Goal: Task Accomplishment & Management: Manage account settings

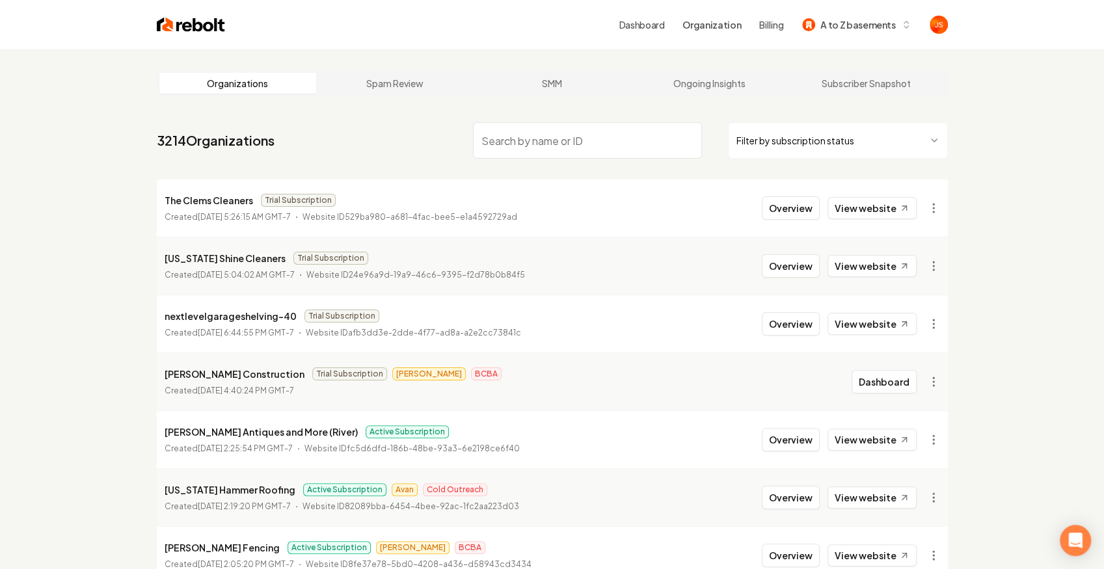
click at [449, 284] on li "Maryland Shine Cleaners Trial Subscription Created September 30, 2025, 5:04:02 …" at bounding box center [552, 266] width 791 height 58
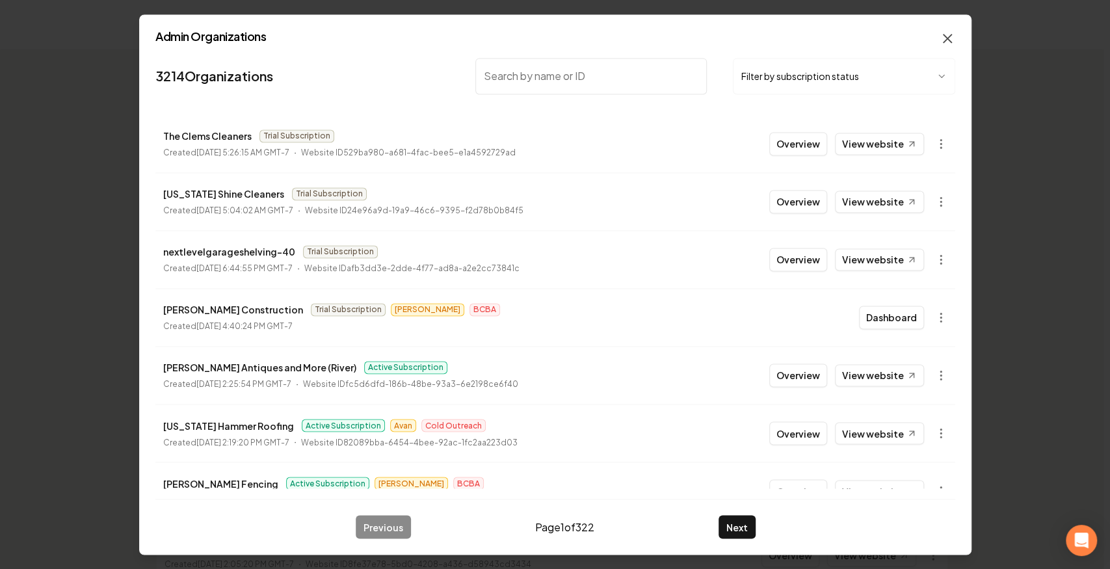
click at [952, 34] on icon "button" at bounding box center [948, 39] width 16 height 16
click at [950, 34] on icon "button" at bounding box center [948, 39] width 16 height 16
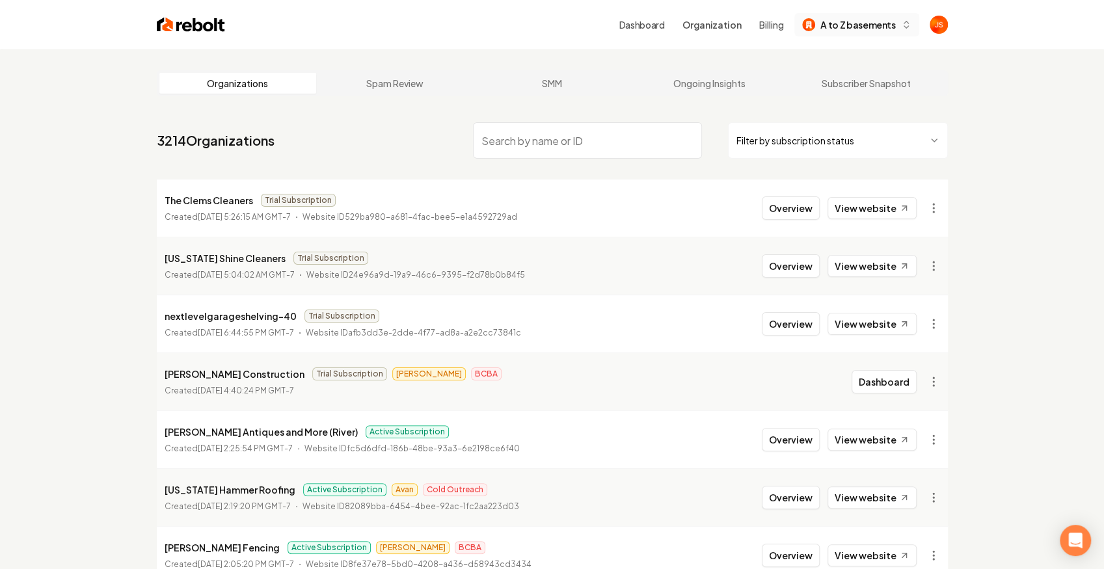
click at [836, 29] on span "A to Z basements" at bounding box center [857, 25] width 75 height 14
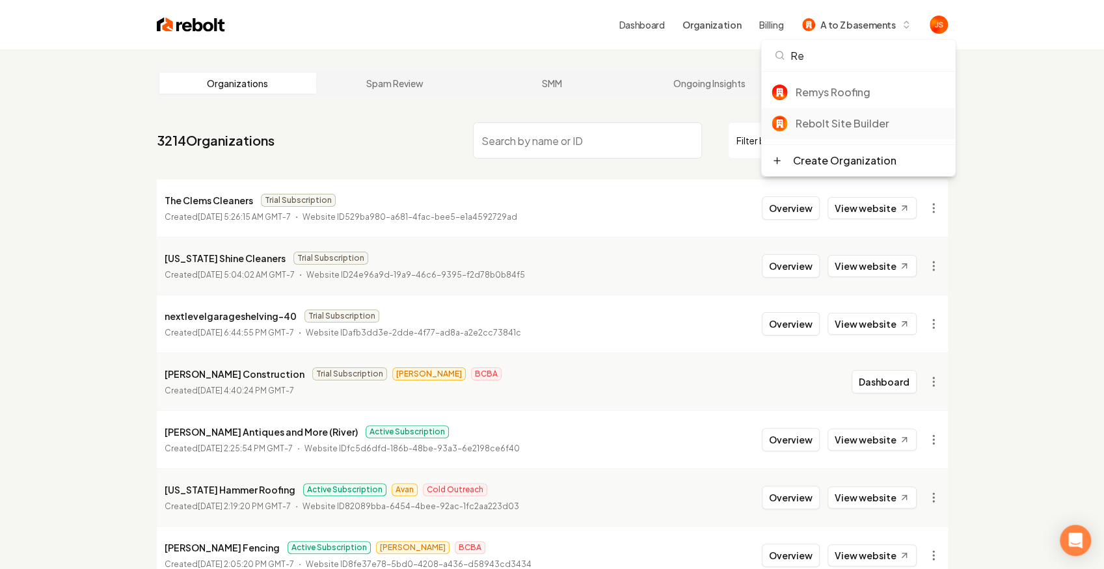
type input "Re"
click at [829, 114] on div "Rebolt Site Builder" at bounding box center [858, 123] width 194 height 31
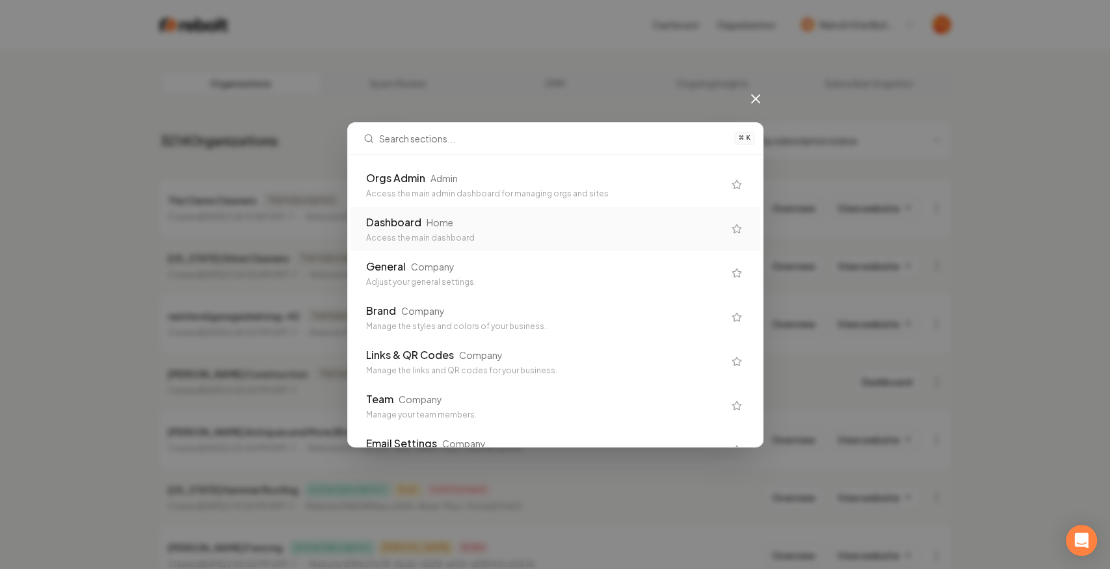
click at [448, 227] on div "Home" at bounding box center [440, 222] width 27 height 13
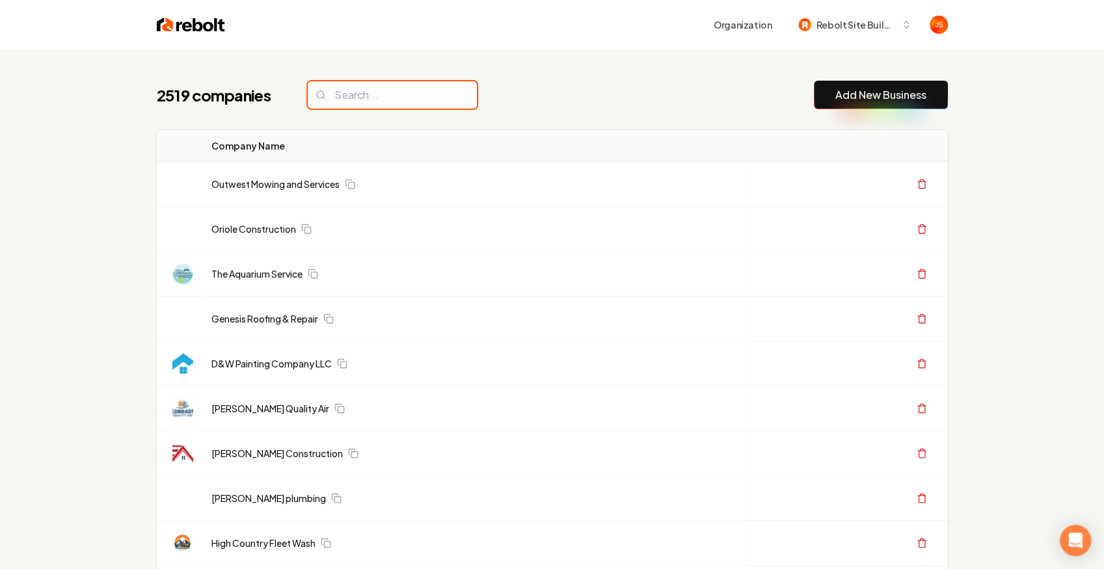
click at [367, 83] on input "search" at bounding box center [392, 94] width 169 height 27
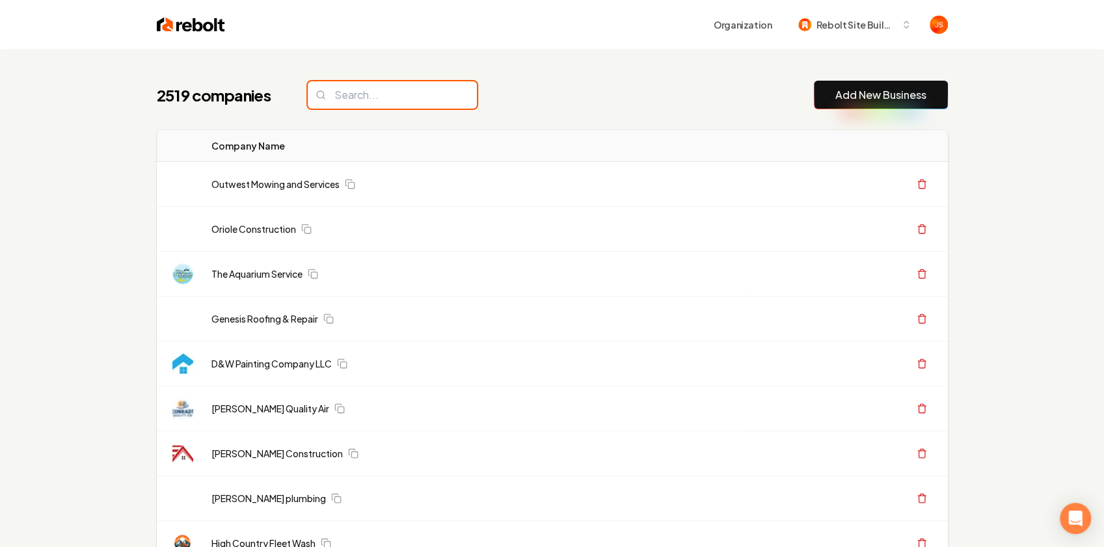
click at [388, 90] on input "search" at bounding box center [392, 94] width 169 height 27
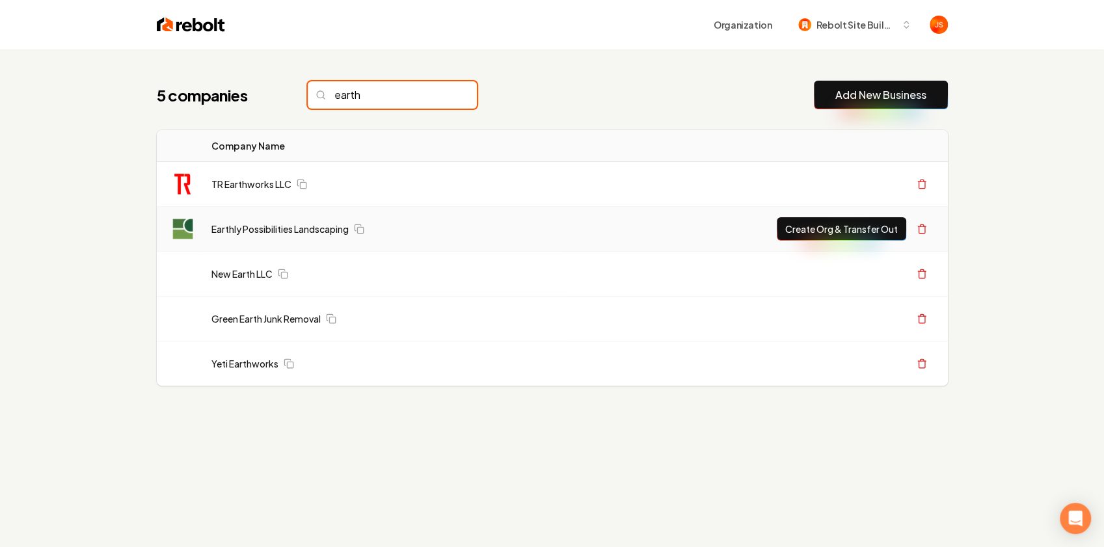
type input "earth"
click at [821, 230] on button "Create Org & Transfer Out" at bounding box center [841, 228] width 129 height 23
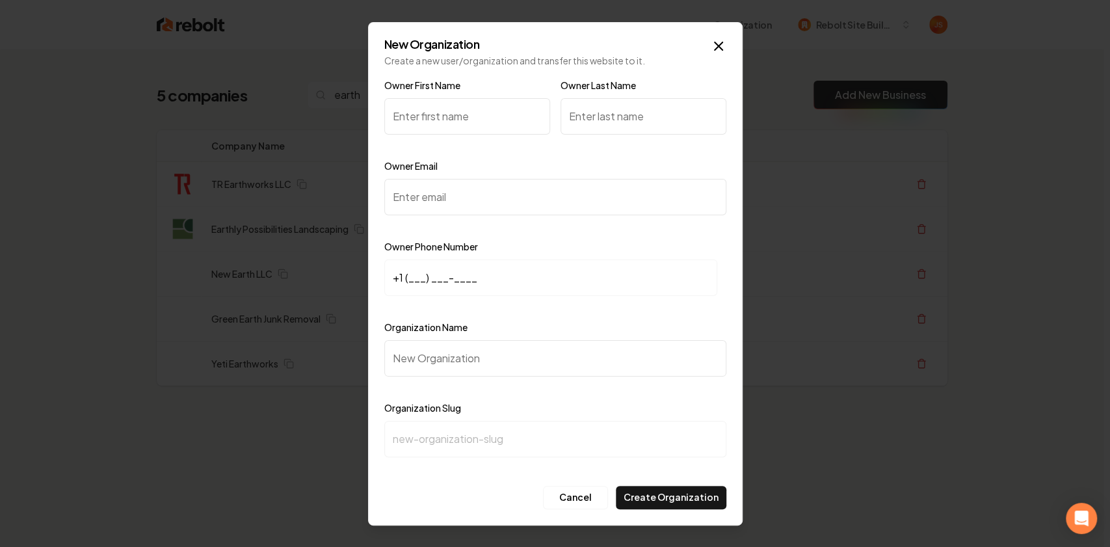
click at [422, 206] on input "Owner Email" at bounding box center [555, 197] width 342 height 36
paste input "info@earthlypossibilities.com"
type input "info@earthlypossibilities.com"
drag, startPoint x: 424, startPoint y: 269, endPoint x: 419, endPoint y: 274, distance: 7.4
click at [424, 271] on input "+1 (___) ___-____" at bounding box center [550, 278] width 333 height 36
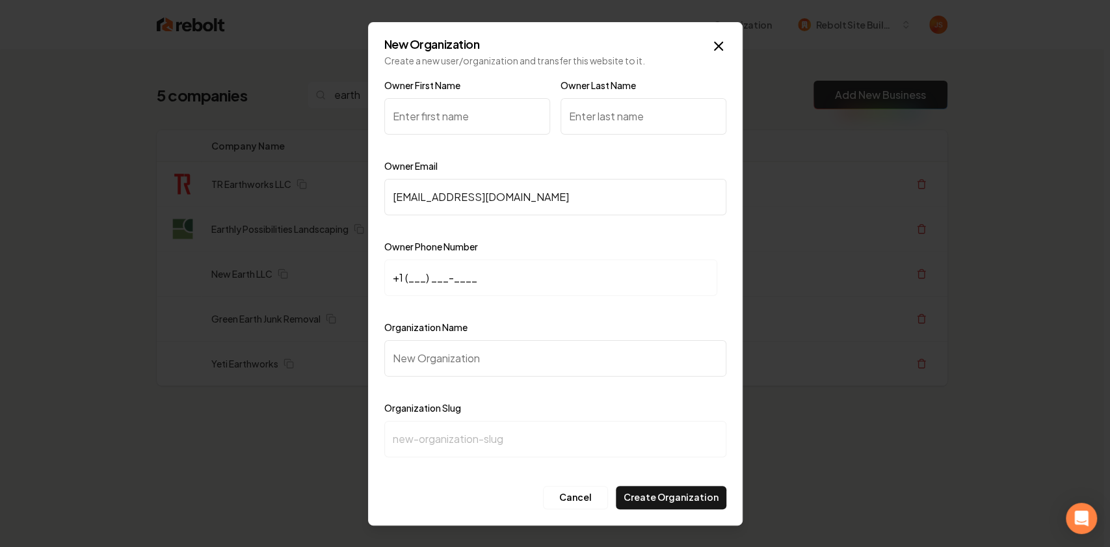
paste input "515) 577-6903"
type input "+1 (515) 577-6903"
click at [429, 344] on input "Organization Name" at bounding box center [555, 358] width 342 height 36
click at [425, 347] on input "Organization Name" at bounding box center [555, 358] width 342 height 36
type input "W"
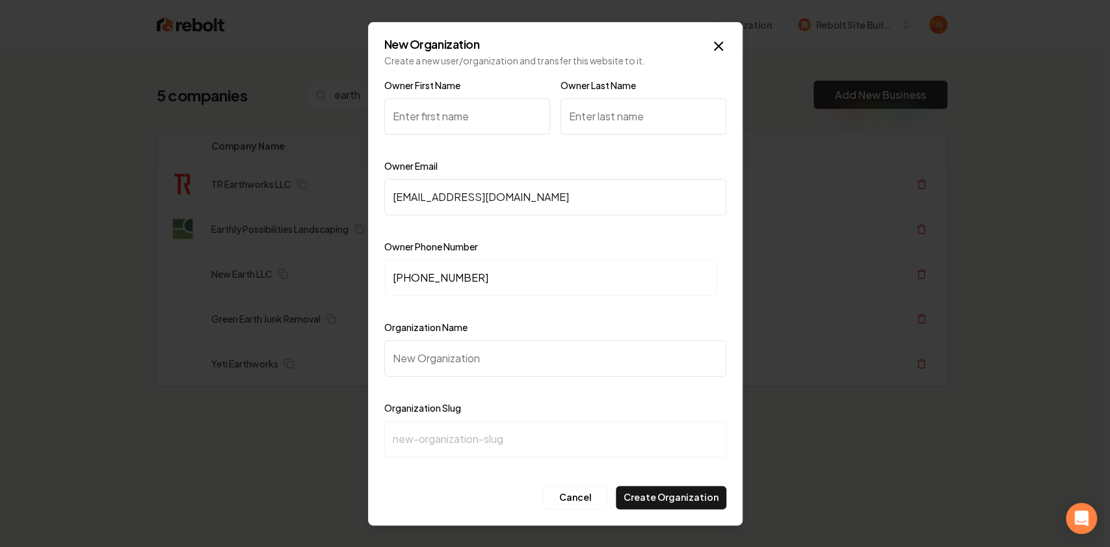
type input "w"
type input "Wa"
type input "wa"
type input "W"
type input "w"
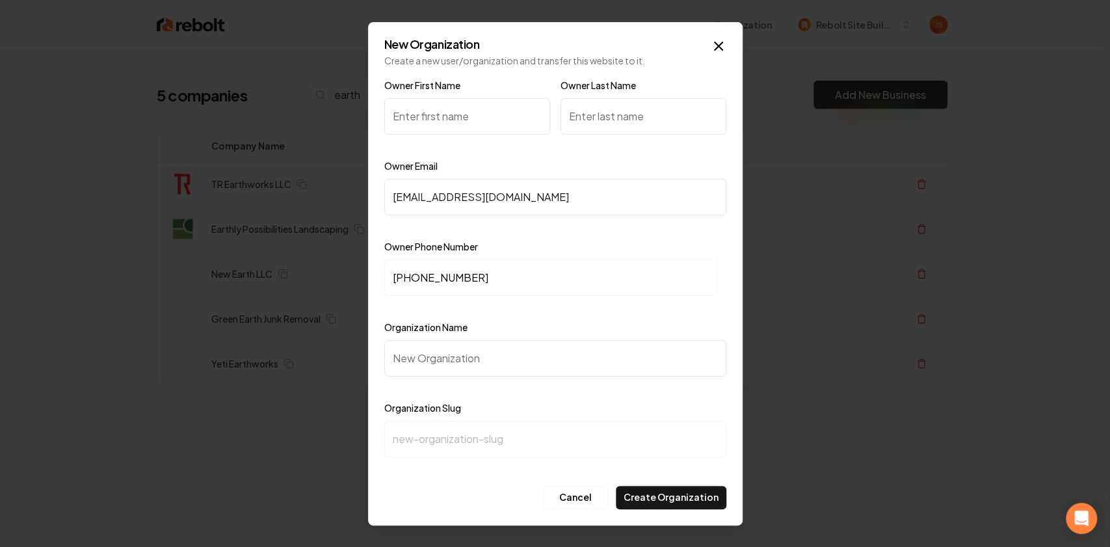
type input "E"
type input "e"
type input "Ea"
type input "ea"
type input "Ear"
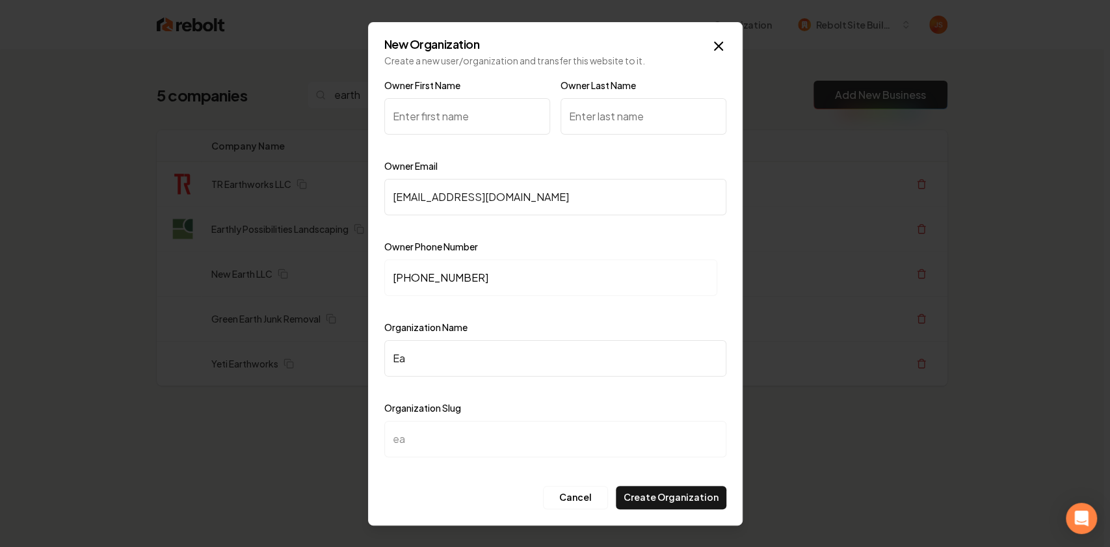
type input "ear"
type input "Earj"
type input "earj"
type input "Ear"
type input "ear"
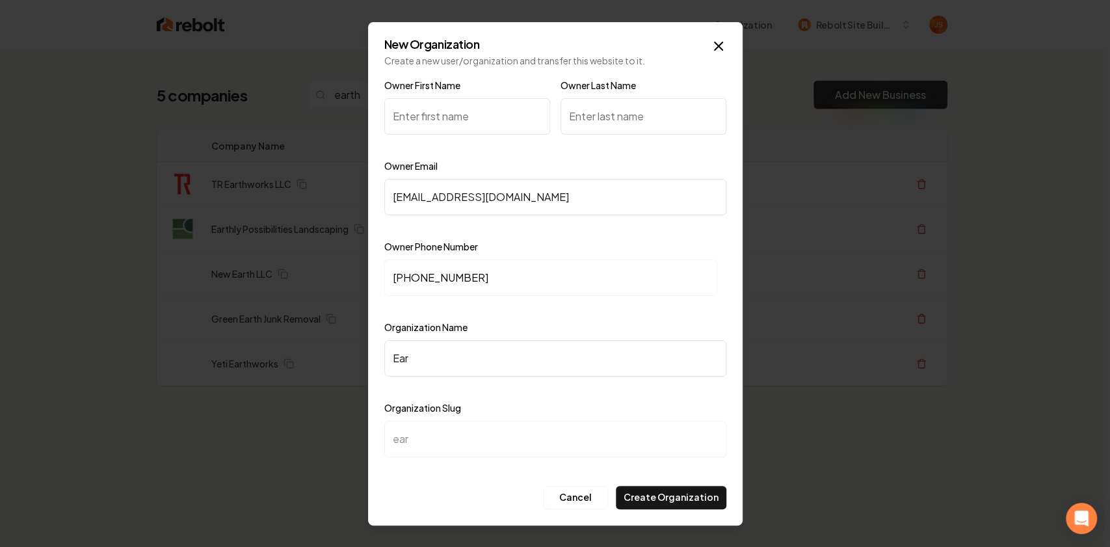
type input "Eart"
type input "eart"
type input "Eartj"
type input "eartj"
type input "Eartj;y"
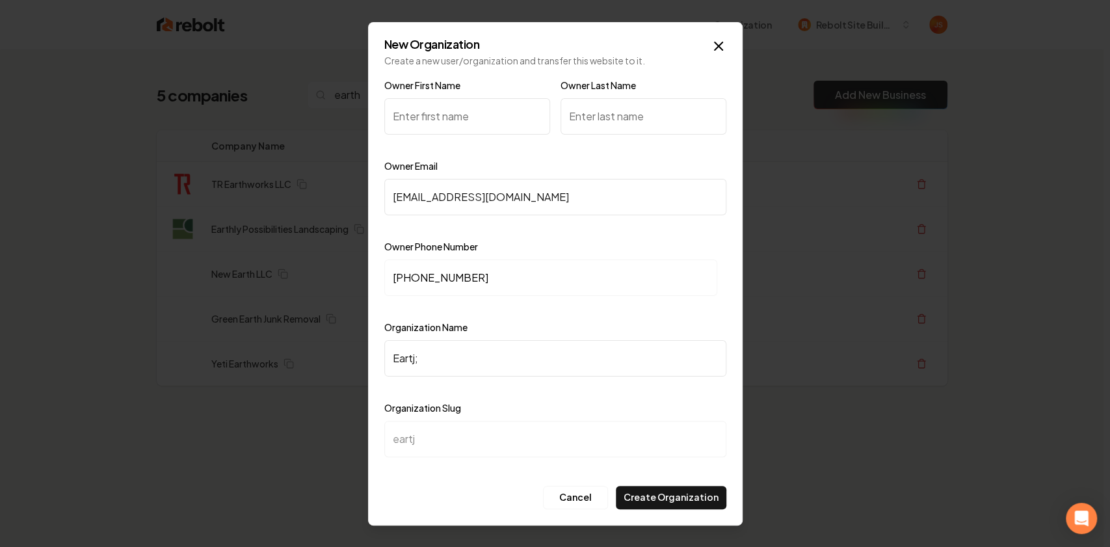
type input "eartjy"
type input "Eartj;"
type input "eartj"
type input "Eart"
type input "eart"
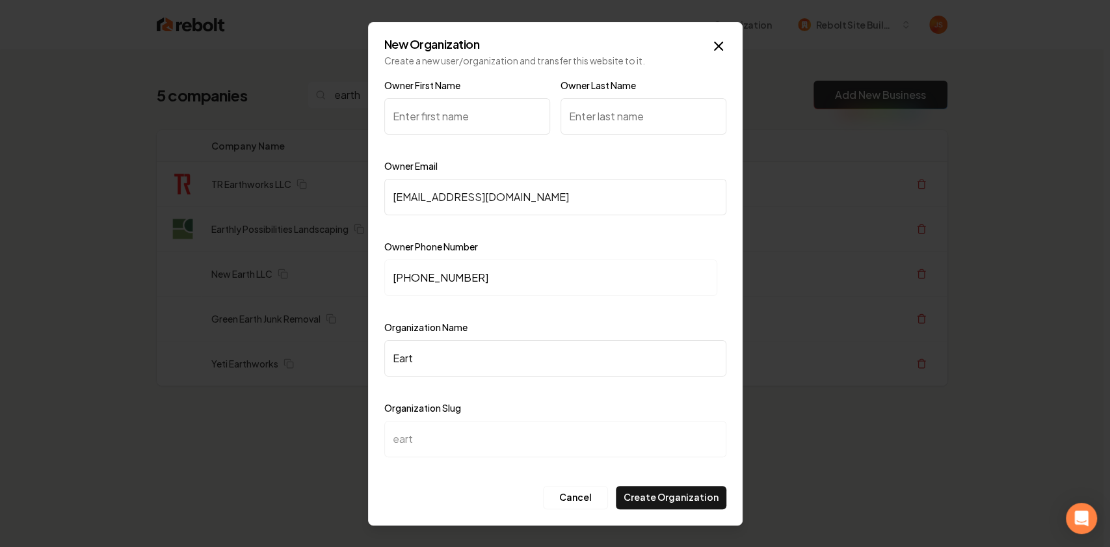
type input "Earth"
type input "earth"
type input "Earthl"
type input "earthl"
type input "Earthly"
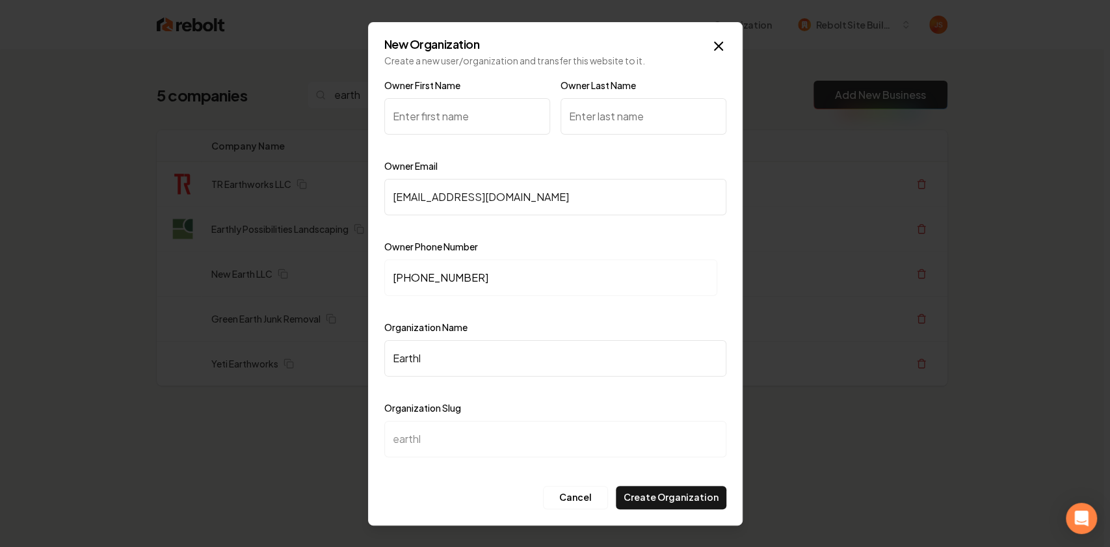
type input "earthly"
type input "Earthly P"
type input "earthly-p"
type input "Earthly Po"
type input "earthly-po"
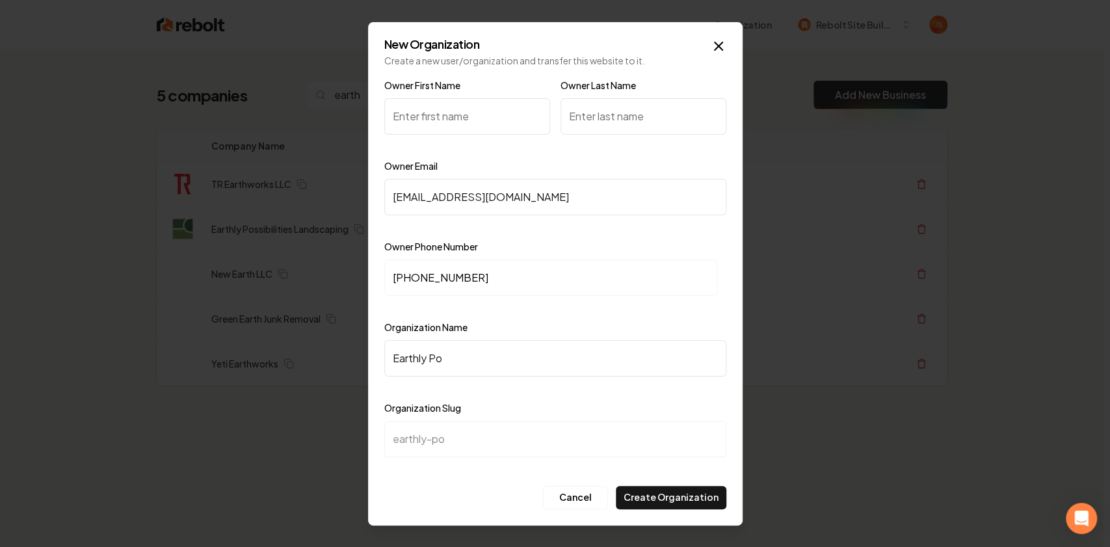
type input "Earthly Pos"
type input "earthly-pos"
type input "Earthly Poss"
type input "earthly-poss"
type input "Earthly Possi"
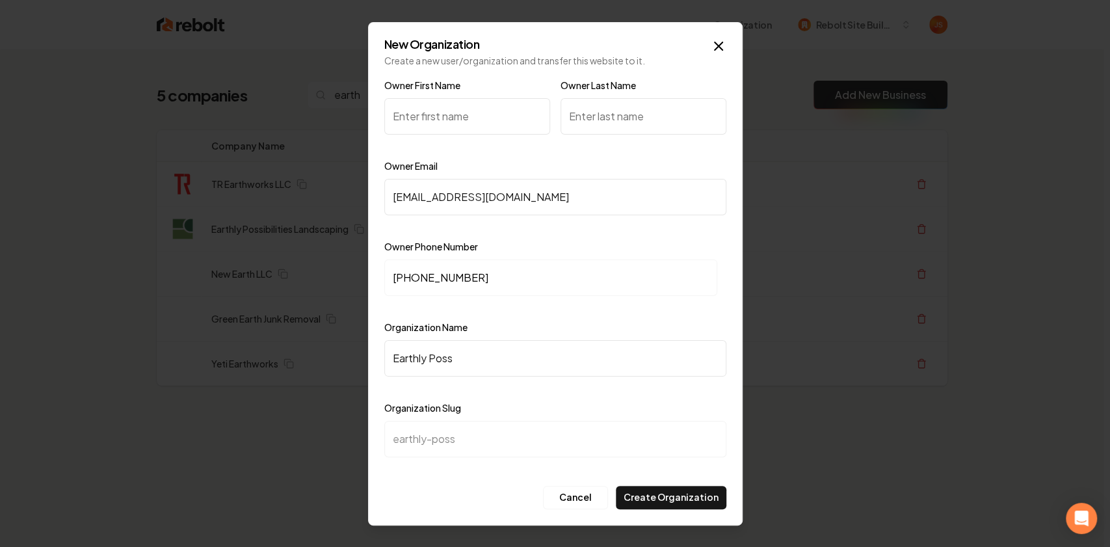
type input "earthly-possi"
type input "Earthly Possib"
type input "earthly-possib"
type input "Earthly Possibi"
type input "earthly-possibi"
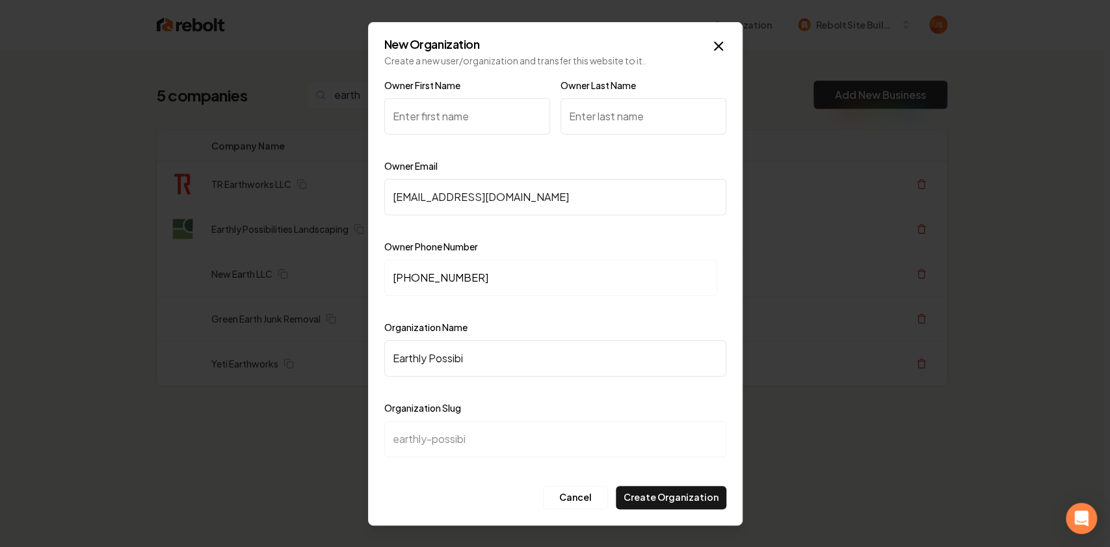
type input "Earthly Possibil"
type input "earthly-possibil"
type input "Earthly Possibili"
type input "earthly-possibili"
type input "Earthly Possibilit"
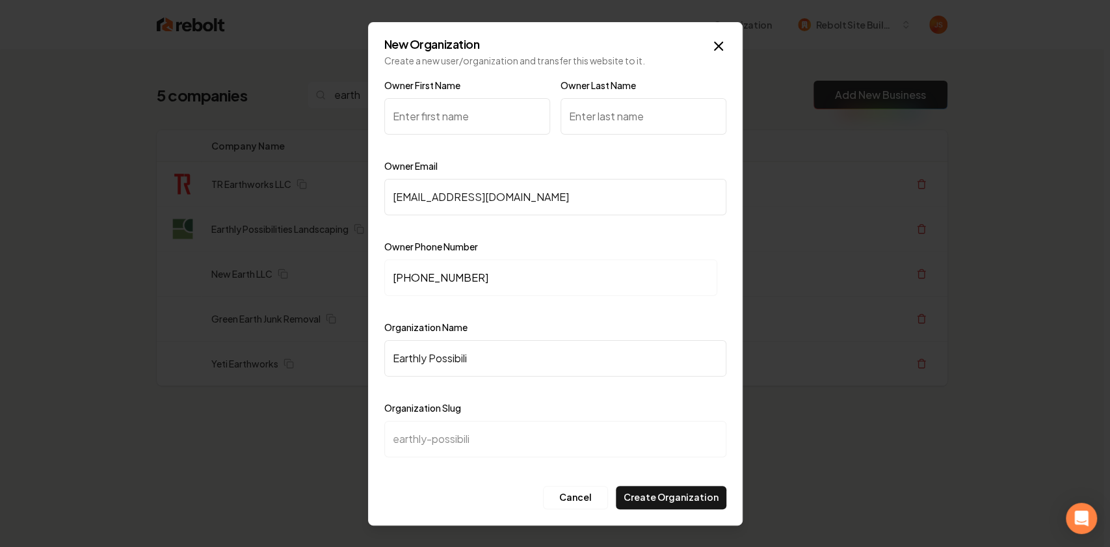
type input "earthly-possibilit"
type input "Earthly Possibiliti"
type input "earthly-possibiliti"
type input "Earthly Possibilitie"
type input "earthly-possibilitie"
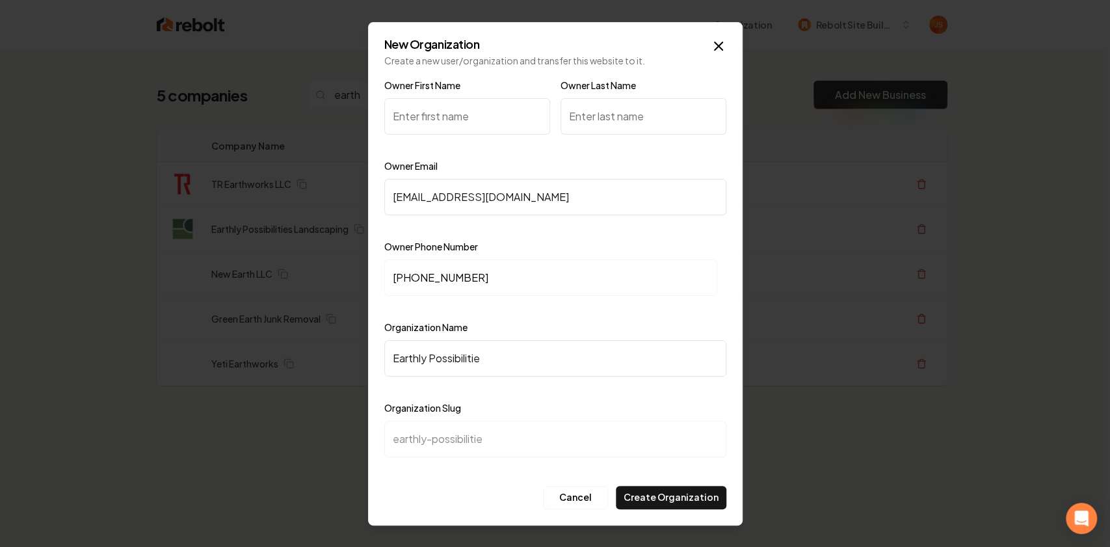
type input "Earthly Possibilities"
type input "earthly-possibilities"
type input "Earthly Possibilities L"
type input "earthly-possibilities-l"
type input "Earthly Possibilities La"
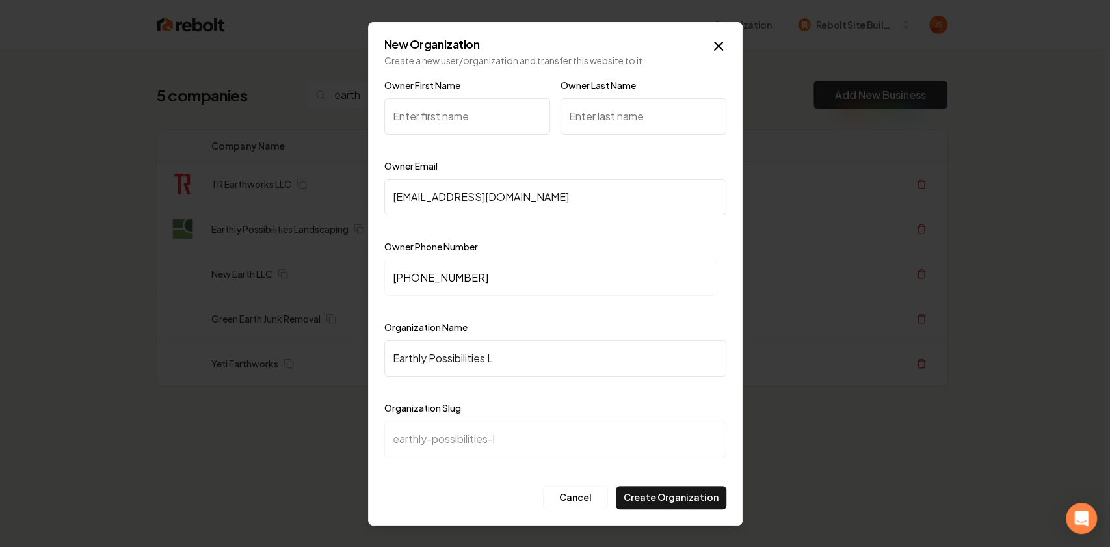
type input "earthly-possibilities-la"
type input "Earthly Possibilities Lan"
type input "earthly-possibilities-lan"
type input "Earthly Possibilities Land"
type input "earthly-possibilities-land"
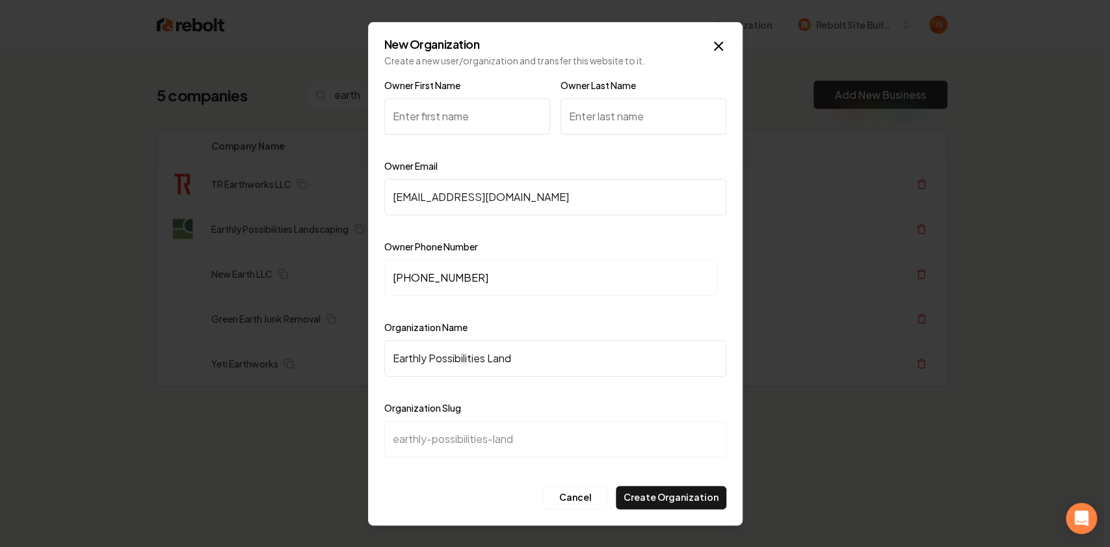
type input "Earthly Possibilities Lands"
type input "earthly-possibilities-lands"
type input "Earthly Possibilities Landsc"
type input "earthly-possibilities-landsc"
type input "Earthly Possibilities Landsca"
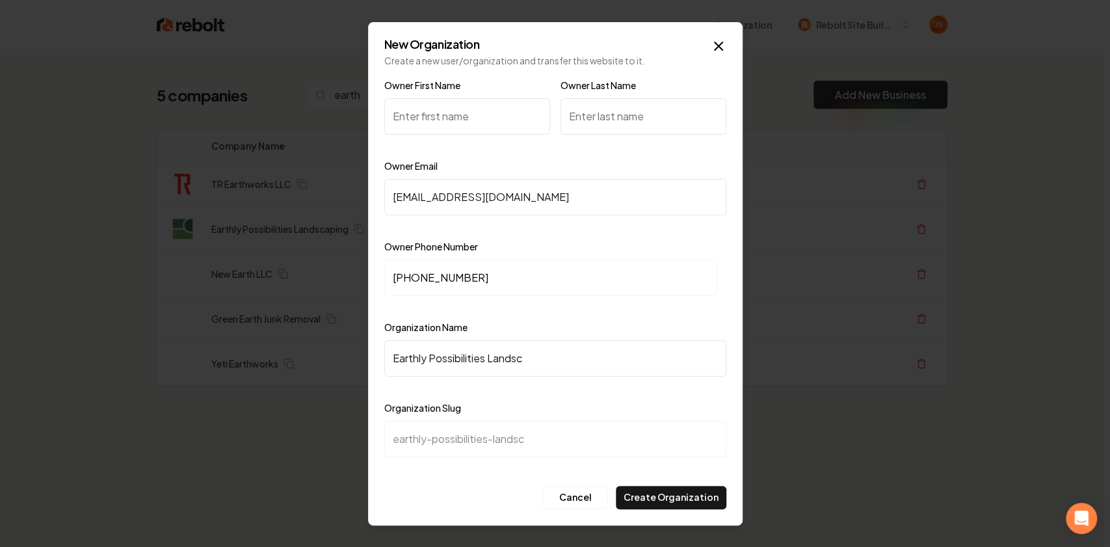
type input "earthly-possibilities-landsca"
type input "Earthly Possibilities Landscap"
type input "earthly-possibilities-landscap"
type input "Earthly Possibilities Landscapi"
type input "earthly-possibilities-landscapi"
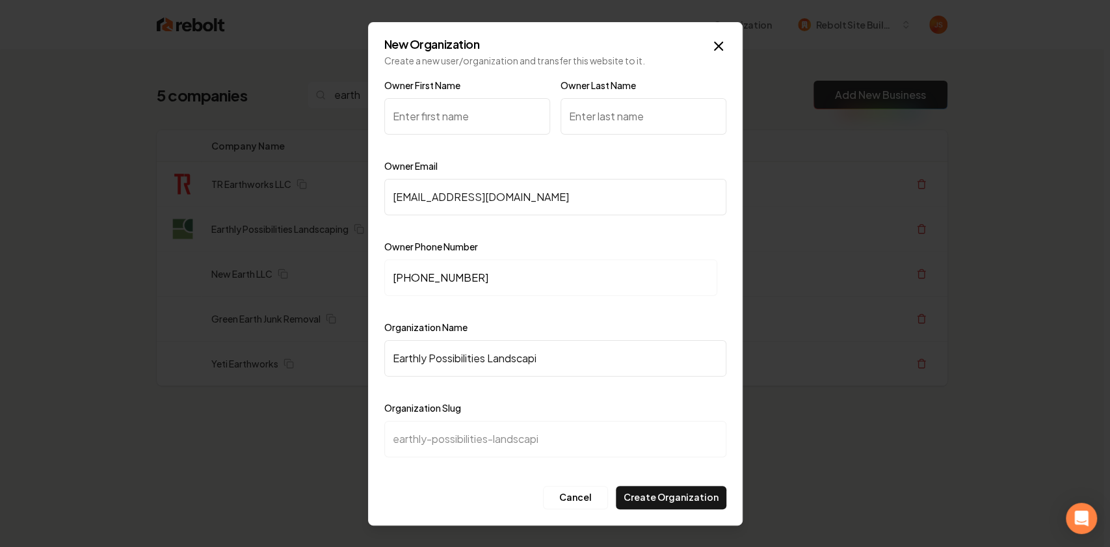
type input "Earthly Possibilities Landscapin"
type input "earthly-possibilities-landscapin"
type input "Earthly Possibilities Landscaping"
type input "earthly-possibilities-landscaping"
type input "Earthly Possibilities Landscaping"
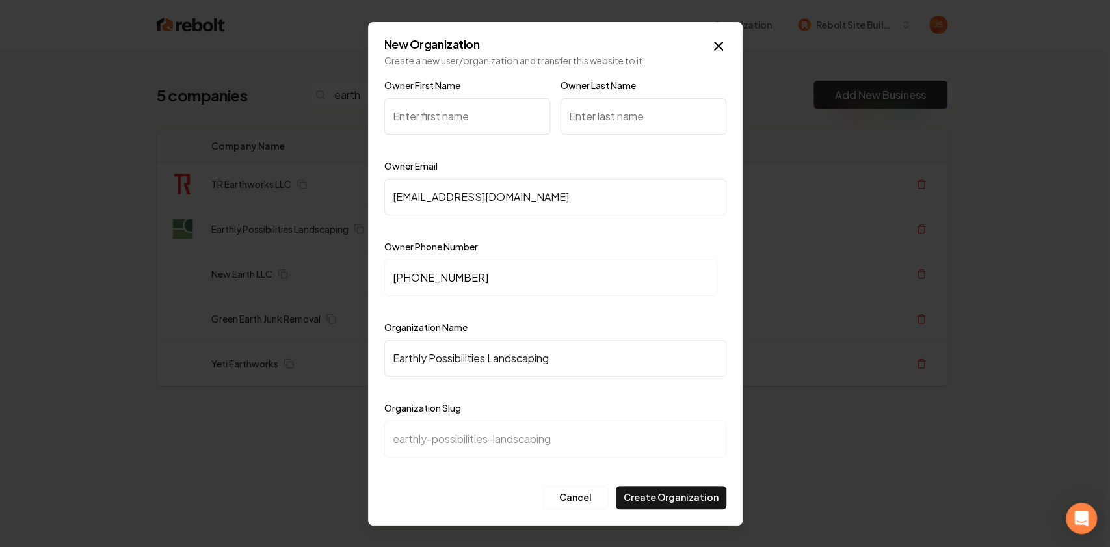
click at [432, 121] on input "Owner First Name" at bounding box center [467, 116] width 166 height 36
paste input "Patrick Neuhaus"
drag, startPoint x: 429, startPoint y: 113, endPoint x: 518, endPoint y: 113, distance: 89.1
click at [496, 119] on input "Patrick Neuhaus" at bounding box center [467, 116] width 166 height 36
type input "Patrick Neuhaus"
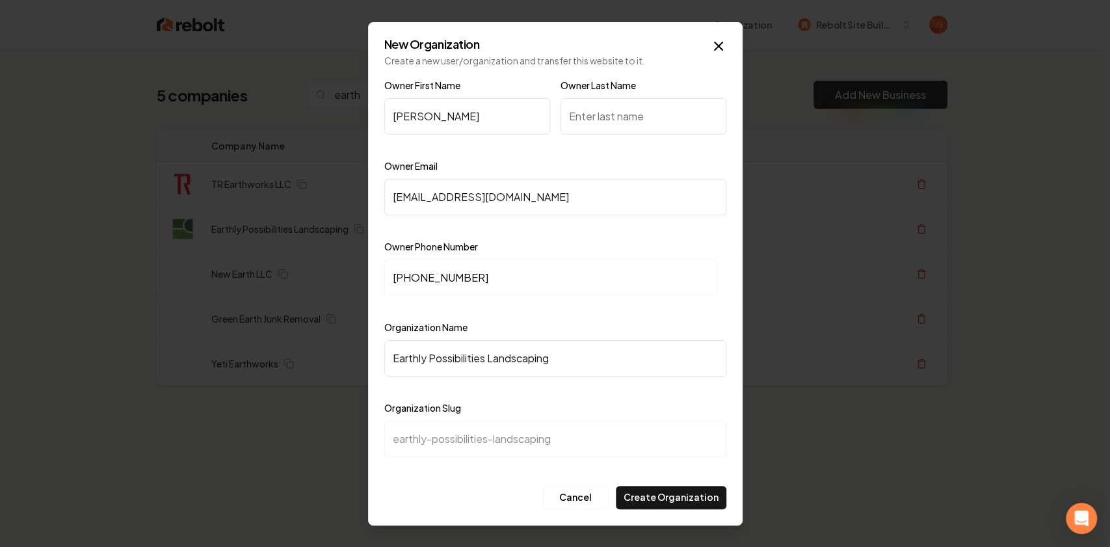
click at [598, 107] on input "Owner Last Name" at bounding box center [644, 116] width 166 height 36
paste input "Neuhaus"
type input "Neuhaus"
drag, startPoint x: 462, startPoint y: 123, endPoint x: 446, endPoint y: 124, distance: 15.7
click at [444, 126] on input "Patrick Neuhaus" at bounding box center [467, 116] width 166 height 36
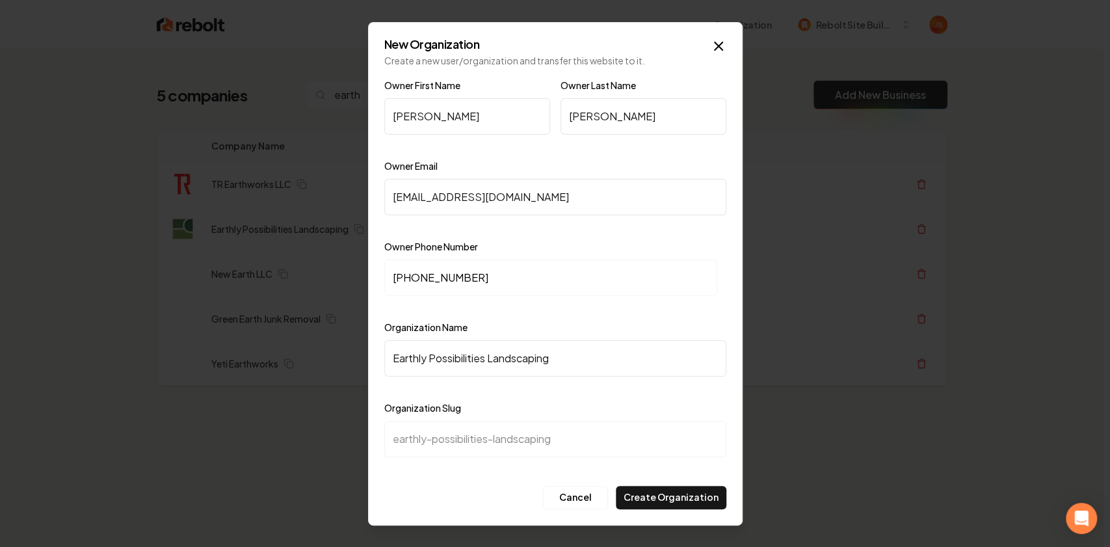
click at [471, 117] on input "Patrick Neuhaus" at bounding box center [467, 116] width 166 height 36
drag, startPoint x: 483, startPoint y: 117, endPoint x: 431, endPoint y: 117, distance: 51.4
click at [432, 117] on input "Patrick Neuhaus" at bounding box center [467, 116] width 166 height 36
type input "Patrick"
click at [662, 500] on button "Create Organization" at bounding box center [671, 497] width 111 height 23
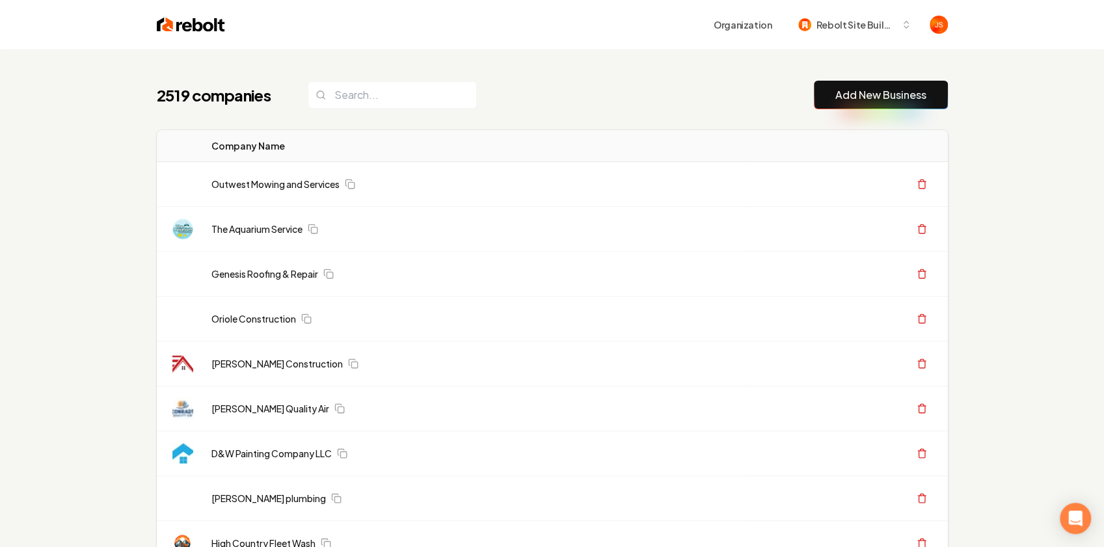
click at [539, 87] on div "2519 companies Add New Business" at bounding box center [552, 95] width 791 height 29
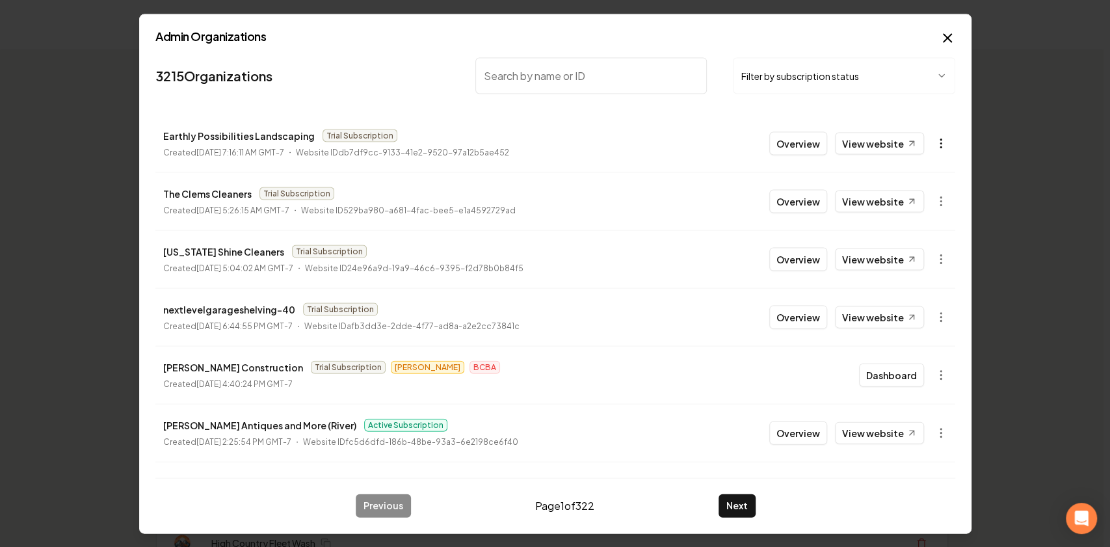
click at [928, 142] on button "button" at bounding box center [941, 143] width 26 height 26
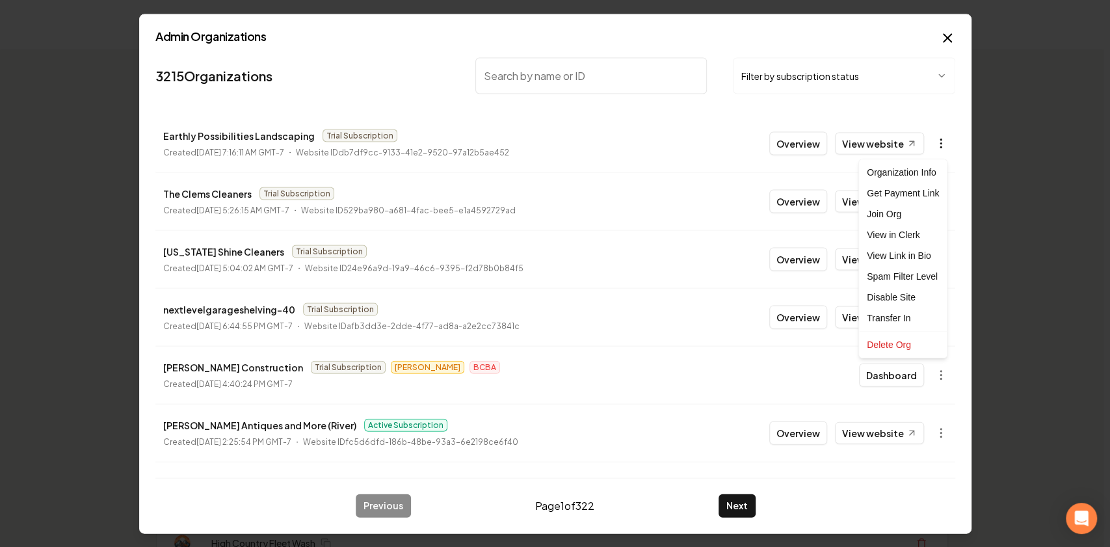
click at [935, 140] on icon "button" at bounding box center [941, 143] width 13 height 13
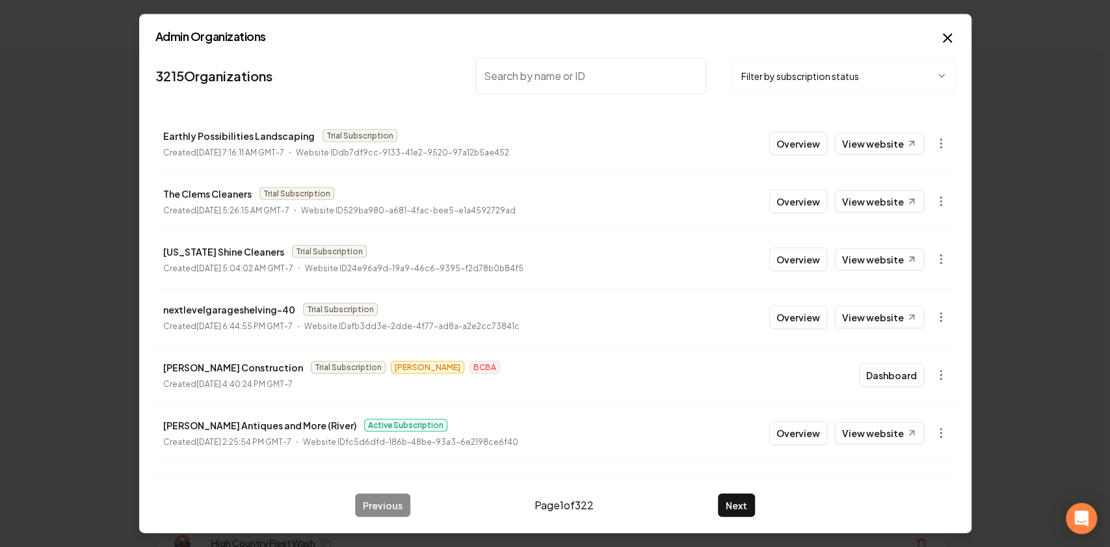
click at [938, 142] on icon "button" at bounding box center [941, 143] width 13 height 13
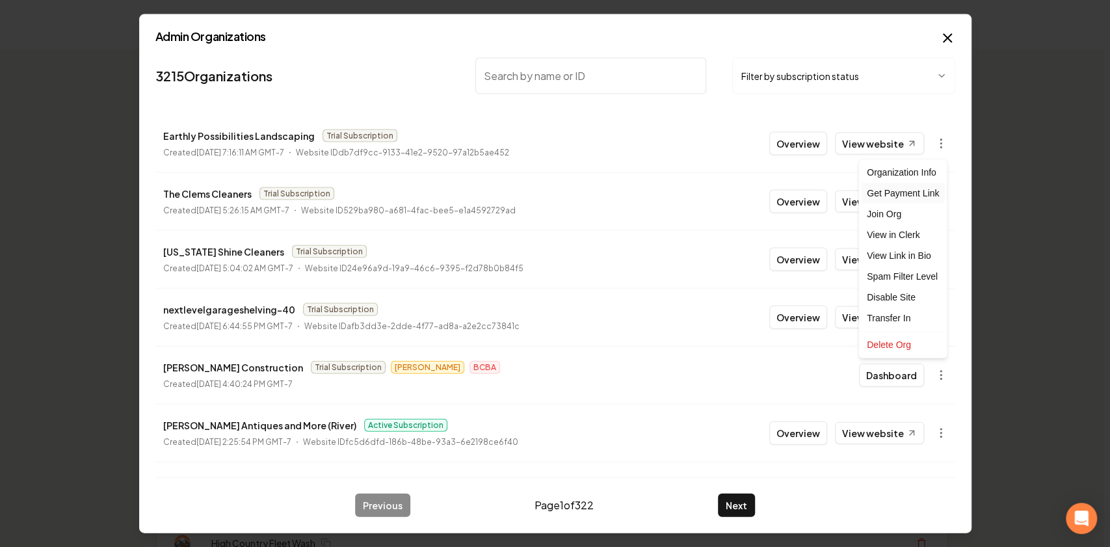
click at [899, 191] on div "Get Payment Link" at bounding box center [903, 193] width 83 height 21
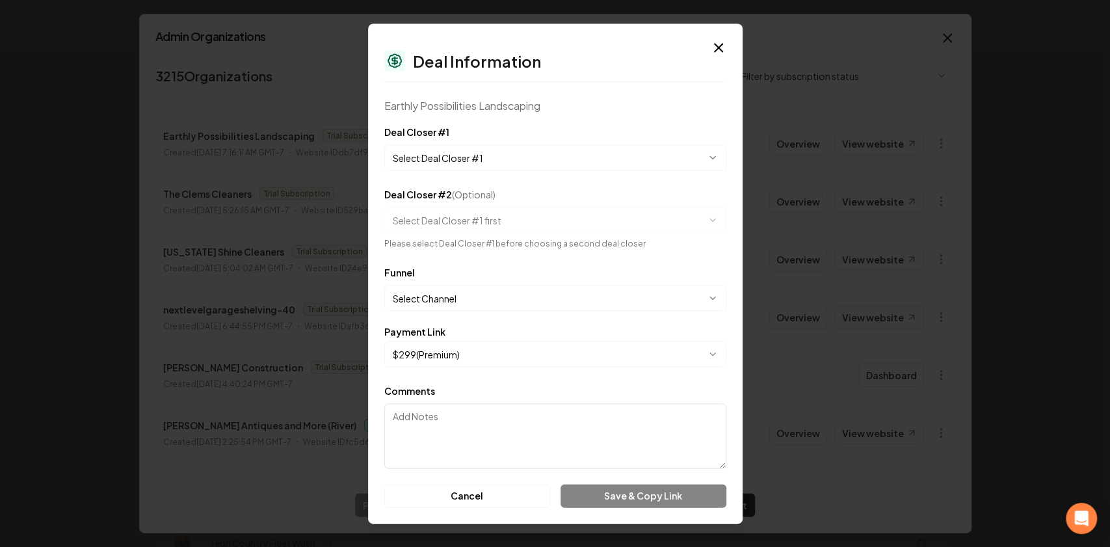
click at [527, 150] on button "Select Deal Closer #1" at bounding box center [555, 157] width 342 height 26
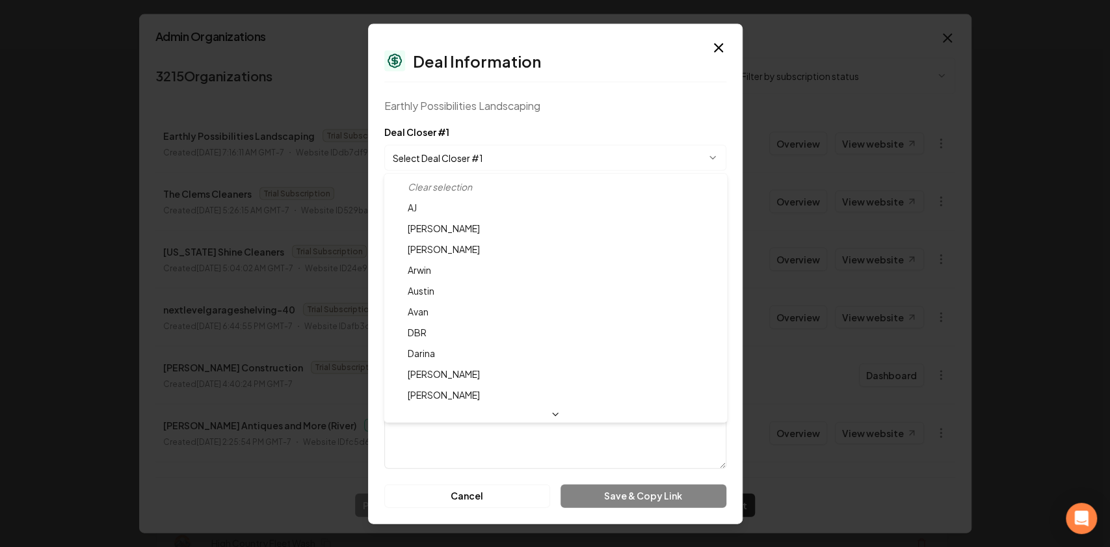
select select "**********"
click at [429, 394] on div at bounding box center [555, 273] width 1110 height 547
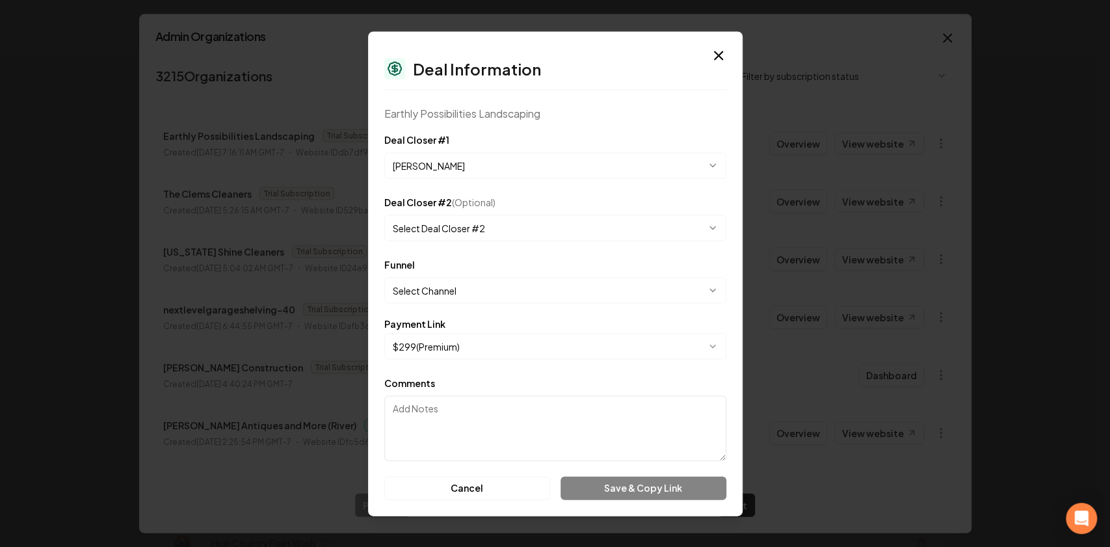
click at [422, 393] on div at bounding box center [555, 273] width 1110 height 547
click at [442, 285] on button "Select Channel" at bounding box center [555, 290] width 342 height 26
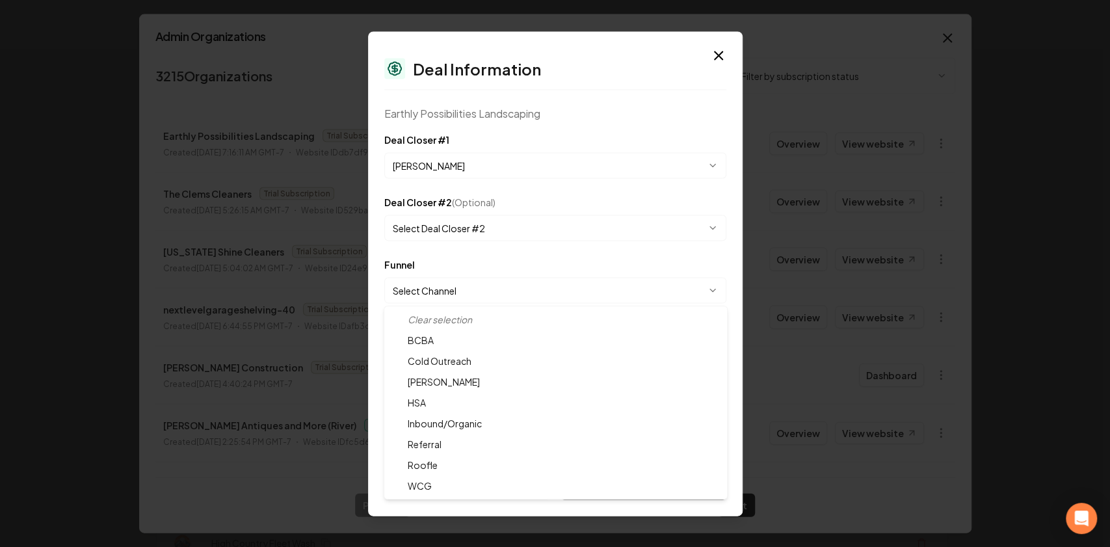
select select "**********"
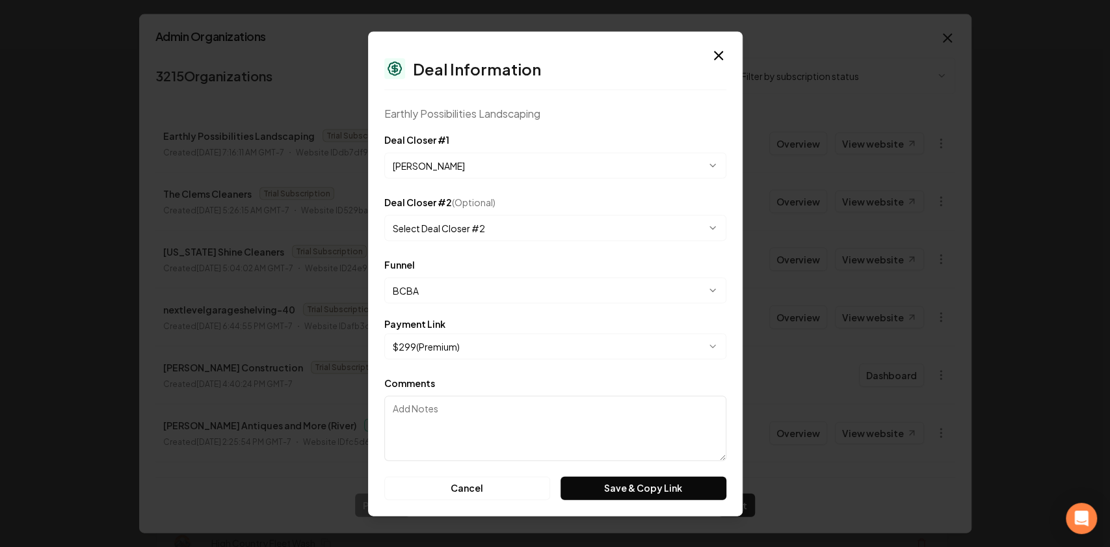
click at [468, 345] on button "$ 299 ( Premium )" at bounding box center [555, 346] width 342 height 26
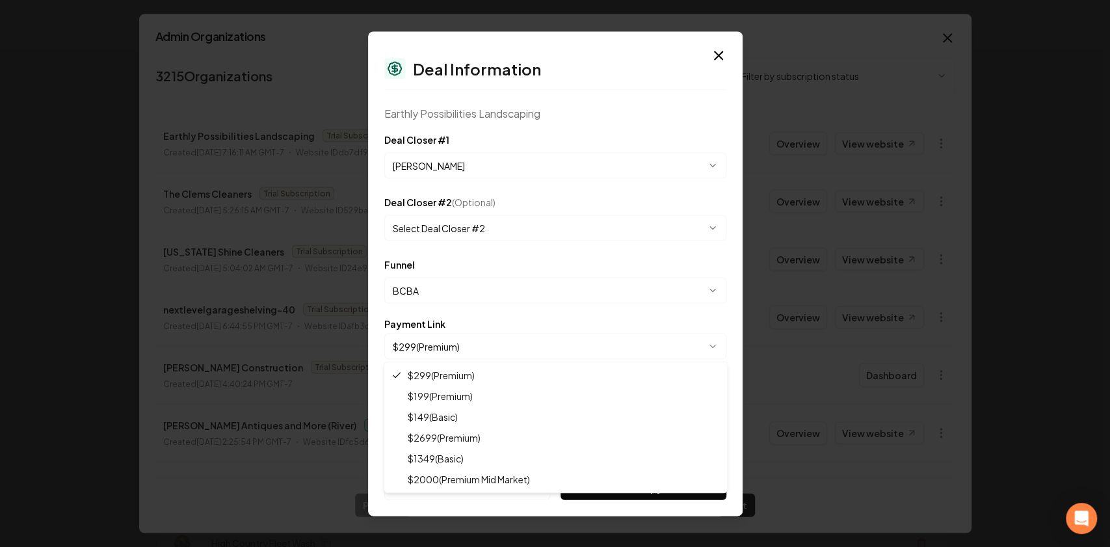
select select "**********"
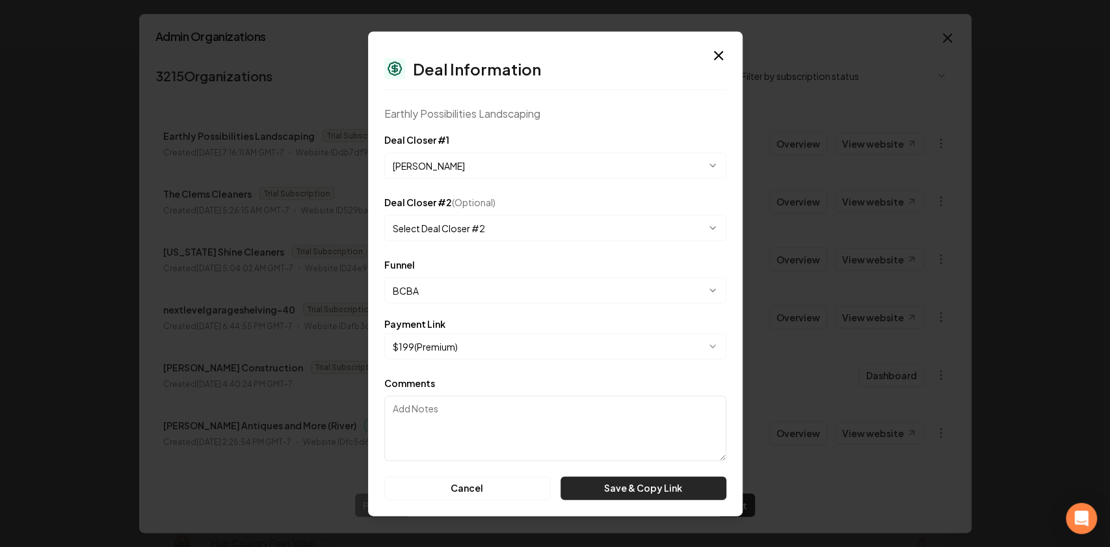
click at [626, 490] on button "Save & Copy Link" at bounding box center [643, 487] width 165 height 23
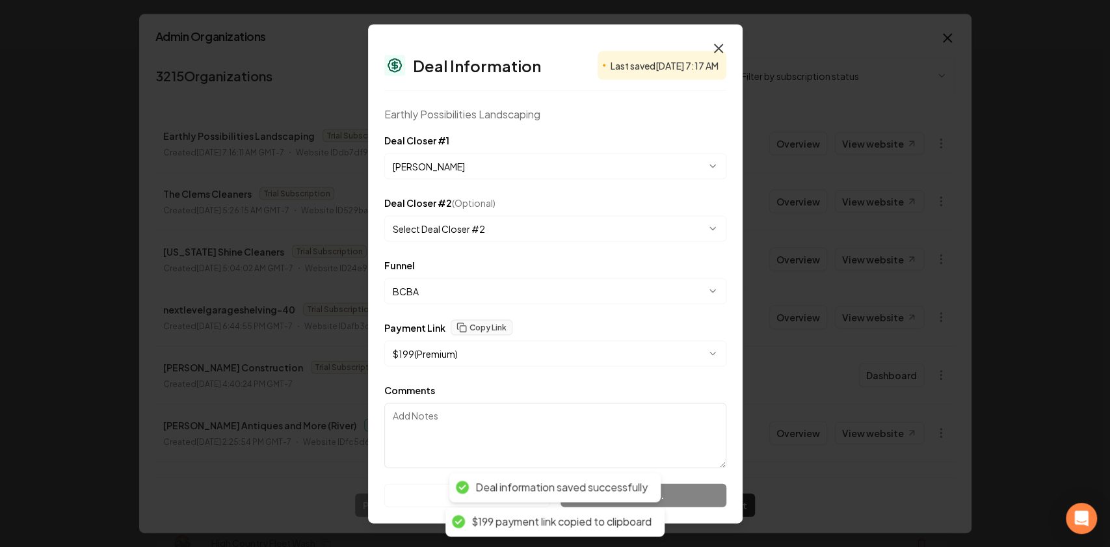
click at [715, 47] on icon "button" at bounding box center [719, 48] width 16 height 16
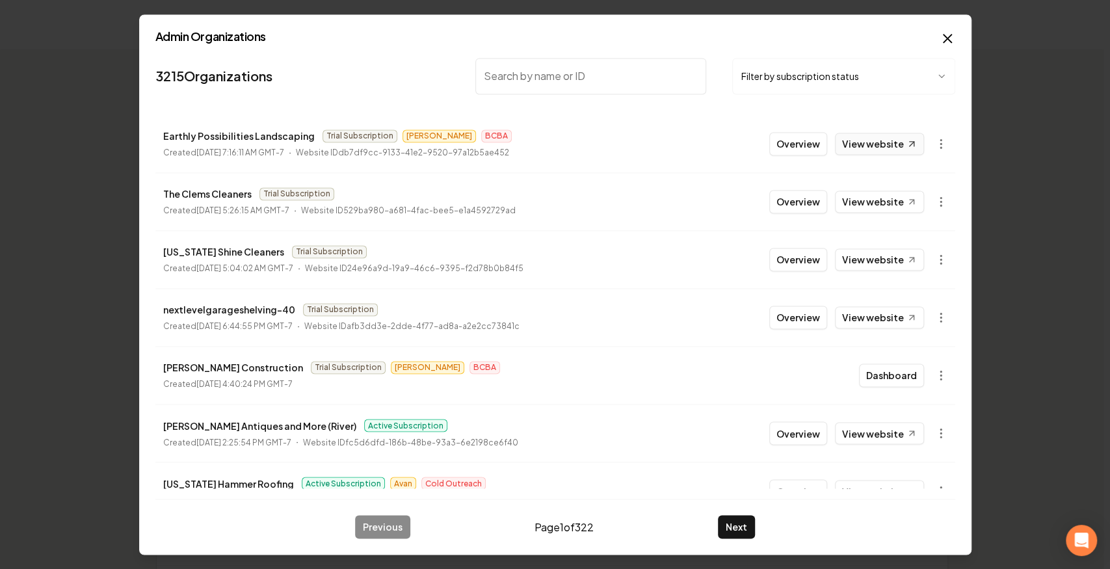
click at [885, 145] on link "View website" at bounding box center [879, 144] width 89 height 22
click at [809, 148] on button "Overview" at bounding box center [798, 143] width 58 height 23
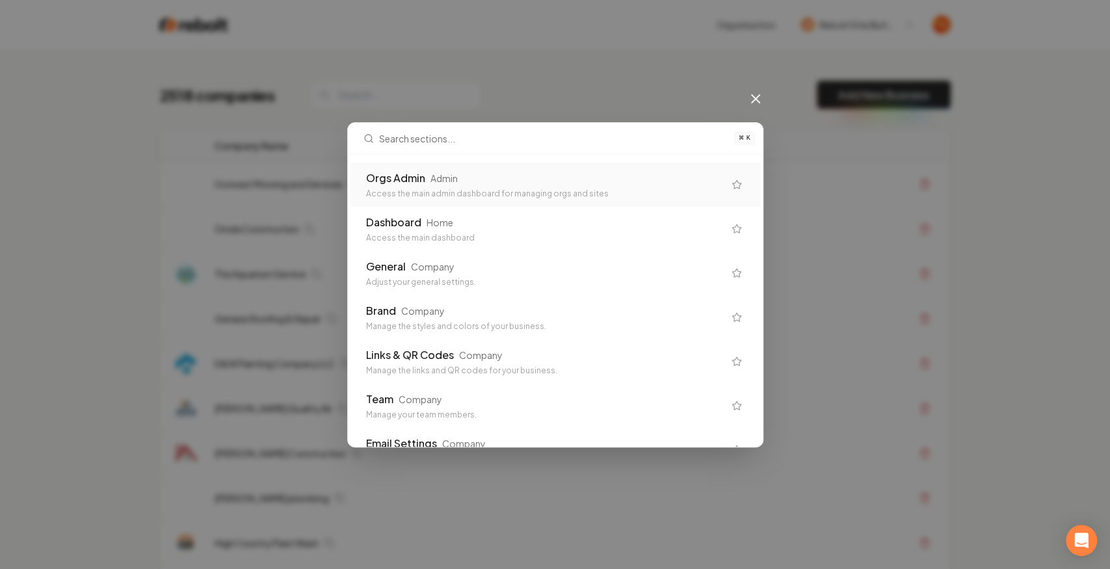
click at [516, 180] on div "Orgs Admin Admin" at bounding box center [545, 178] width 358 height 16
click at [452, 171] on td "Outwest Mowing and Services" at bounding box center [477, 184] width 546 height 45
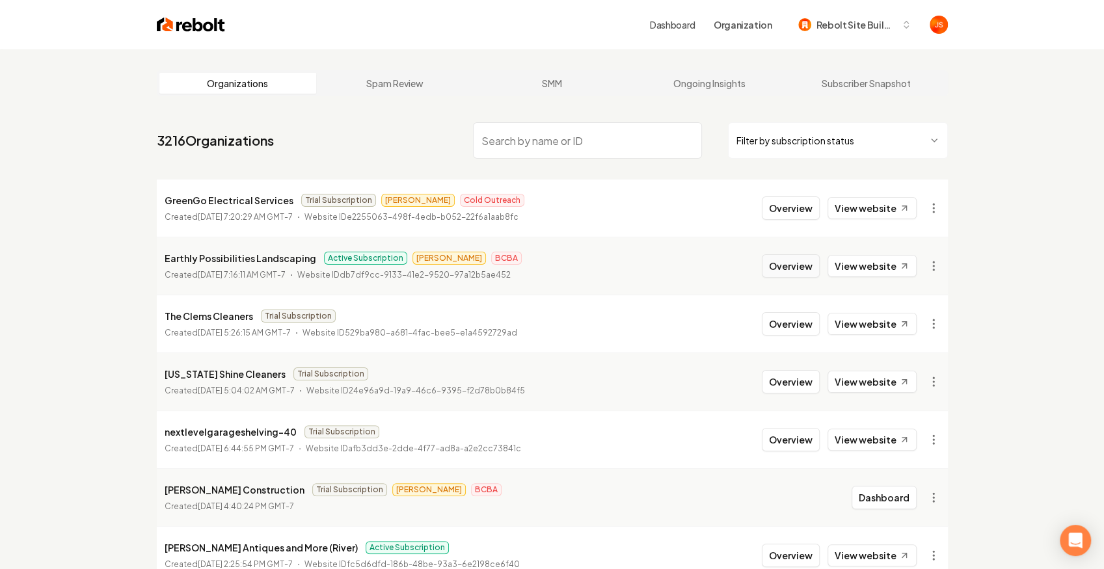
click at [787, 261] on button "Overview" at bounding box center [791, 265] width 58 height 23
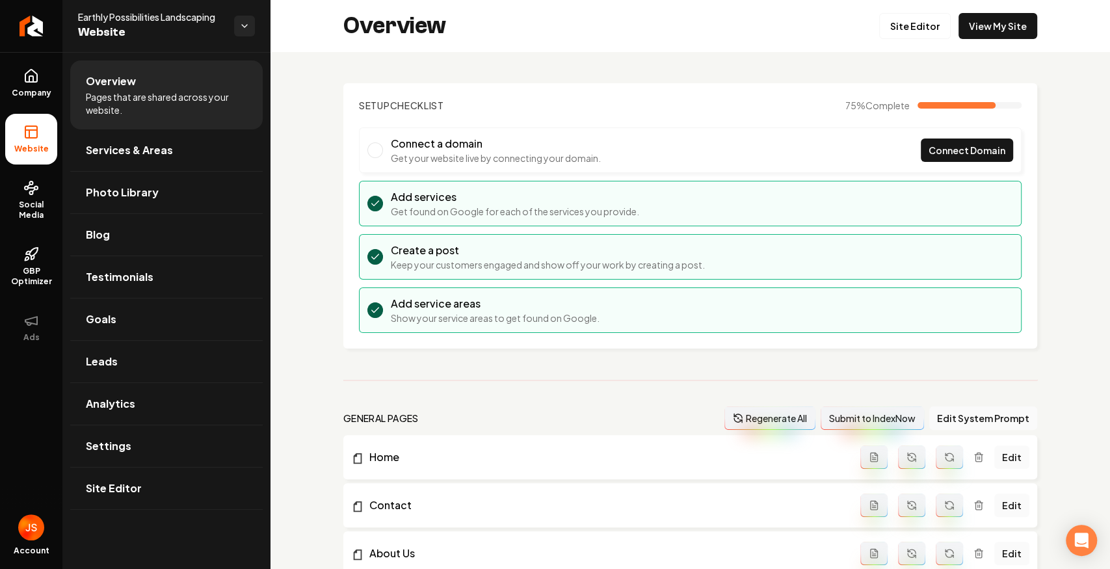
click at [0, 55] on ul "Company Website Social Media GBP Optimizer Ads" at bounding box center [31, 205] width 62 height 306
click at [21, 88] on span "Company" at bounding box center [32, 93] width 50 height 10
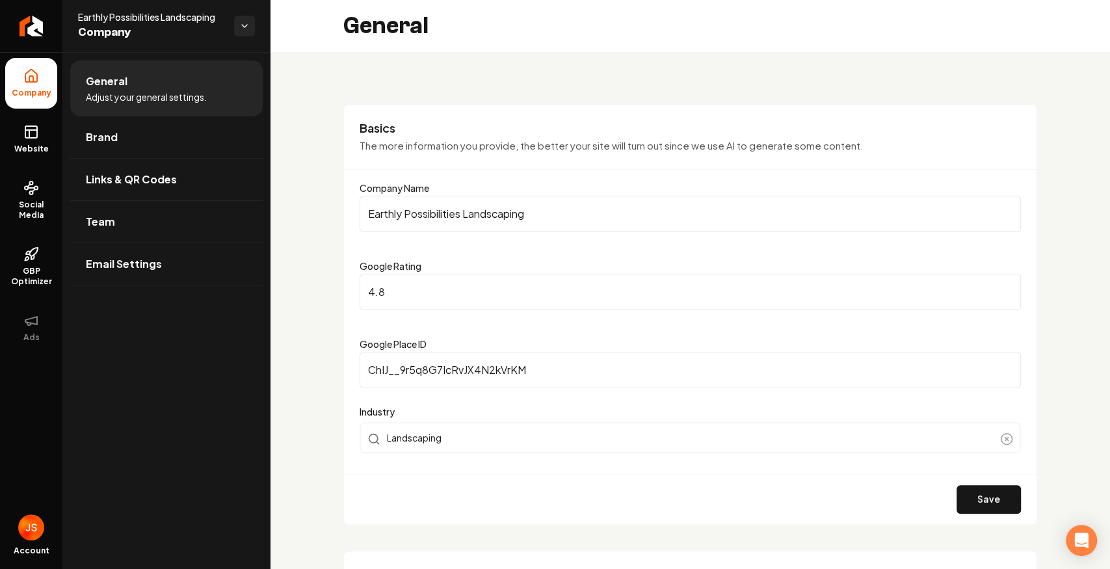
click at [23, 109] on ul "Company Website Social Media GBP Optimizer Ads" at bounding box center [31, 205] width 62 height 306
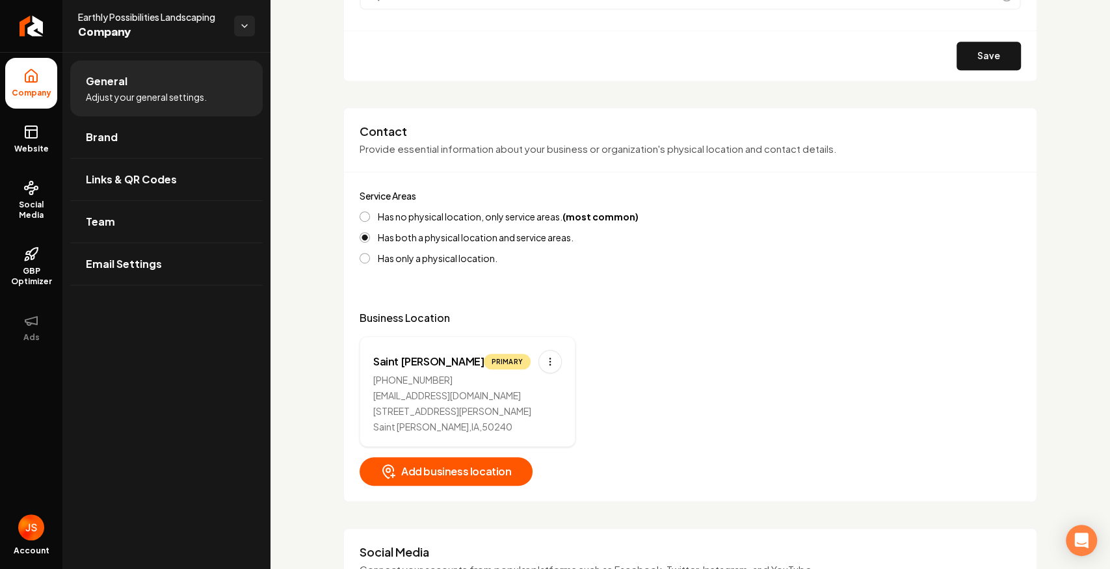
scroll to position [477, 0]
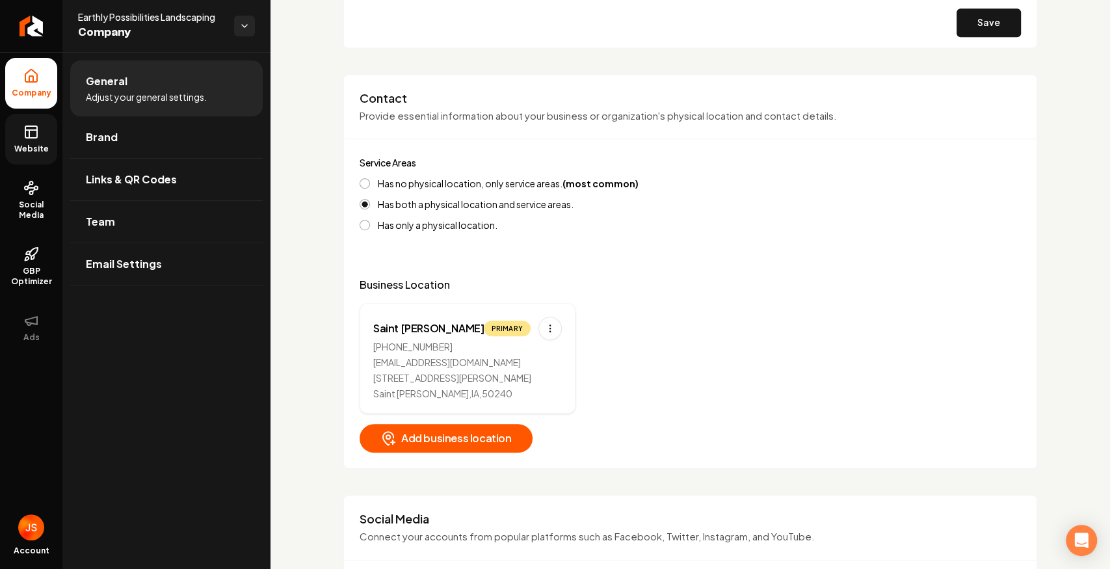
click at [33, 128] on icon at bounding box center [31, 132] width 16 height 16
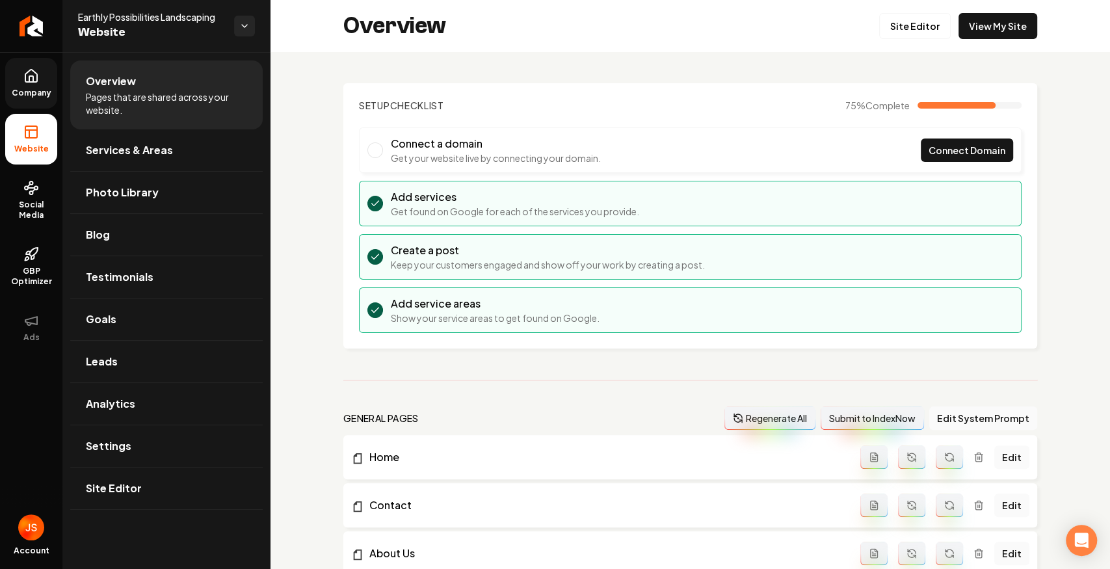
click at [29, 99] on link "Company" at bounding box center [31, 83] width 52 height 51
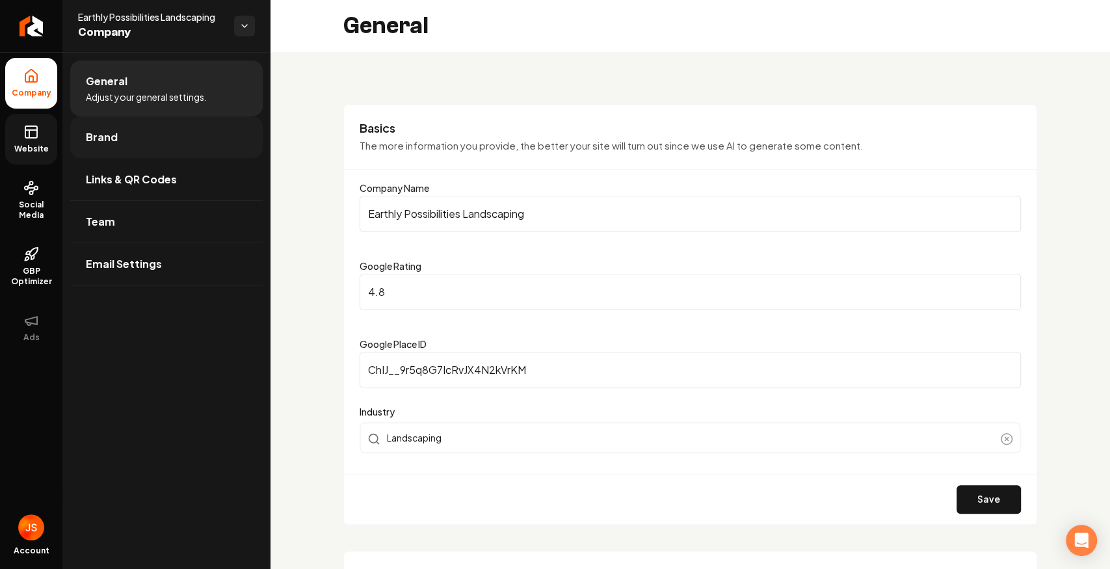
click at [126, 144] on link "Brand" at bounding box center [166, 137] width 193 height 42
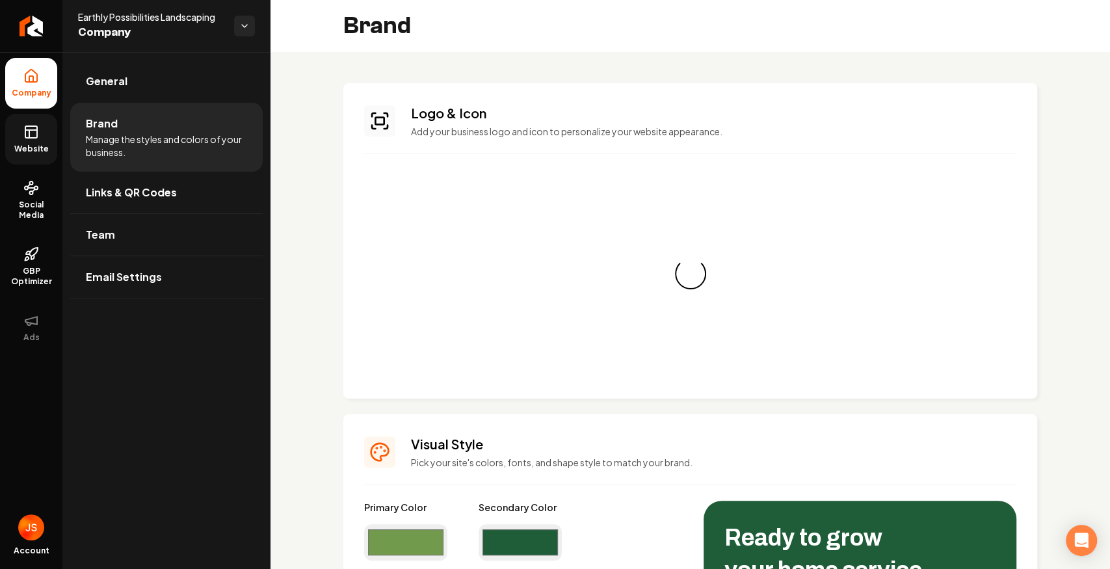
click at [29, 144] on span "Website" at bounding box center [31, 149] width 45 height 10
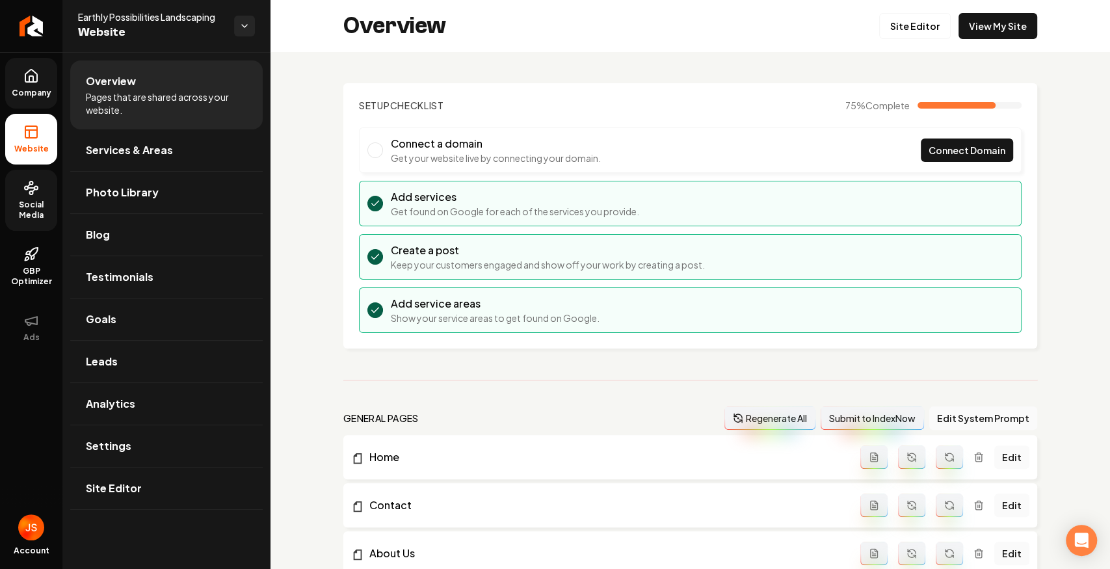
click at [27, 172] on link "Social Media" at bounding box center [31, 200] width 52 height 61
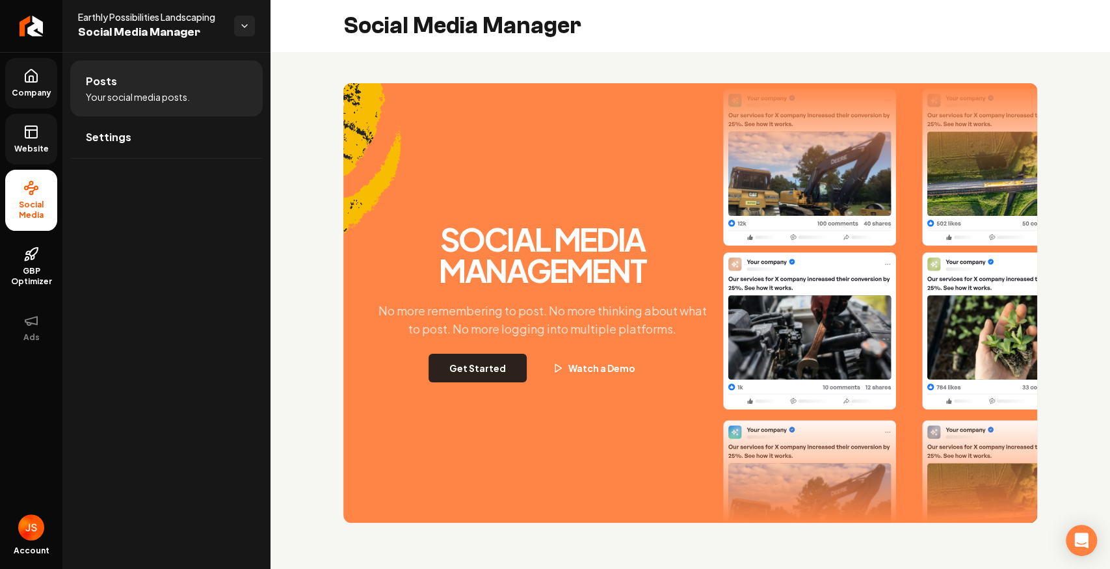
click at [507, 372] on button "Get Started" at bounding box center [478, 368] width 98 height 29
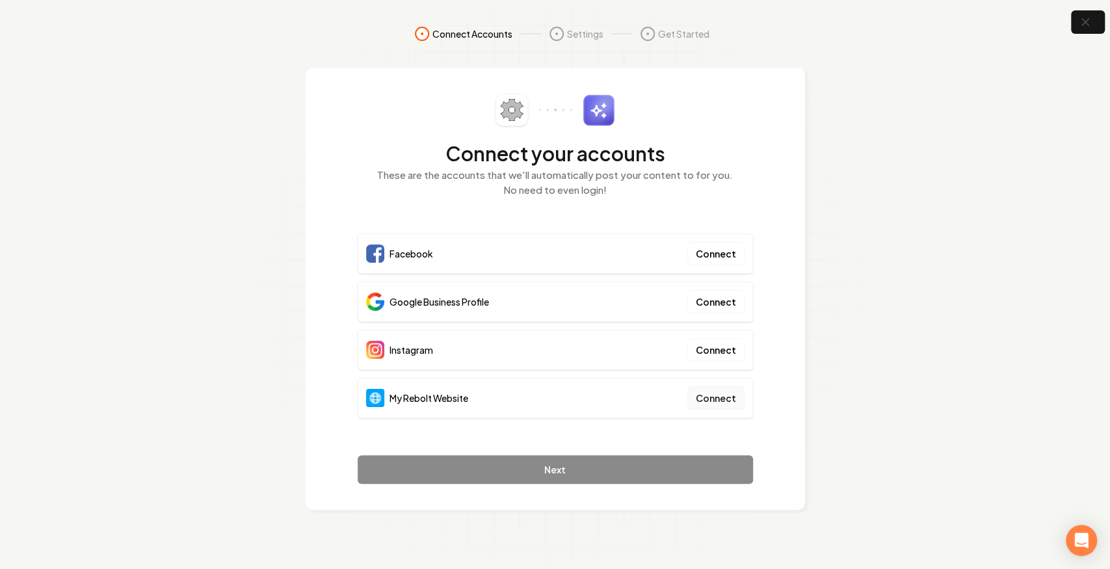
click at [731, 395] on button "Connect" at bounding box center [716, 397] width 57 height 23
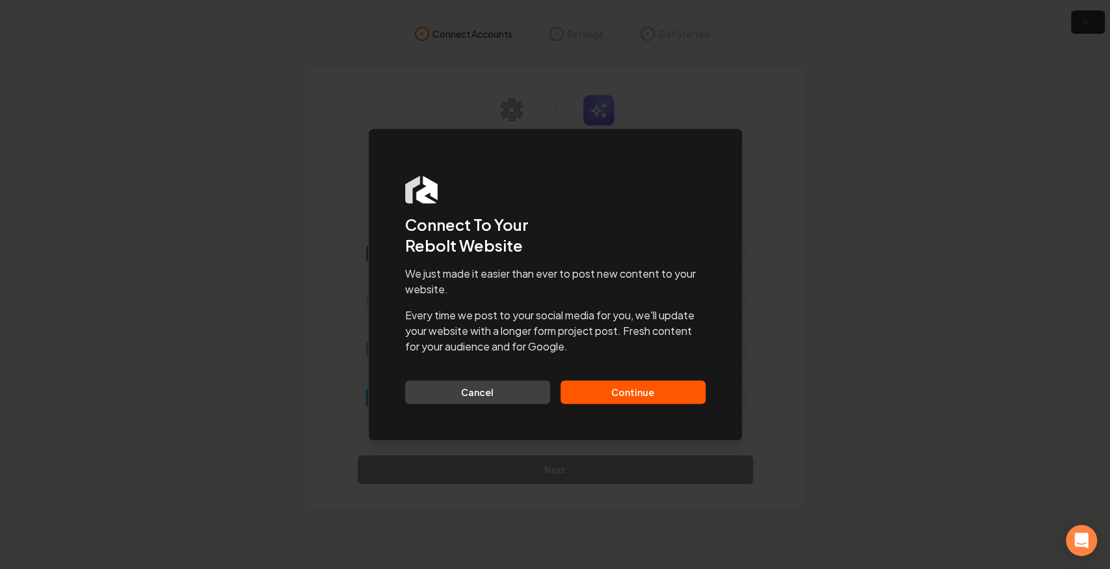
click at [658, 390] on button "Continue" at bounding box center [633, 392] width 145 height 23
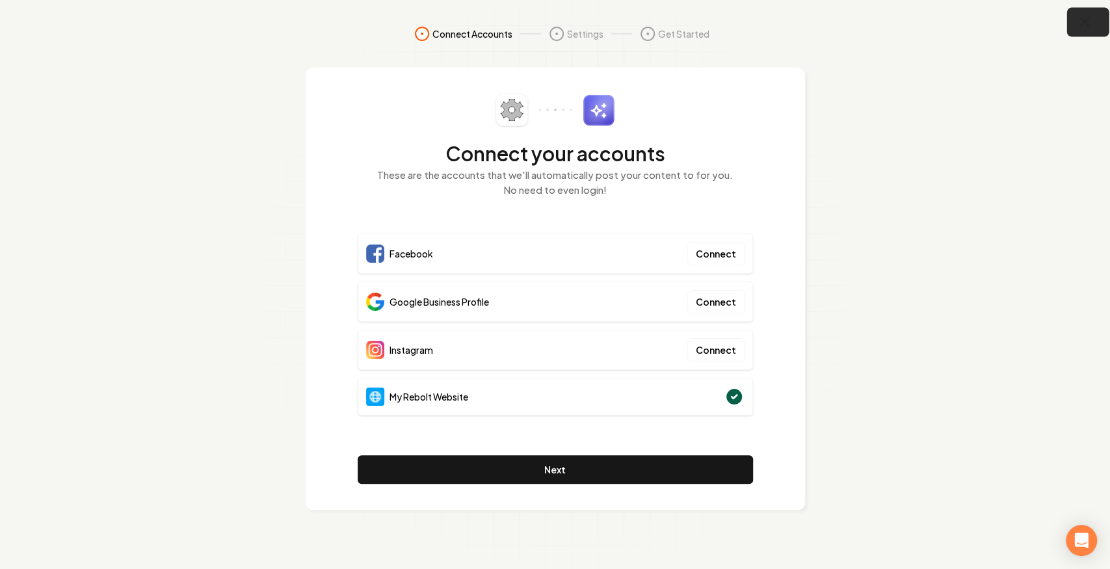
click at [1080, 14] on icon "button" at bounding box center [1085, 22] width 16 height 16
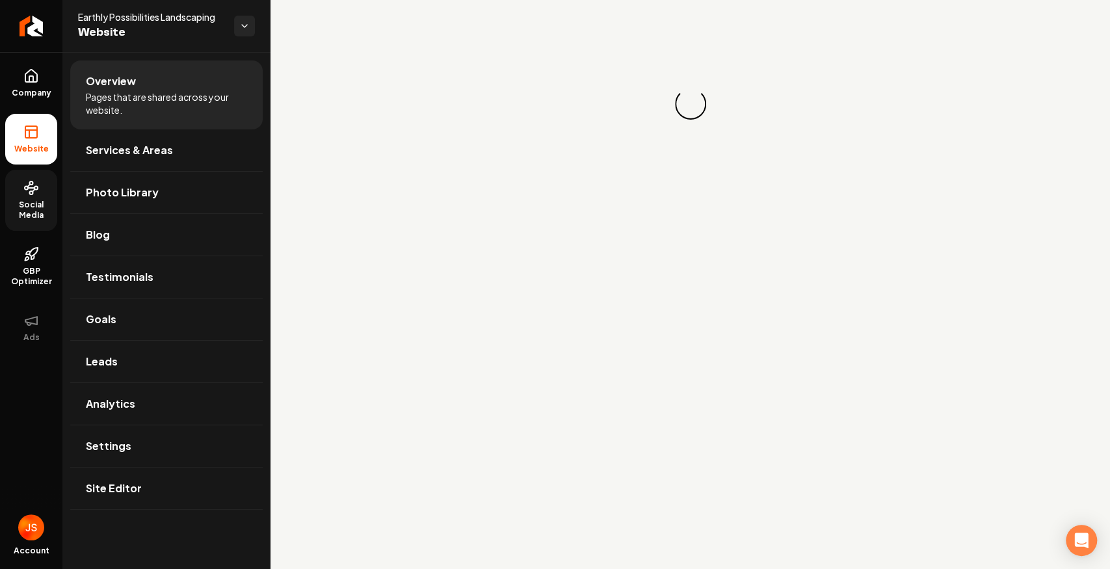
click at [18, 187] on link "Social Media" at bounding box center [31, 200] width 52 height 61
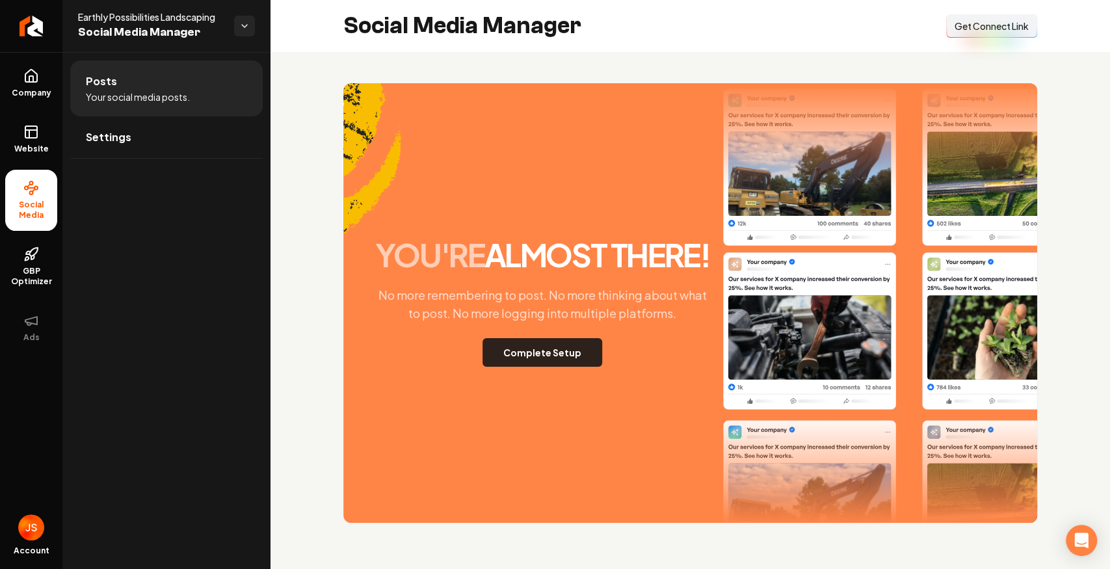
click at [550, 345] on button "Complete Setup" at bounding box center [543, 352] width 120 height 29
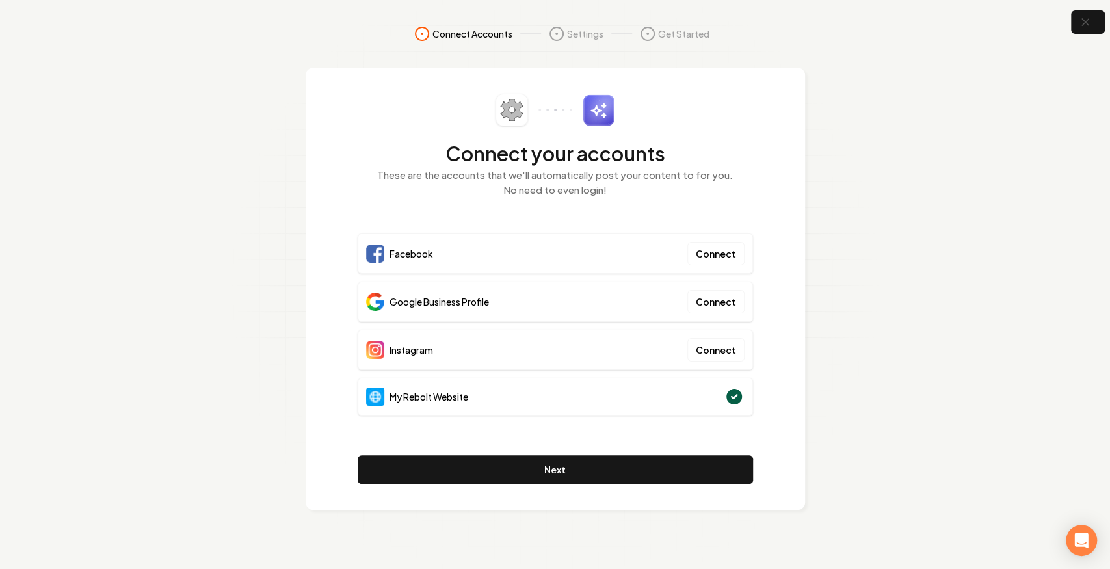
click at [580, 452] on div "Connect your accounts These are the accounts that we'll automatically post your…" at bounding box center [555, 289] width 395 height 390
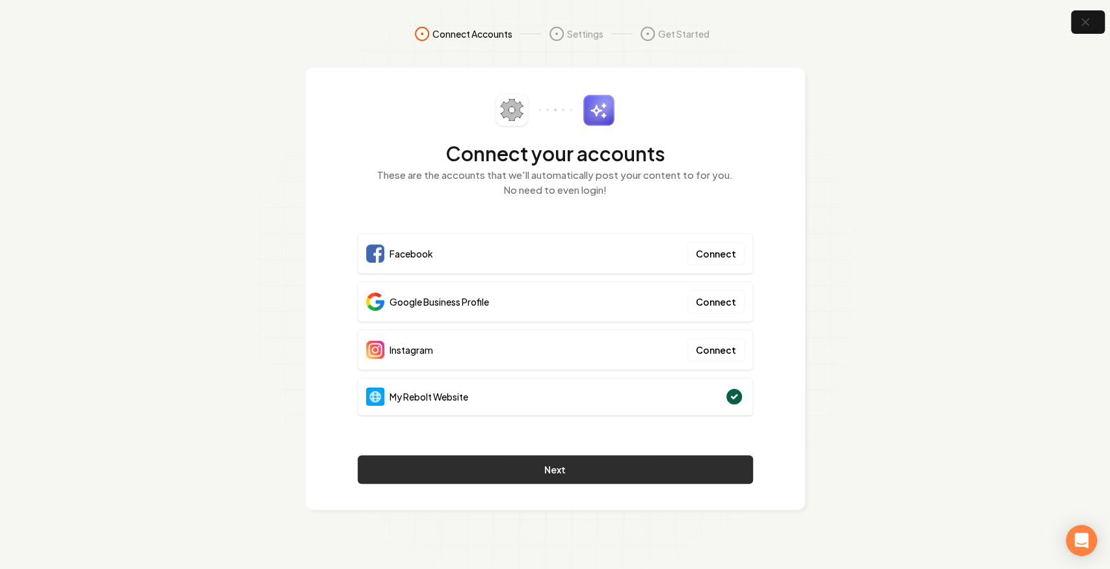
click at [585, 461] on button "Next" at bounding box center [555, 469] width 395 height 29
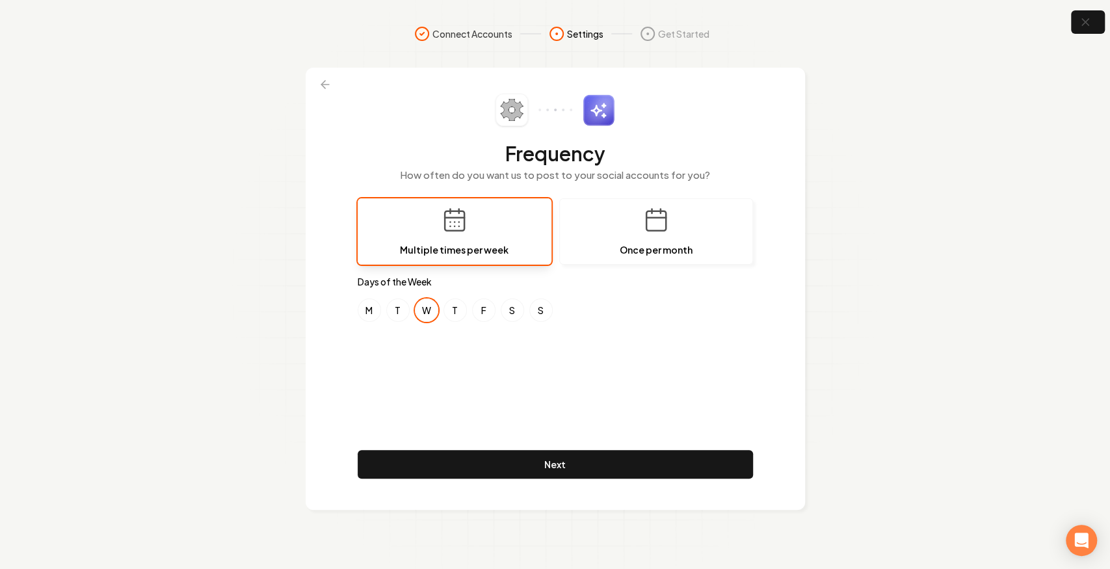
click at [1093, 7] on section "Connect Accounts Settings Get Started Frequency How often do you want us to pos…" at bounding box center [555, 284] width 1110 height 569
click at [1088, 19] on icon "button" at bounding box center [1085, 22] width 16 height 16
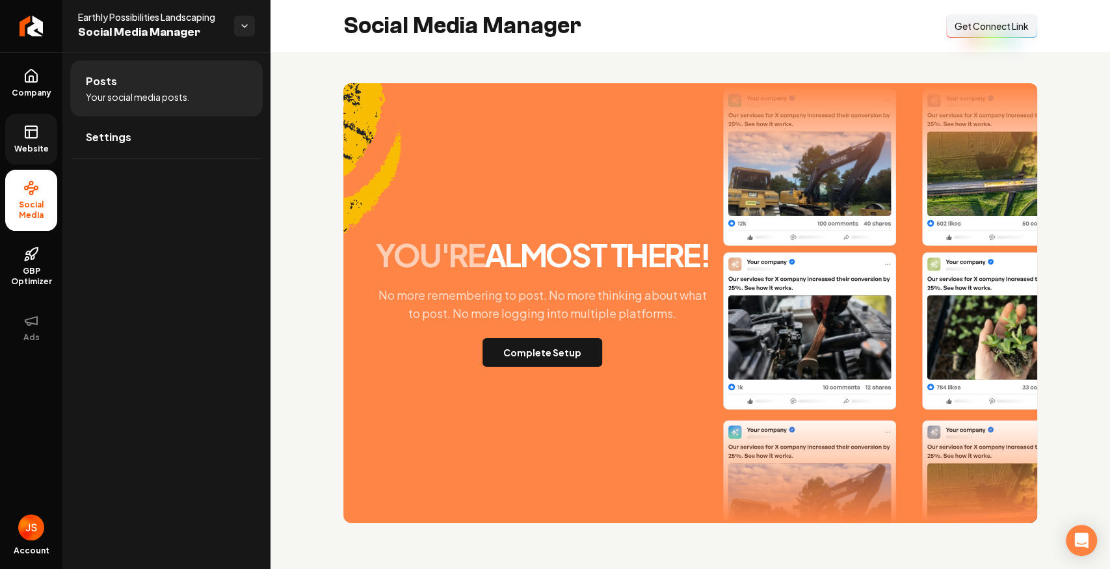
click at [41, 127] on link "Website" at bounding box center [31, 139] width 52 height 51
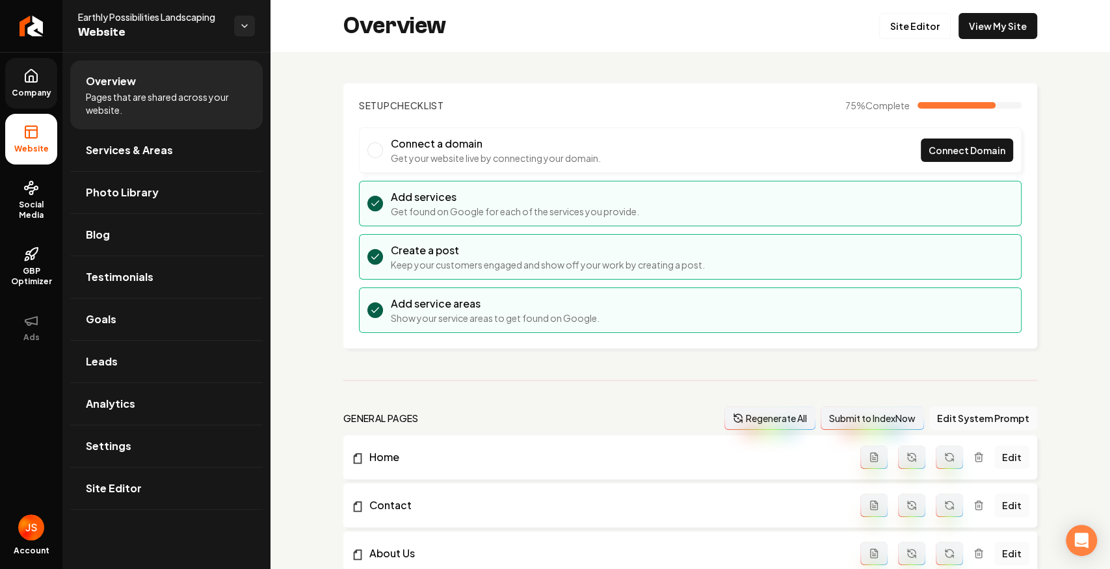
click at [29, 94] on span "Company" at bounding box center [32, 93] width 50 height 10
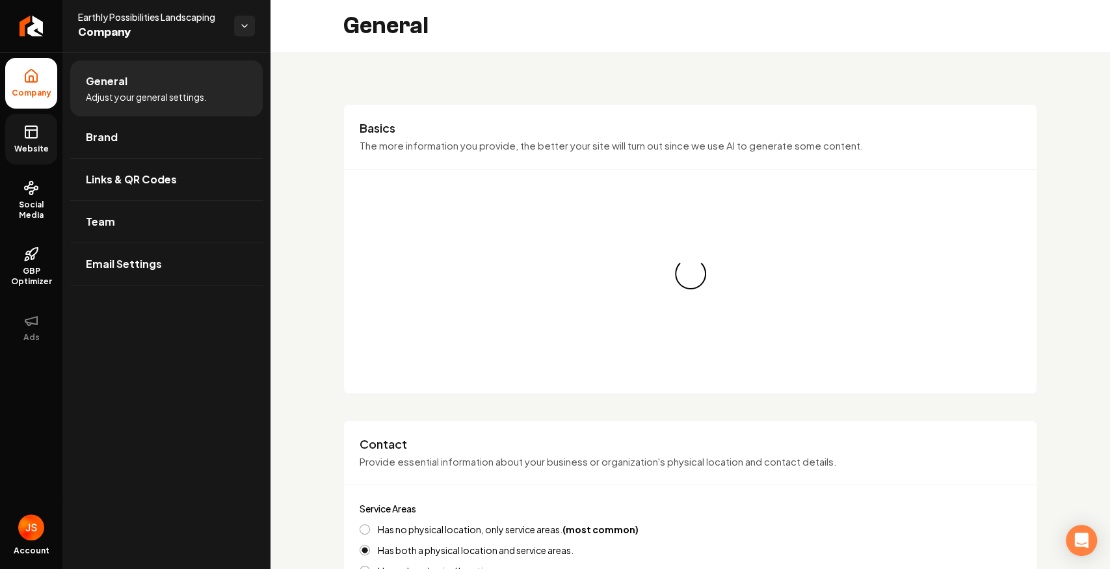
click at [33, 146] on span "Website" at bounding box center [31, 149] width 45 height 10
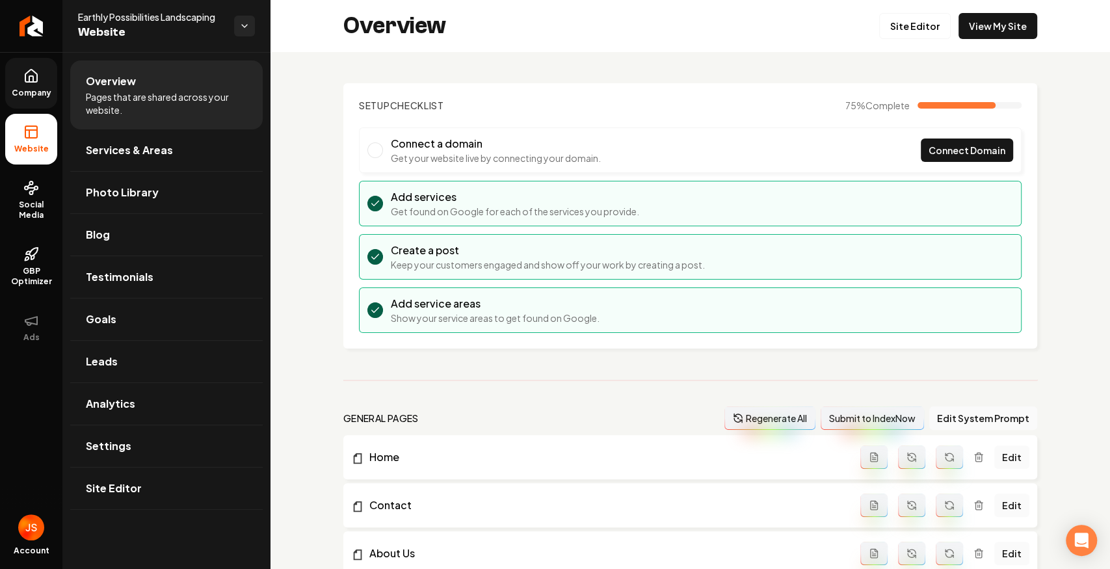
click at [36, 77] on icon at bounding box center [31, 76] width 16 height 16
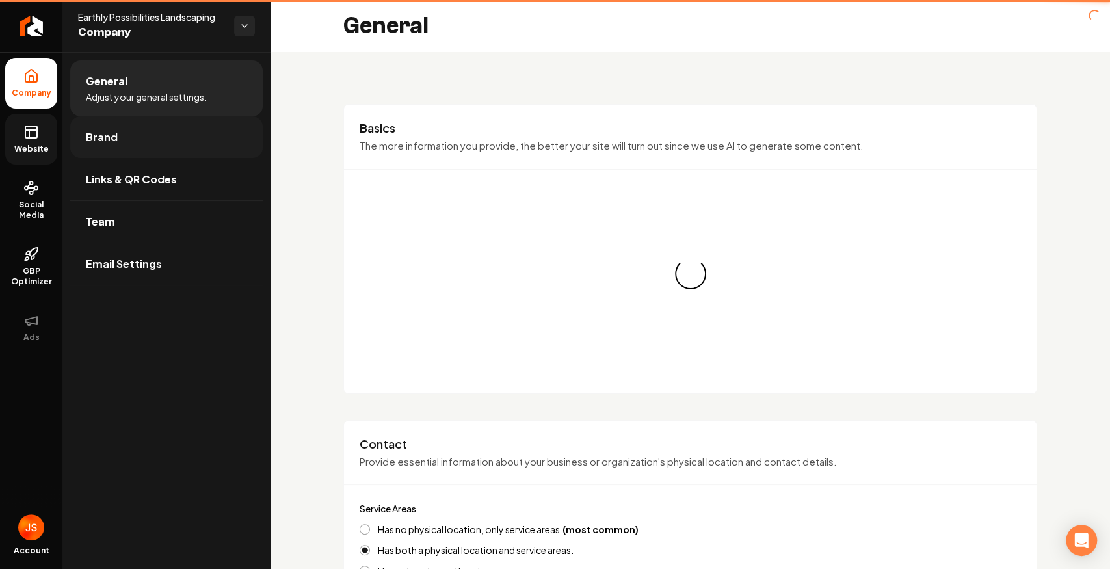
click at [114, 138] on span "Brand" at bounding box center [102, 137] width 32 height 16
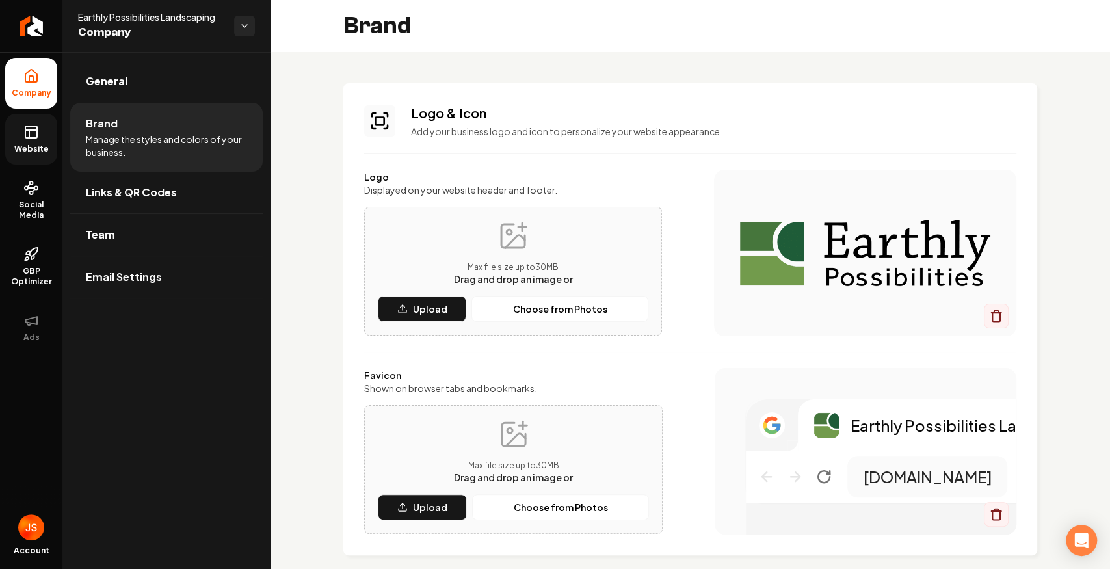
click at [20, 141] on link "Website" at bounding box center [31, 139] width 52 height 51
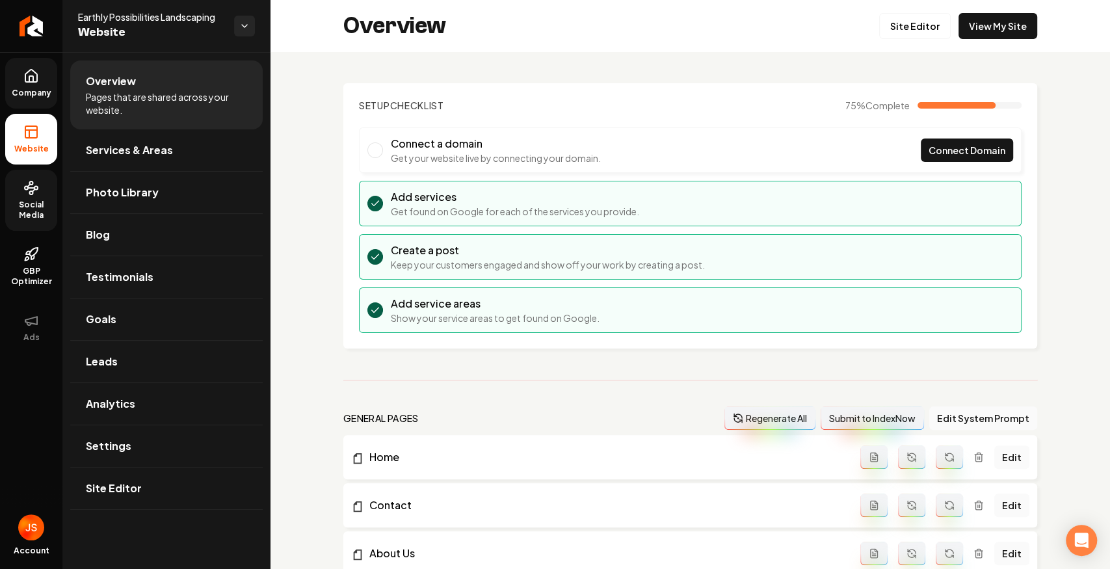
click at [21, 213] on span "Social Media" at bounding box center [31, 210] width 52 height 21
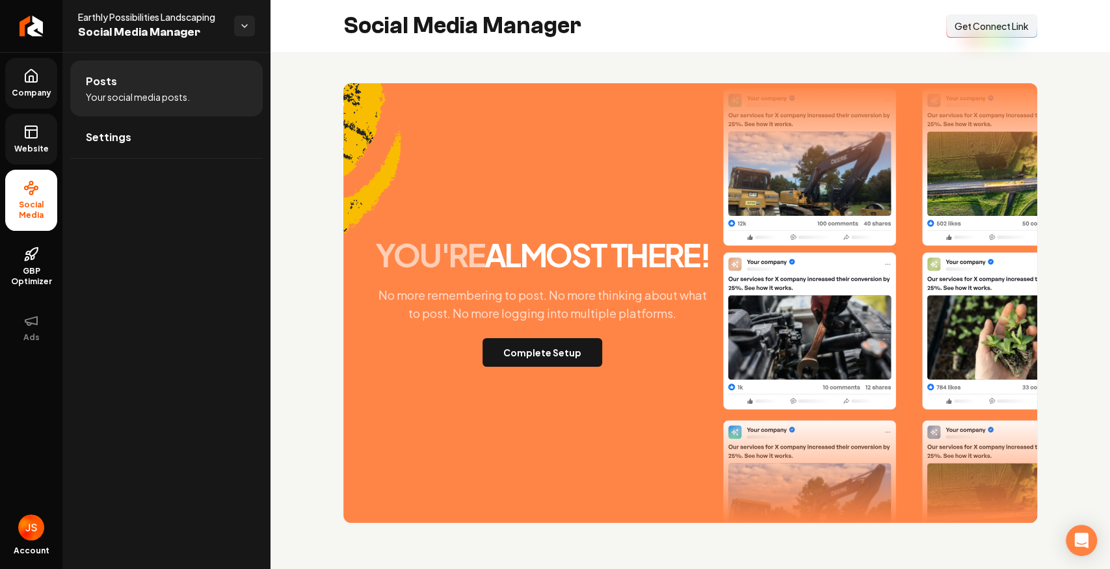
click at [33, 161] on link "Website" at bounding box center [31, 139] width 52 height 51
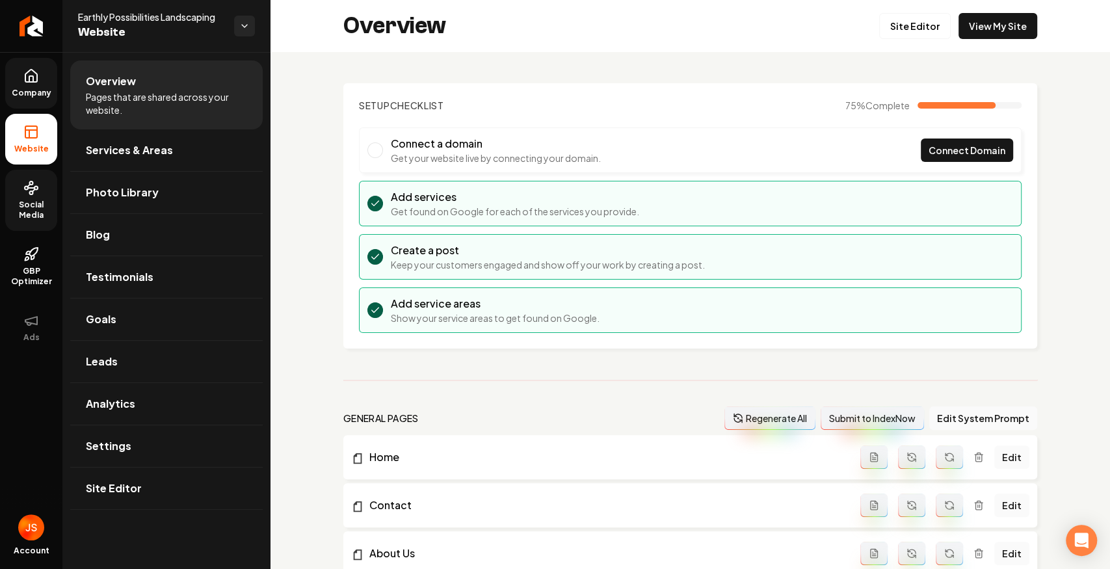
click at [44, 57] on ul "Company Website Social Media GBP Optimizer Ads" at bounding box center [31, 205] width 62 height 306
click at [29, 79] on icon at bounding box center [31, 79] width 4 height 6
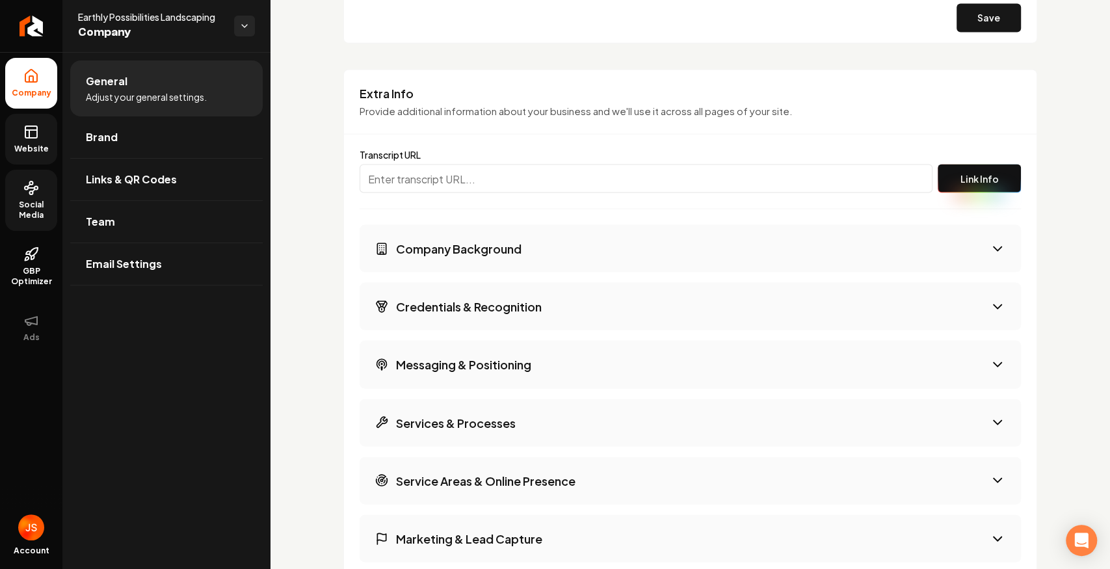
scroll to position [1699, 0]
click at [474, 177] on input "Main content area" at bounding box center [646, 180] width 573 height 29
paste input "[URL][PERSON_NAME]"
type input "[URL][PERSON_NAME]"
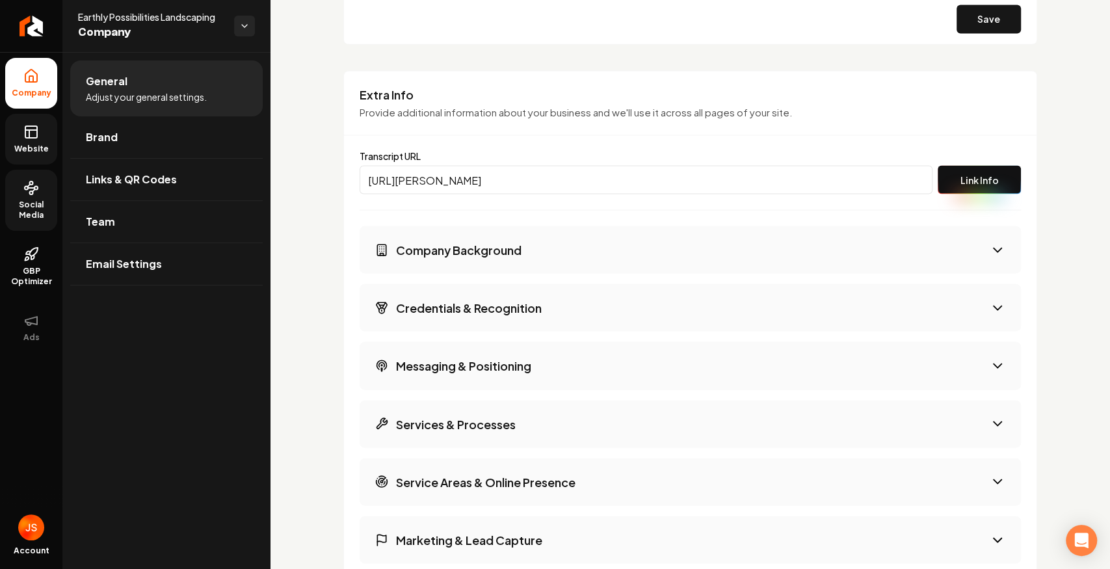
click at [963, 176] on button "Link Info" at bounding box center [979, 180] width 83 height 29
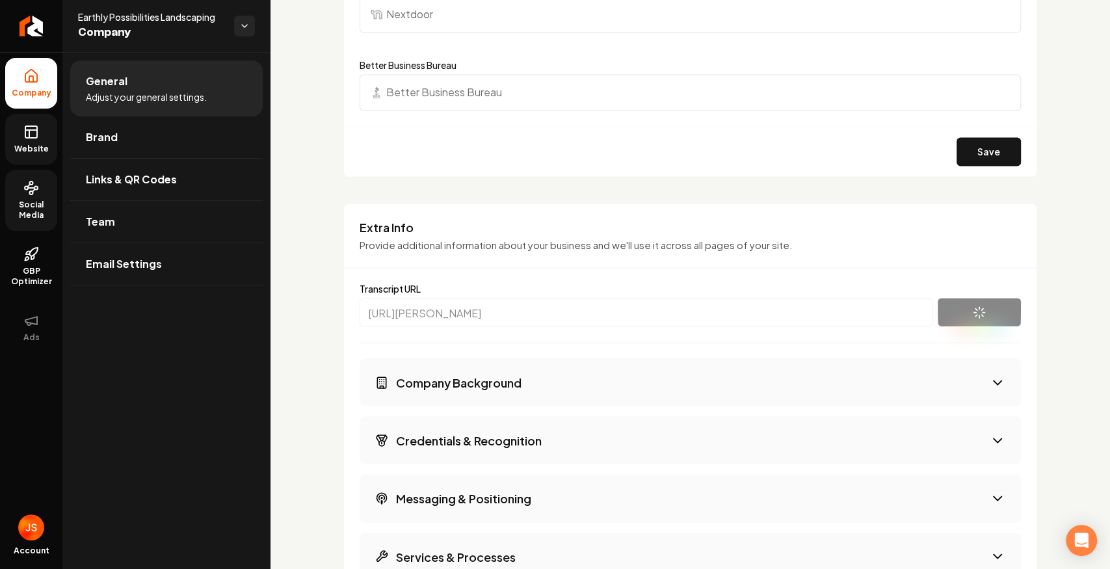
scroll to position [1439, 0]
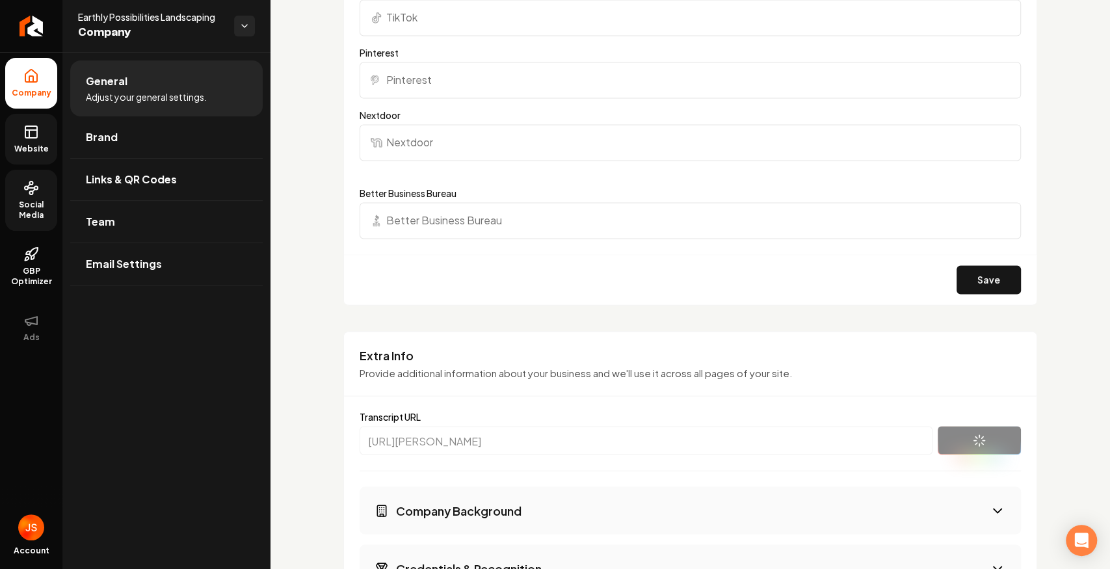
click at [44, 130] on link "Website" at bounding box center [31, 139] width 52 height 51
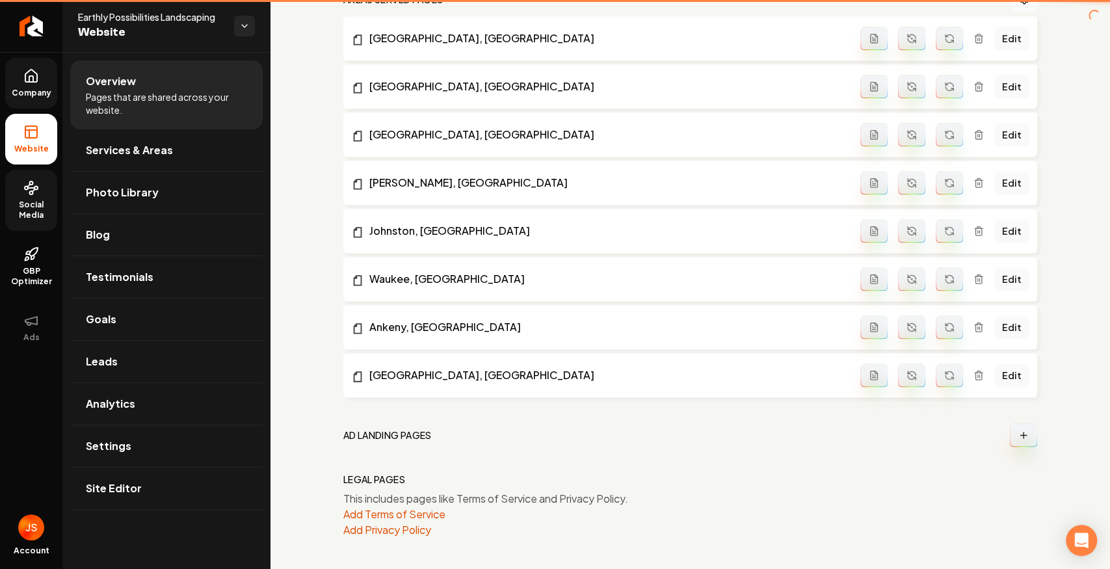
scroll to position [1095, 0]
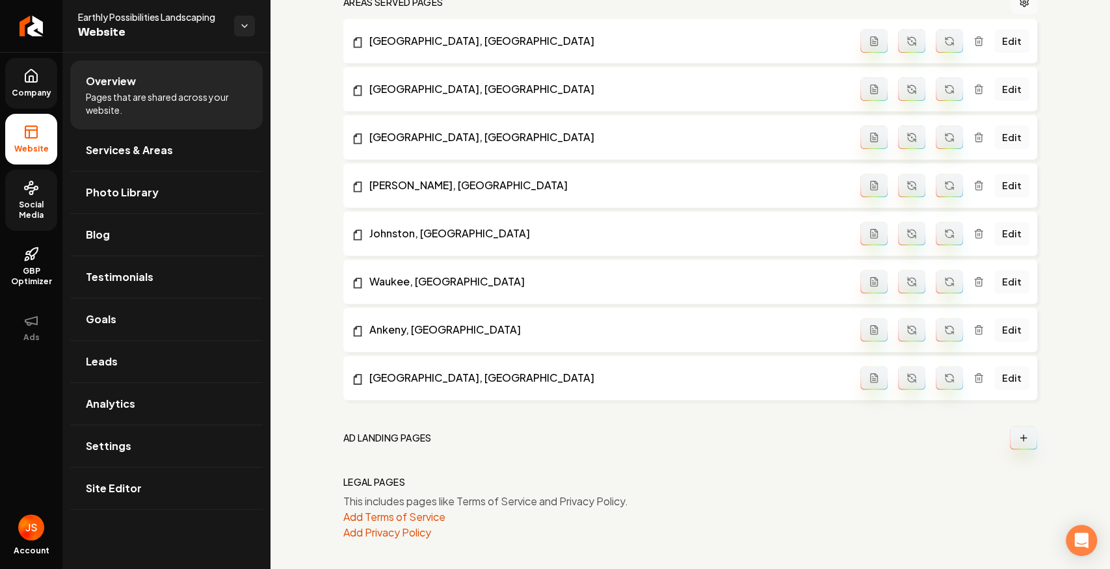
click at [26, 74] on icon at bounding box center [31, 76] width 12 height 12
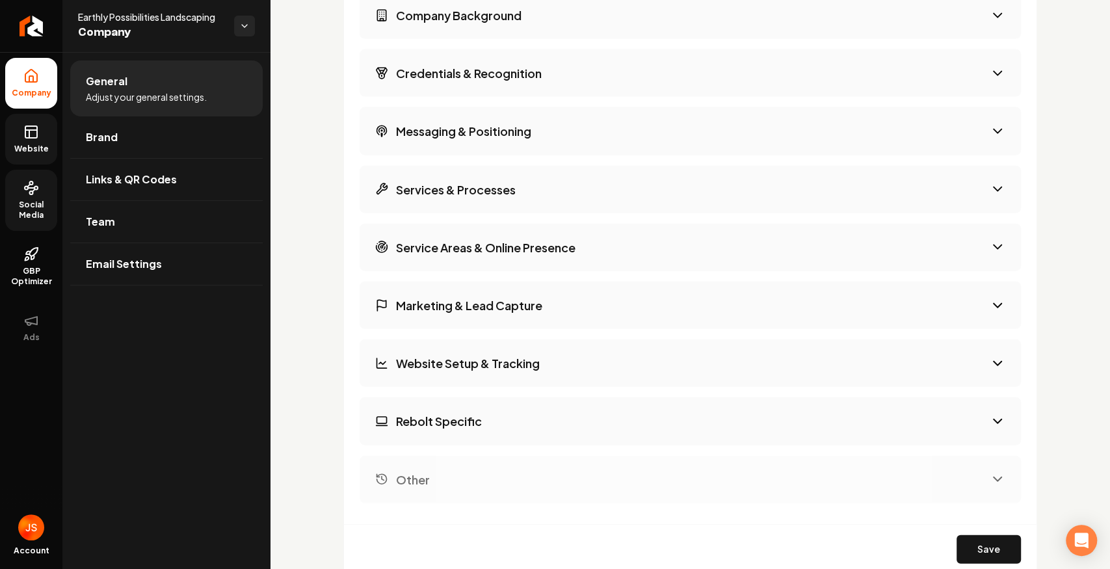
scroll to position [1743, 0]
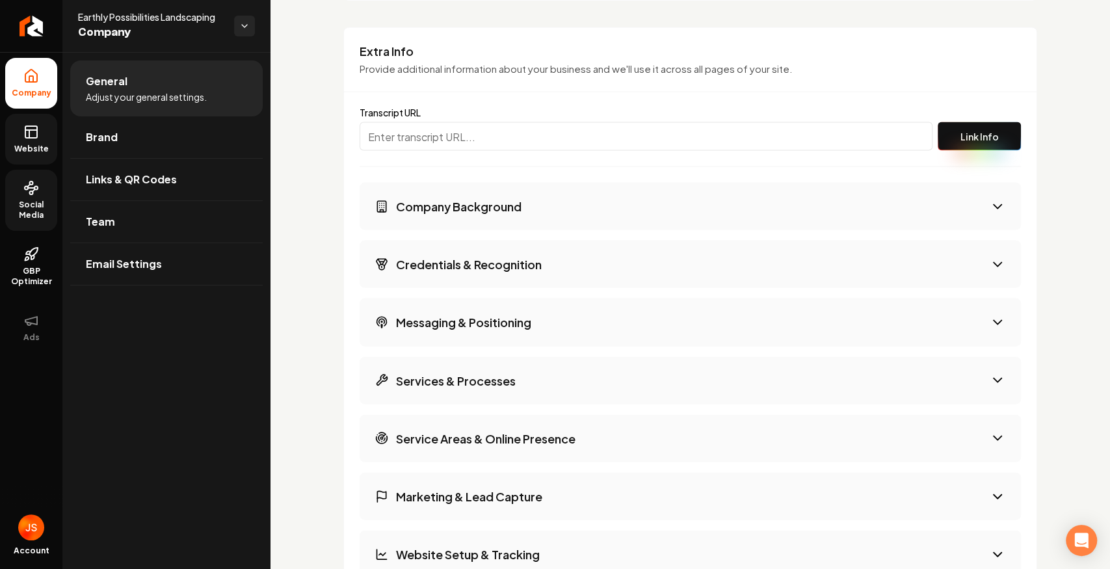
drag, startPoint x: 461, startPoint y: 143, endPoint x: 455, endPoint y: 139, distance: 7.6
click at [459, 142] on input "Main content area" at bounding box center [646, 136] width 573 height 29
paste input "[URL][PERSON_NAME]"
type input "[URL][PERSON_NAME]"
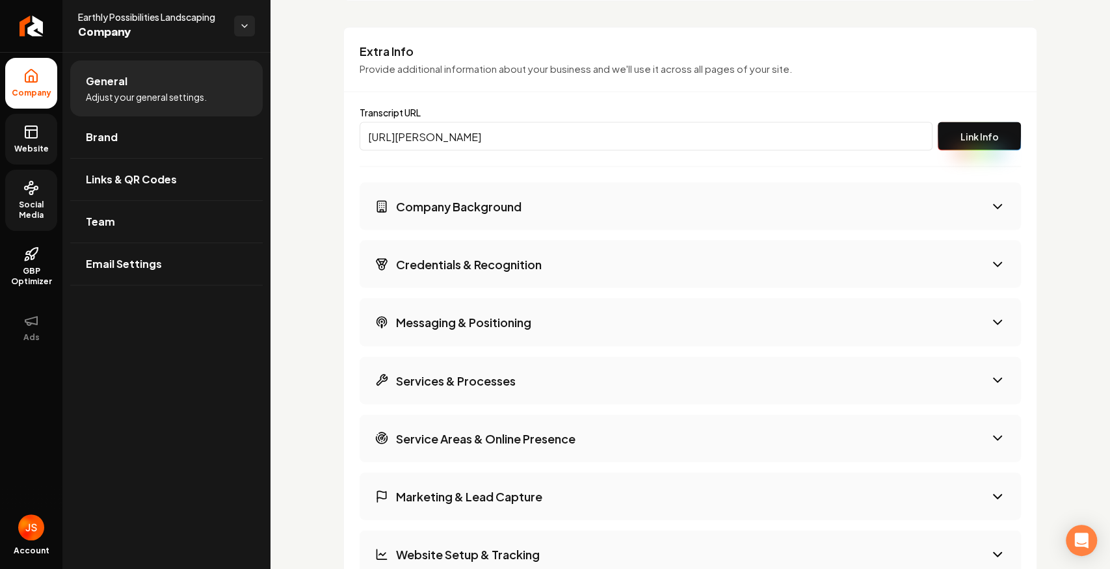
click at [877, 228] on div "Company Background Credentials & Recognition Messaging & Positioning Services &…" at bounding box center [691, 439] width 662 height 512
click at [884, 203] on button "Company Background" at bounding box center [691, 206] width 662 height 47
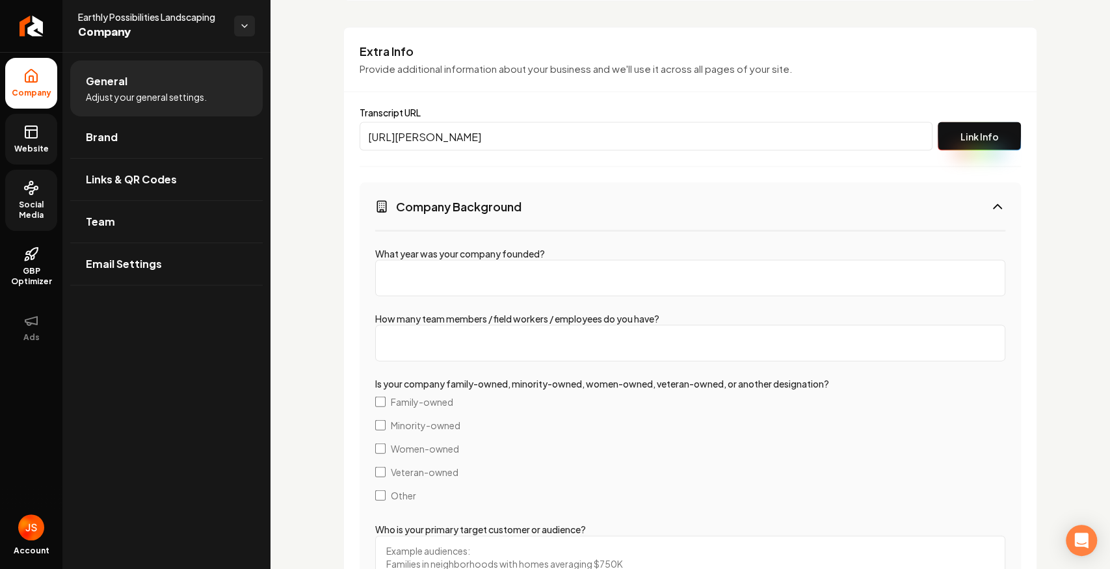
click at [883, 203] on button "Company Background" at bounding box center [691, 206] width 662 height 47
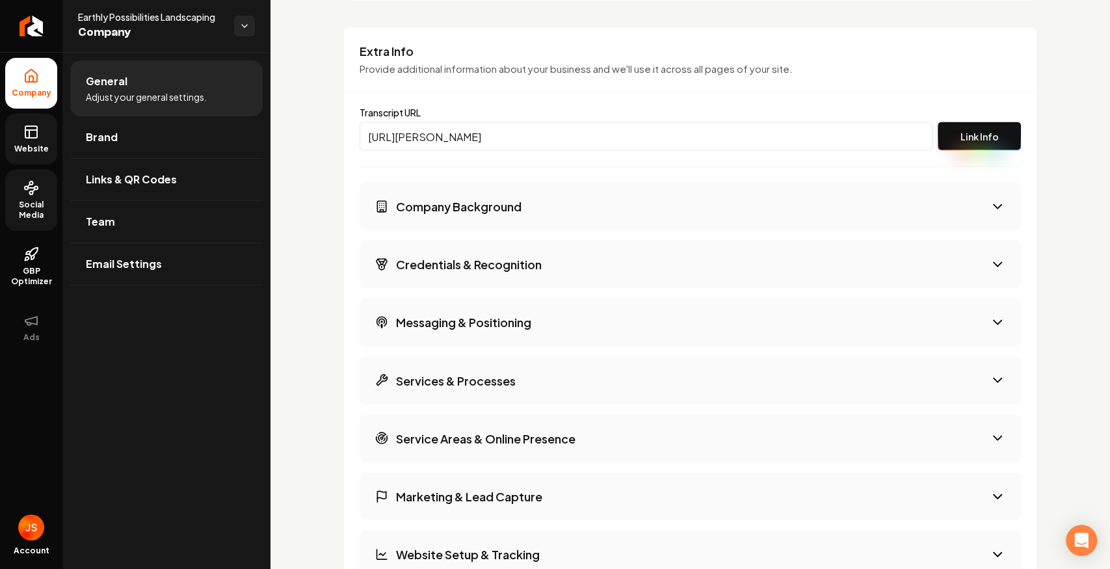
click at [836, 265] on button "Credentials & Recognition" at bounding box center [691, 264] width 662 height 47
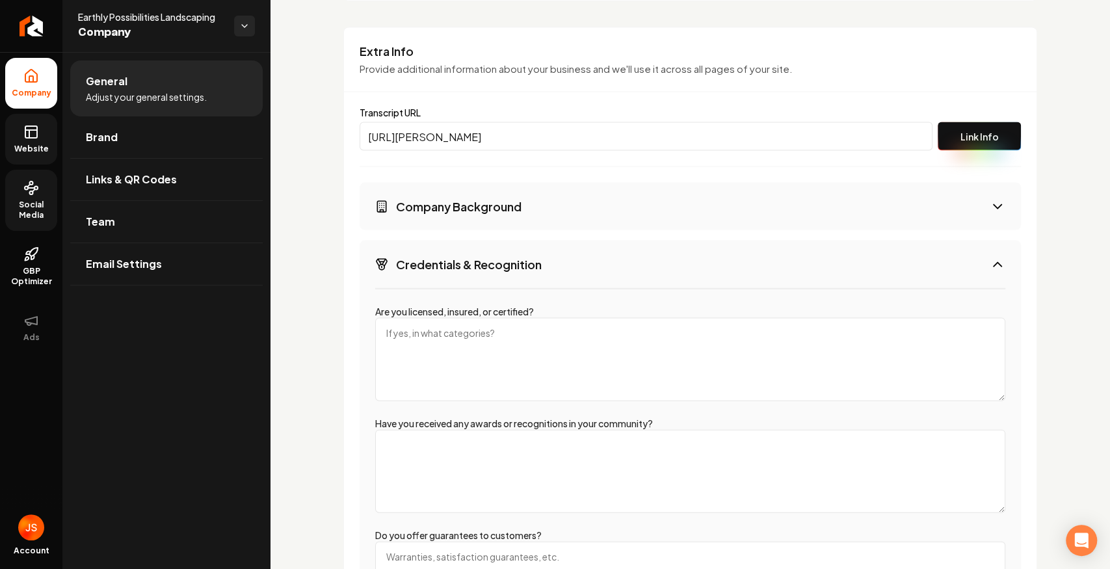
click at [836, 265] on button "Credentials & Recognition" at bounding box center [691, 264] width 662 height 47
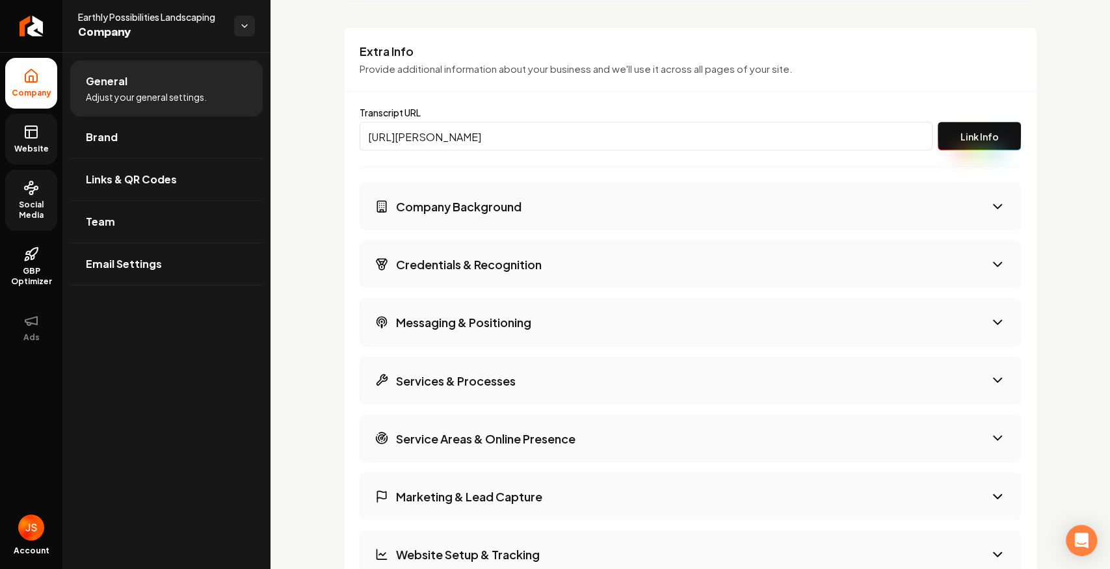
click at [996, 135] on button "Link Info" at bounding box center [979, 136] width 83 height 29
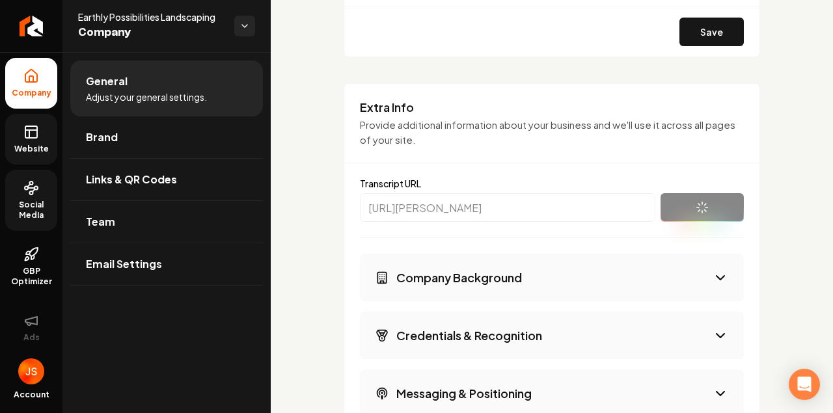
scroll to position [1787, 0]
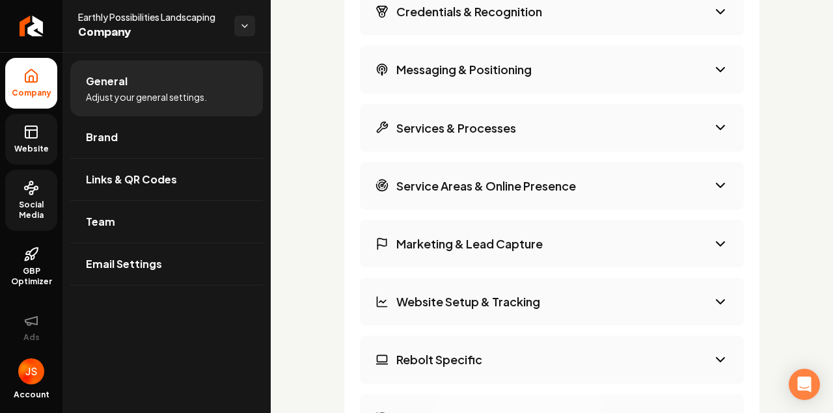
click at [539, 170] on button "Service Areas & Online Presence" at bounding box center [552, 185] width 384 height 47
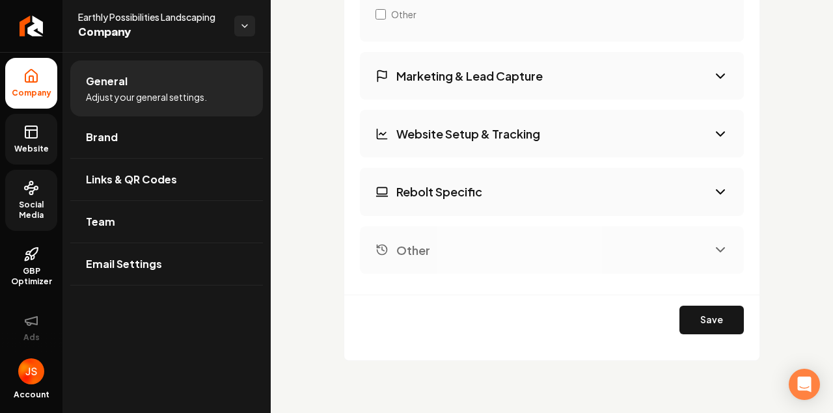
scroll to position [2054, 0]
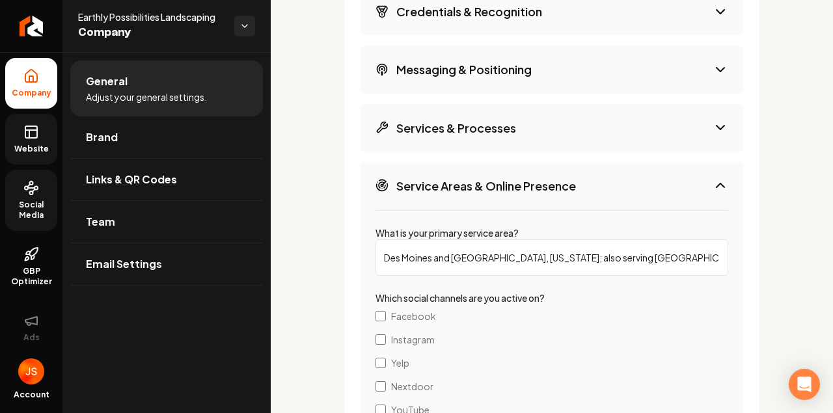
click at [535, 178] on h3 "Service Areas & Online Presence" at bounding box center [486, 186] width 180 height 16
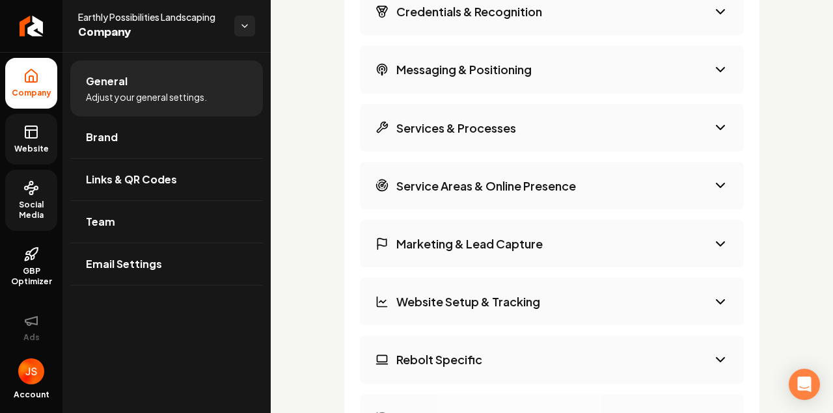
click at [516, 242] on h3 "Marketing & Lead Capture" at bounding box center [469, 243] width 146 height 16
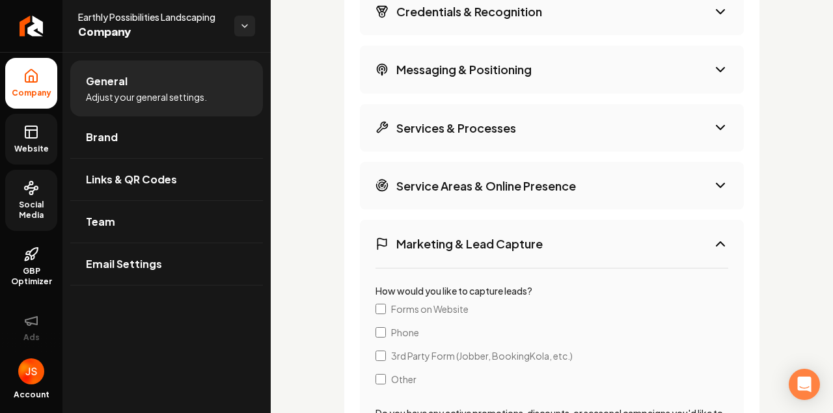
click at [516, 242] on h3 "Marketing & Lead Capture" at bounding box center [469, 243] width 146 height 16
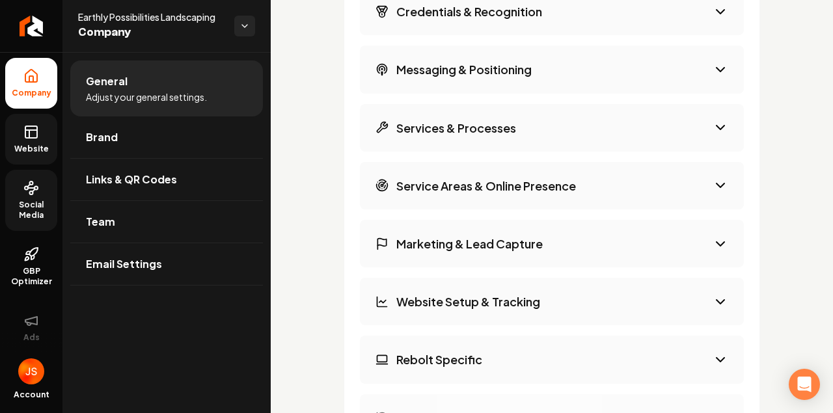
click at [490, 294] on h3 "Website Setup & Tracking" at bounding box center [468, 301] width 144 height 16
select select "***"
click at [490, 294] on h3 "Website Setup & Tracking" at bounding box center [468, 301] width 144 height 16
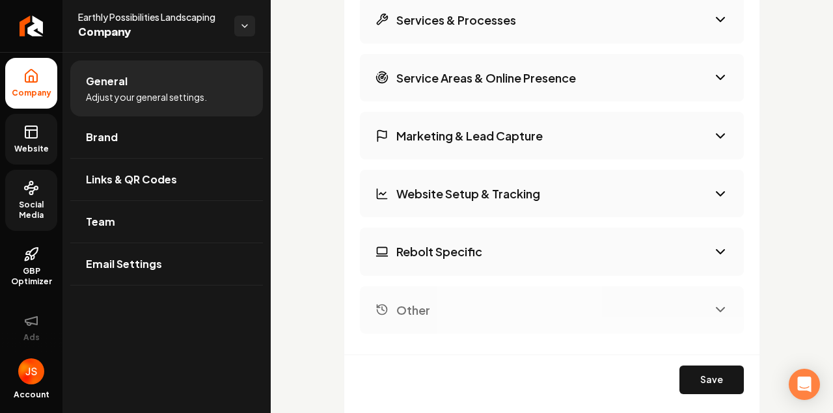
scroll to position [2184, 0]
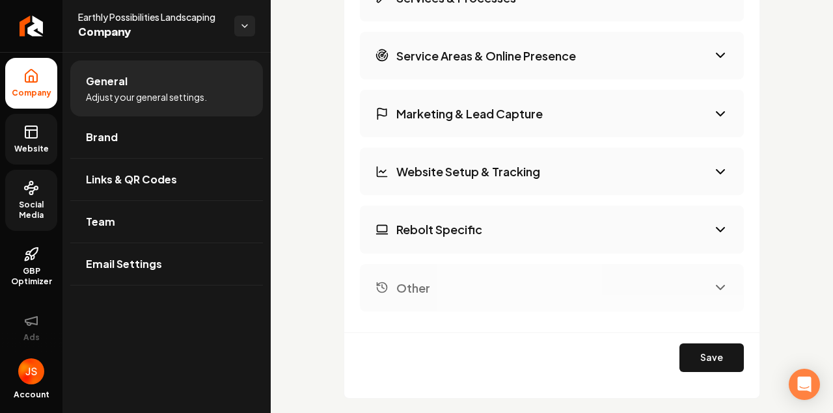
click at [444, 211] on button "Rebolt Specific" at bounding box center [552, 229] width 384 height 47
select select "*******"
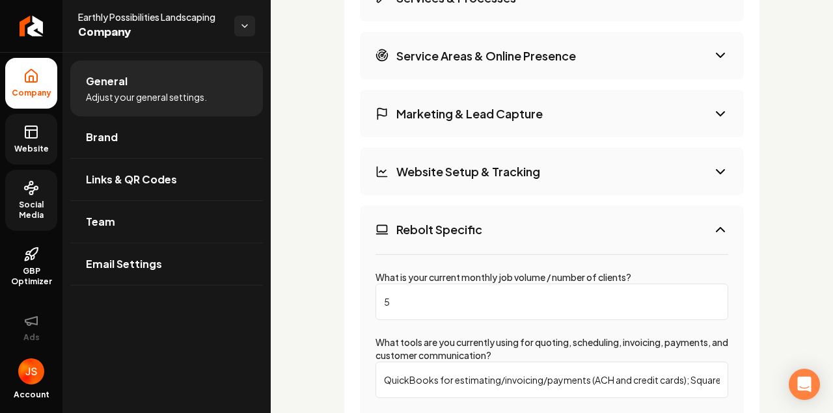
click at [442, 228] on h3 "Rebolt Specific" at bounding box center [439, 229] width 86 height 16
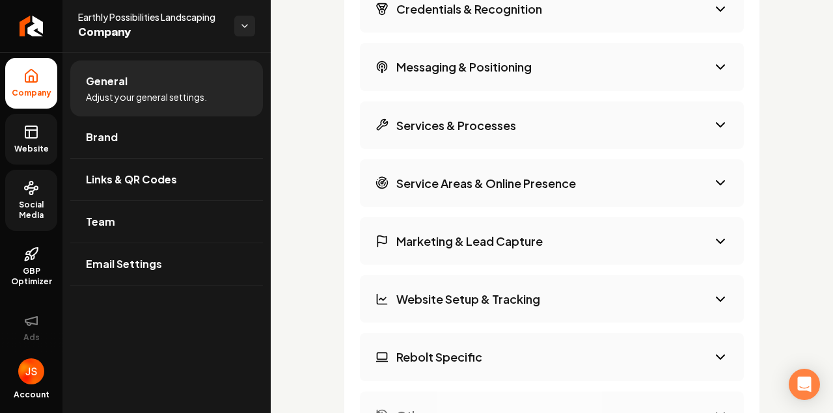
scroll to position [2217, 0]
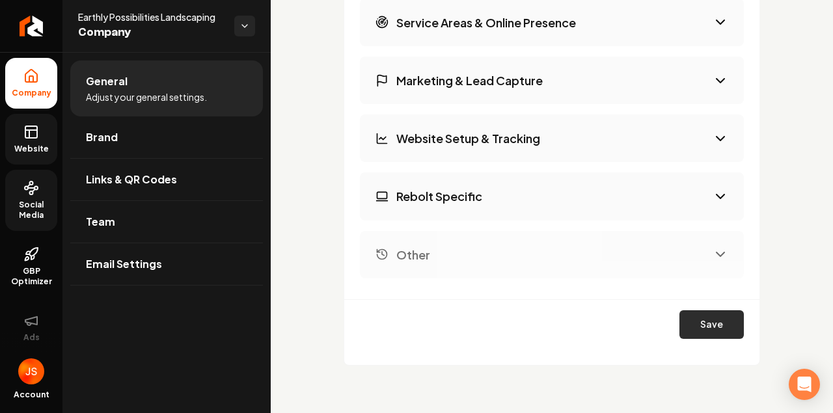
click at [719, 313] on button "Save" at bounding box center [711, 324] width 64 height 29
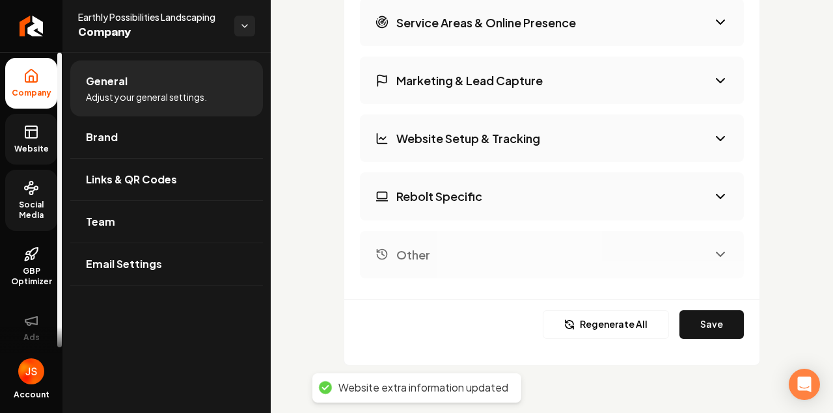
click at [21, 115] on link "Website" at bounding box center [31, 139] width 52 height 51
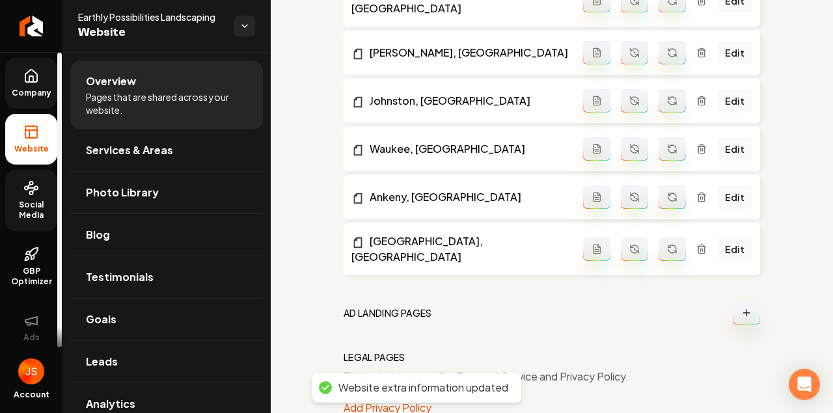
click at [19, 82] on link "Company" at bounding box center [31, 83] width 52 height 51
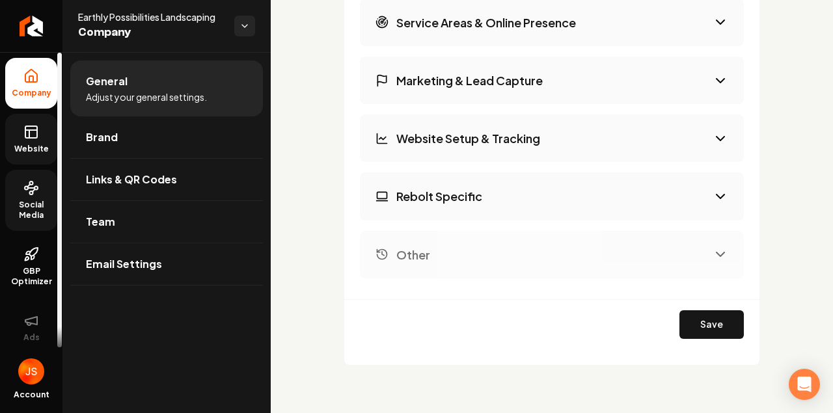
click at [34, 128] on icon at bounding box center [31, 132] width 16 height 16
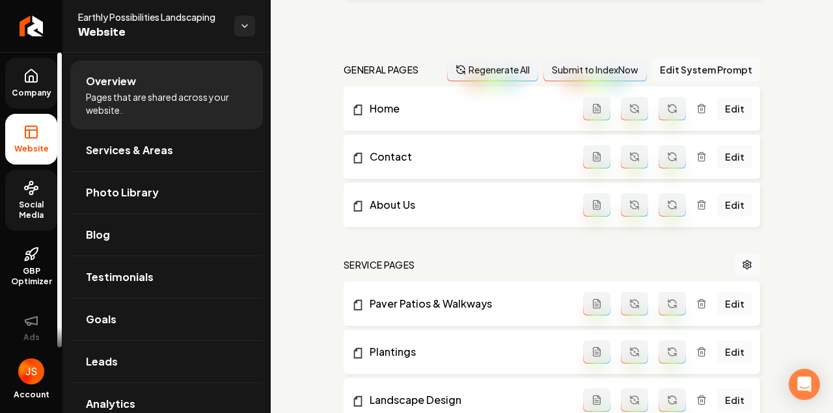
scroll to position [298, 0]
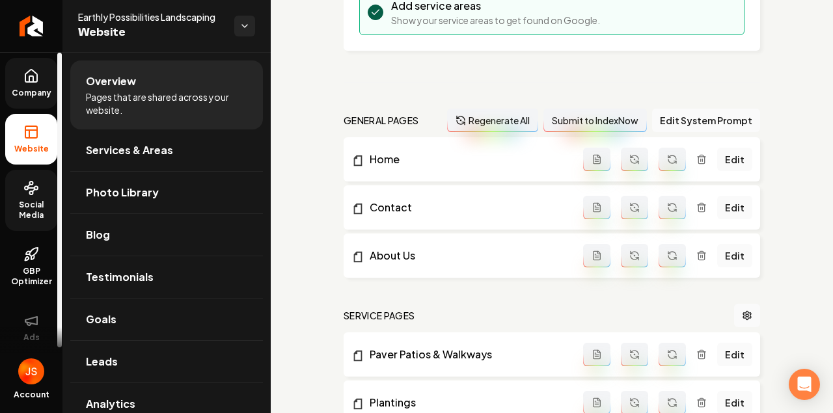
click at [477, 118] on button "Regenerate All" at bounding box center [492, 120] width 91 height 23
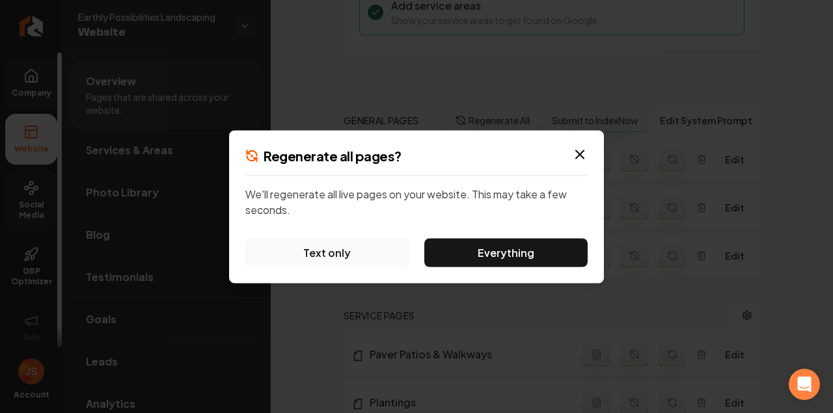
click at [323, 253] on button "Text only" at bounding box center [326, 252] width 163 height 29
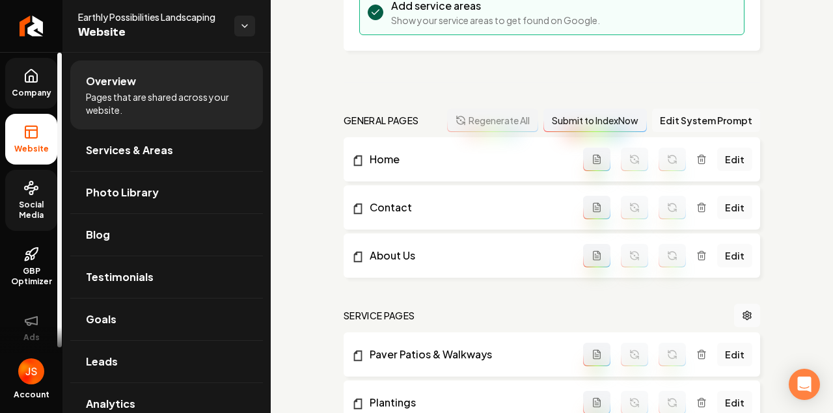
click at [689, 124] on button "Edit System Prompt" at bounding box center [706, 120] width 108 height 23
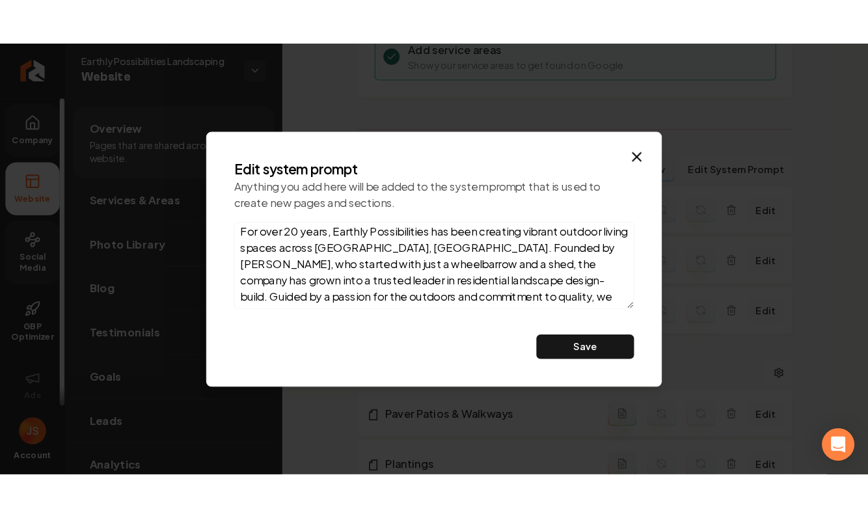
scroll to position [0, 0]
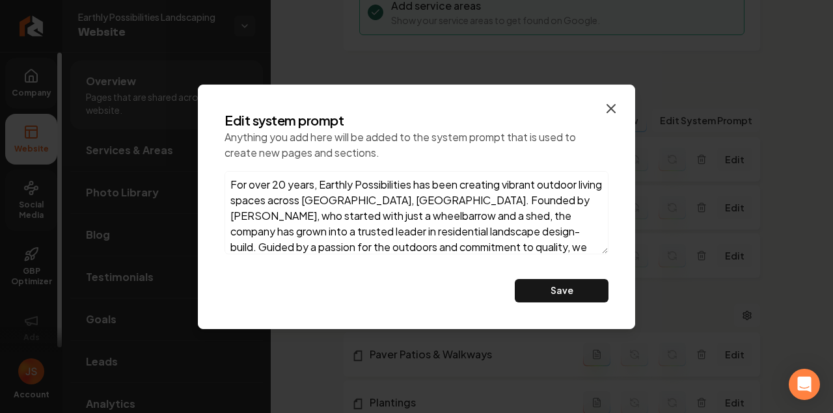
click at [605, 109] on icon "button" at bounding box center [611, 109] width 16 height 16
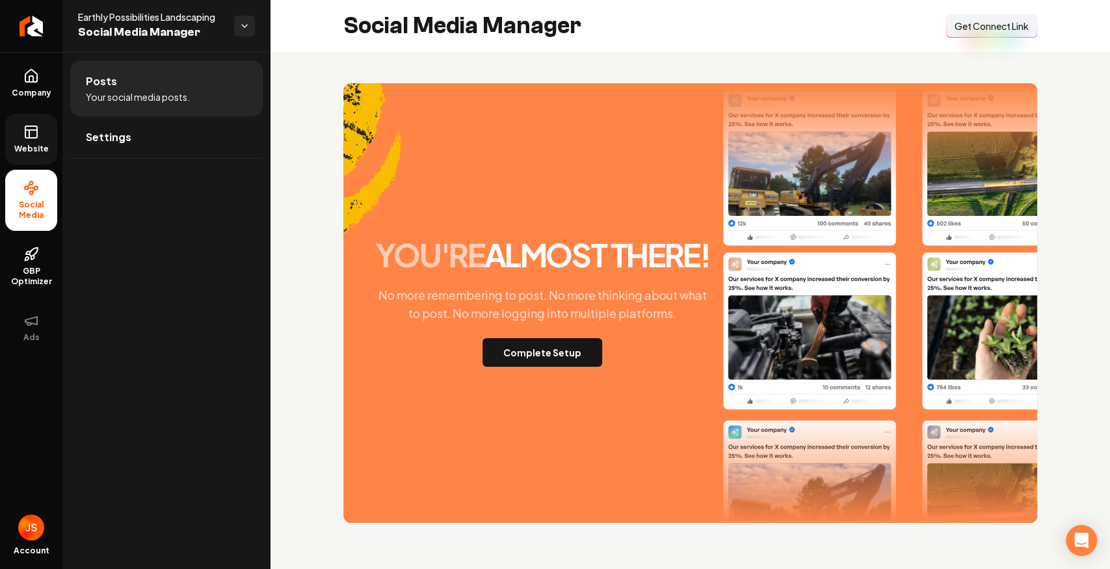
click at [40, 142] on link "Website" at bounding box center [31, 139] width 52 height 51
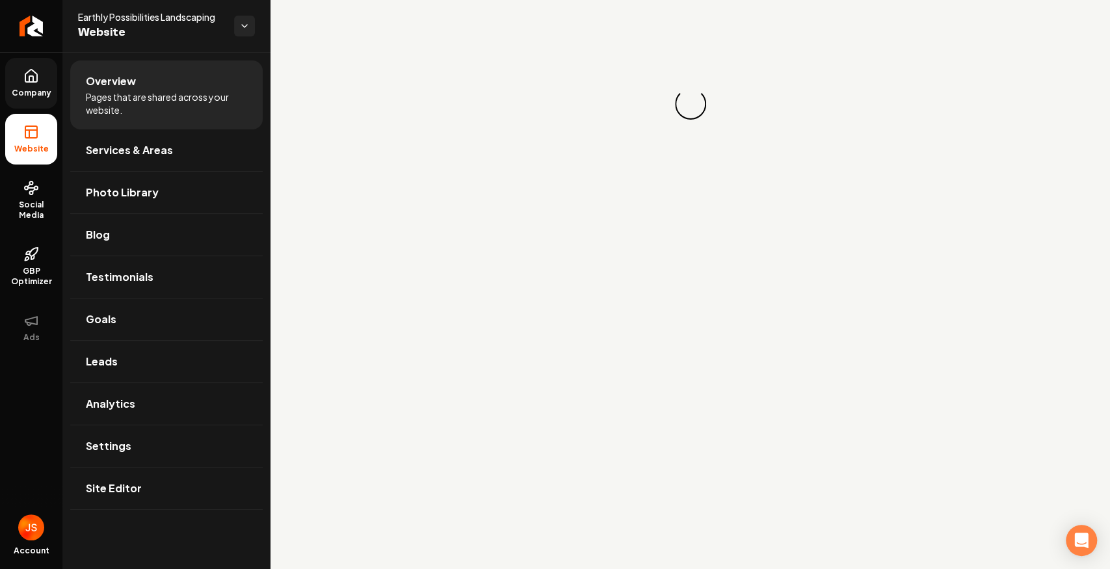
click at [33, 81] on icon at bounding box center [31, 79] width 4 height 6
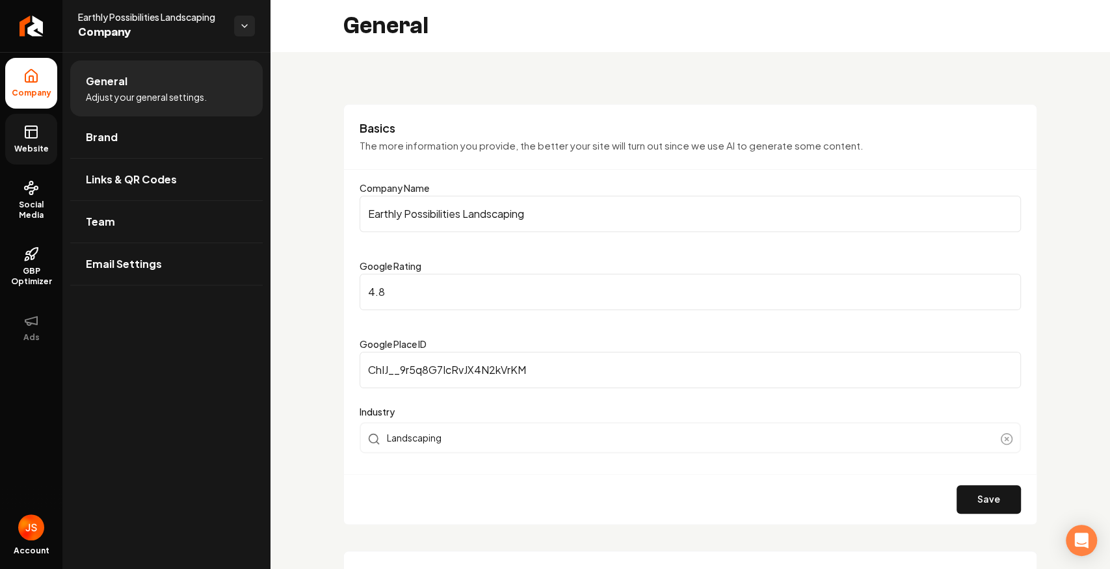
click at [26, 120] on link "Website" at bounding box center [31, 139] width 52 height 51
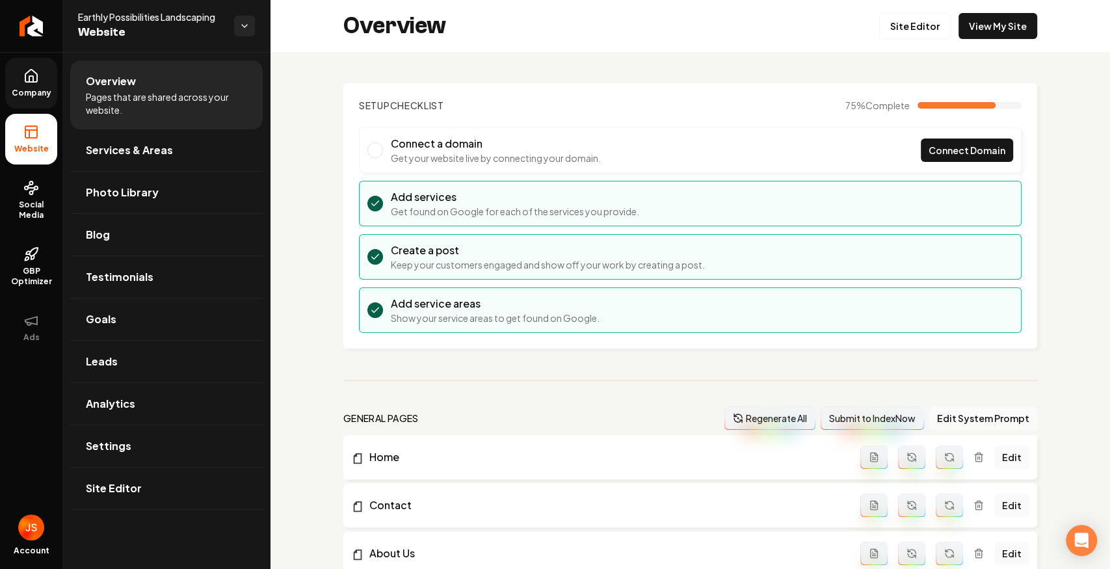
click at [55, 86] on link "Company" at bounding box center [31, 83] width 52 height 51
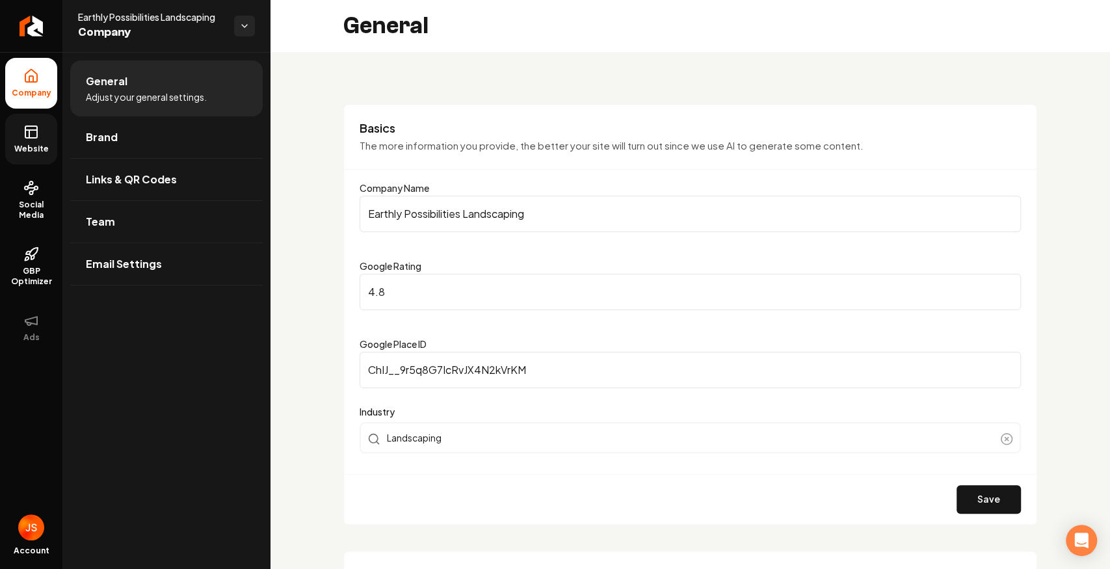
click at [13, 144] on span "Website" at bounding box center [31, 149] width 45 height 10
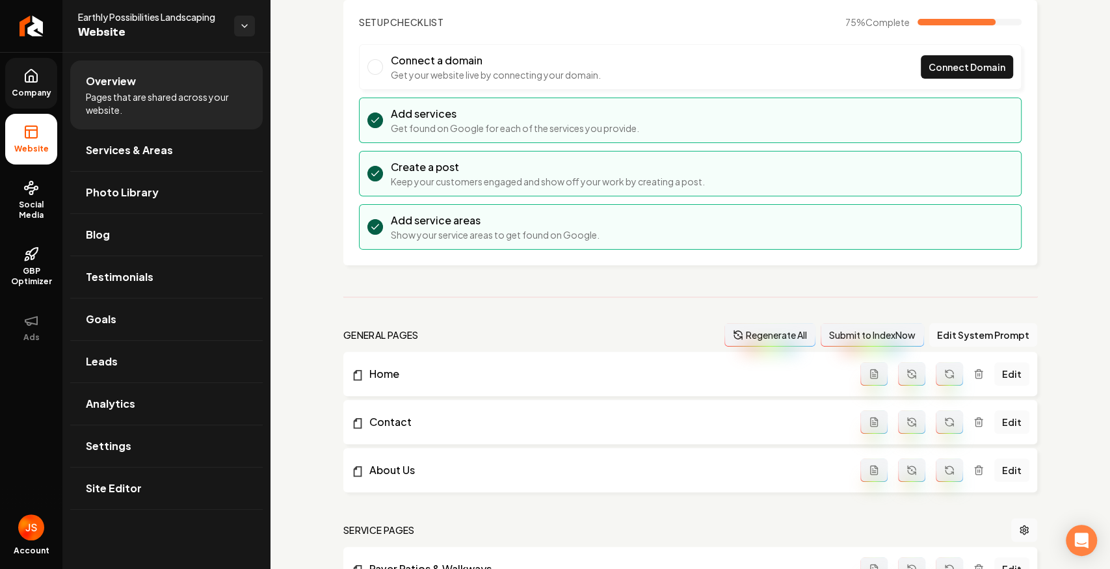
scroll to position [173, 0]
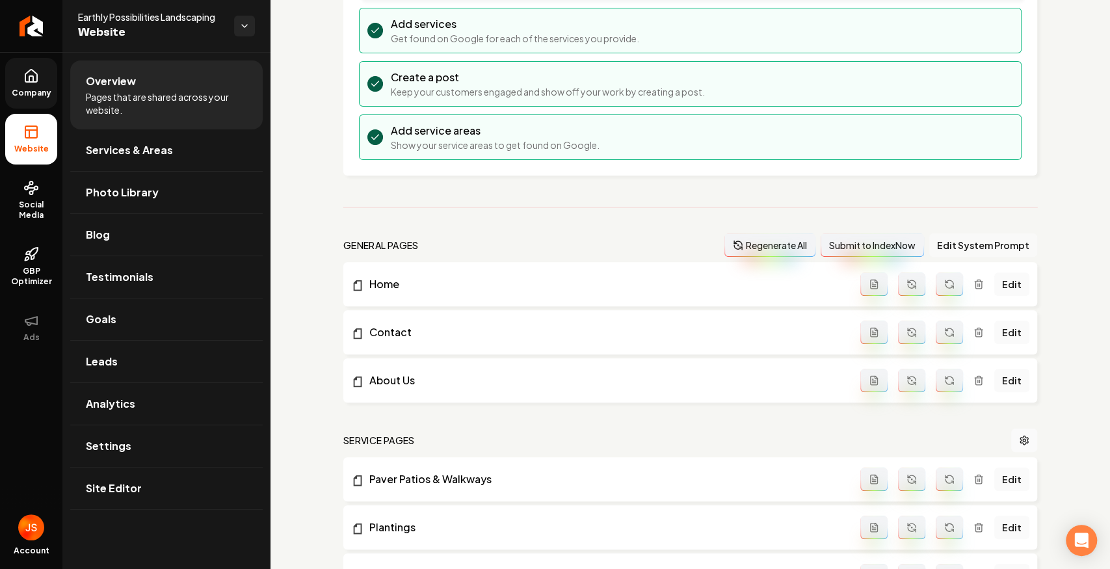
click at [965, 242] on button "Edit System Prompt" at bounding box center [983, 245] width 108 height 23
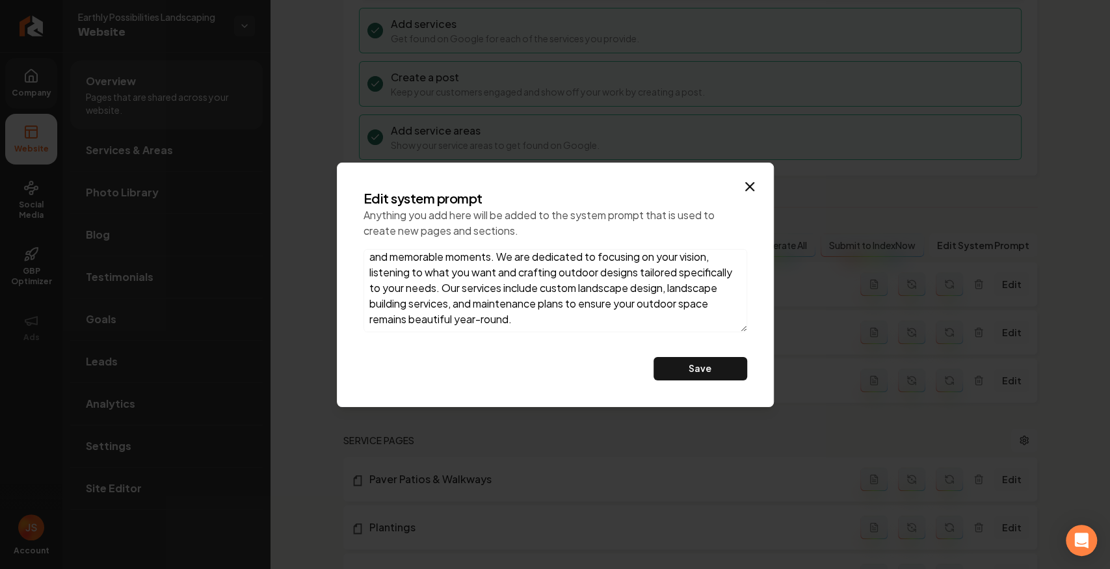
scroll to position [0, 0]
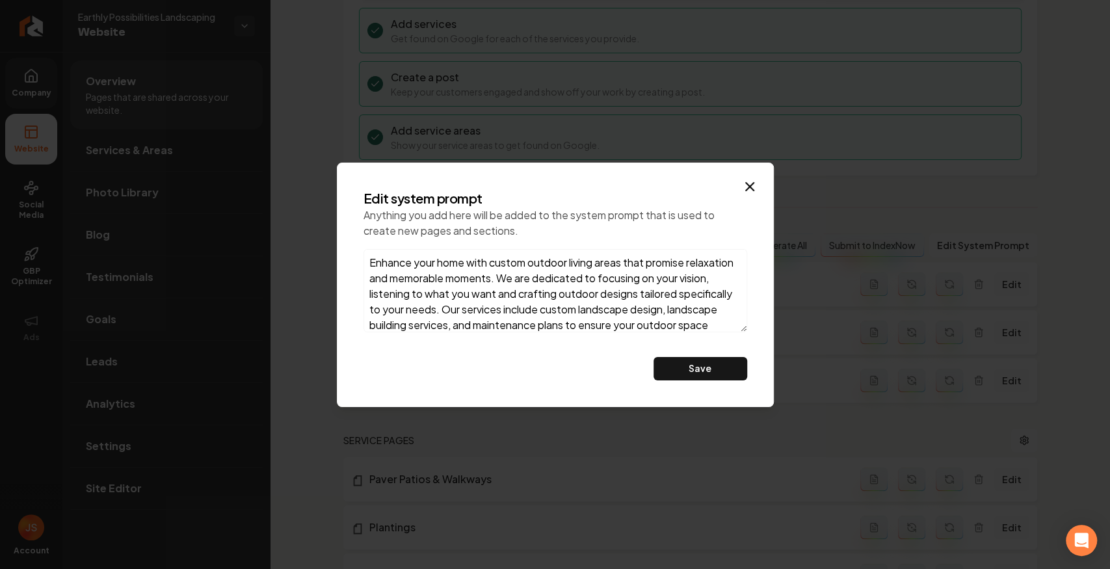
drag, startPoint x: 601, startPoint y: 323, endPoint x: 189, endPoint y: 133, distance: 453.2
click at [190, 134] on body "Company Website Social Media GBP Optimizer Ads Account Earthly Possibilities La…" at bounding box center [555, 284] width 1110 height 569
type textarea "For over 20 years, Earthly Possibilities has been creating vibrant outdoor livi…"
click at [728, 354] on div "Edit system prompt Anything you add here will be added to the system prompt tha…" at bounding box center [555, 285] width 405 height 212
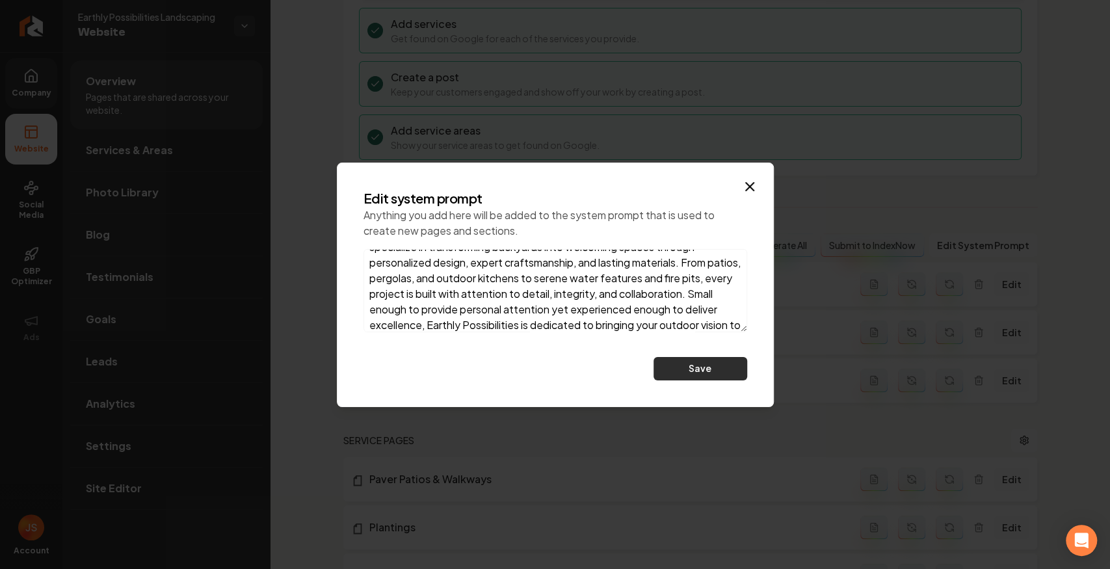
click at [725, 366] on button "Save" at bounding box center [701, 368] width 94 height 23
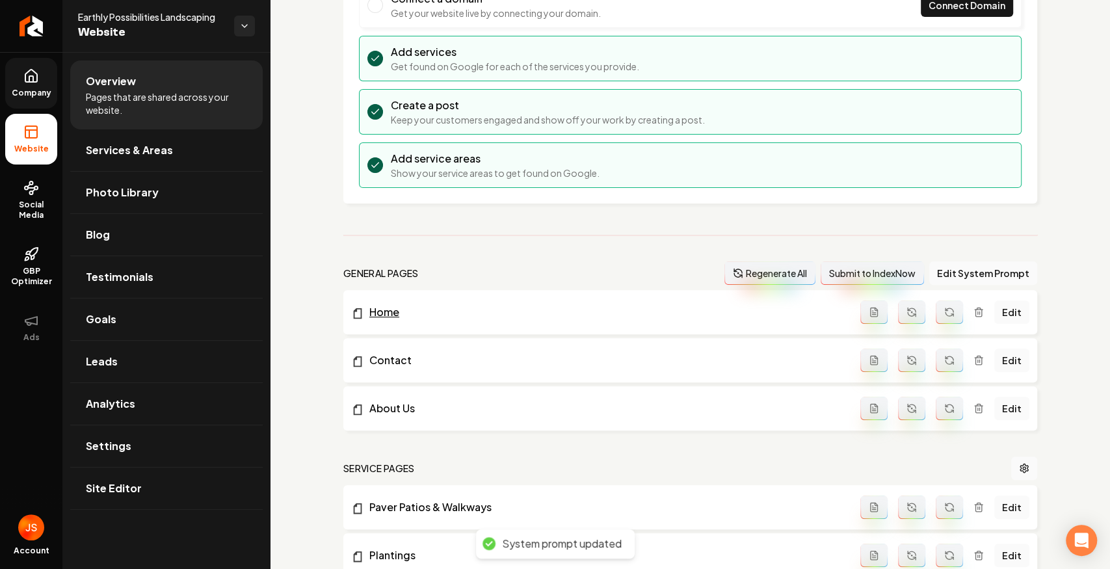
scroll to position [130, 0]
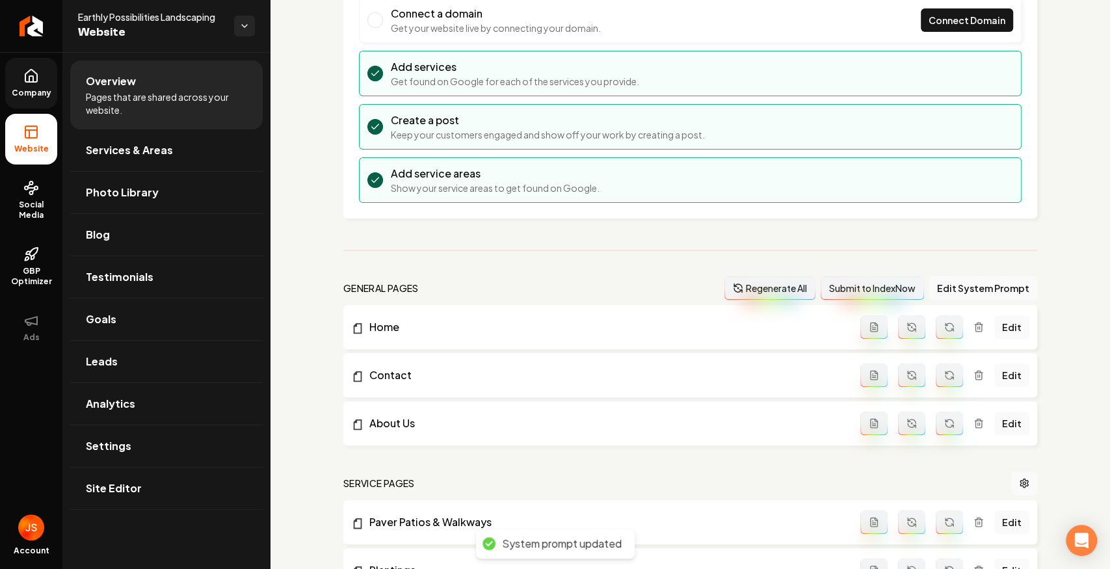
click at [765, 289] on button "Regenerate All" at bounding box center [770, 287] width 91 height 23
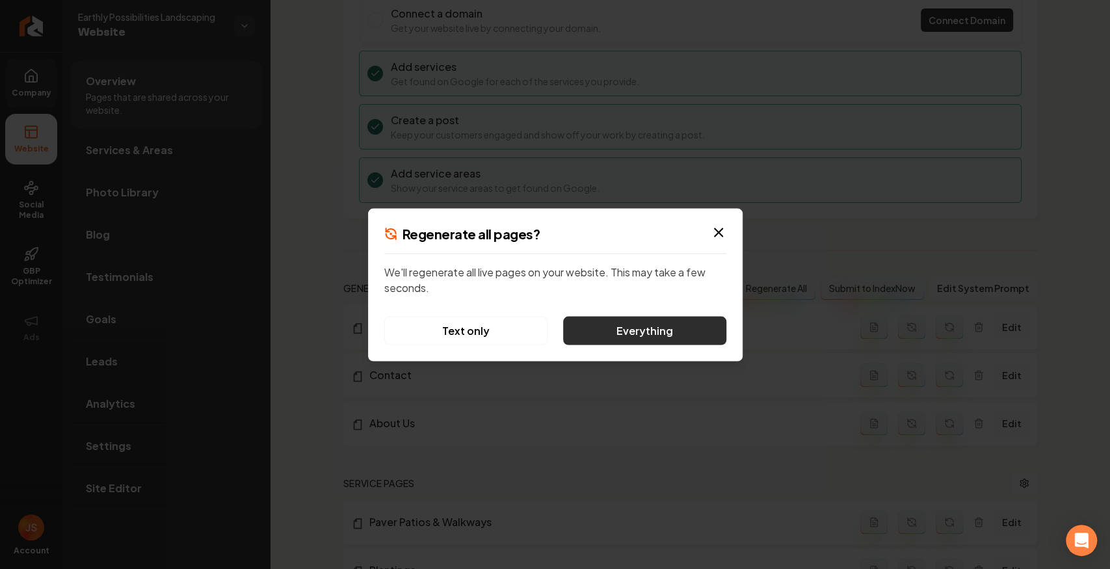
click at [657, 334] on button "Everything" at bounding box center [644, 330] width 163 height 29
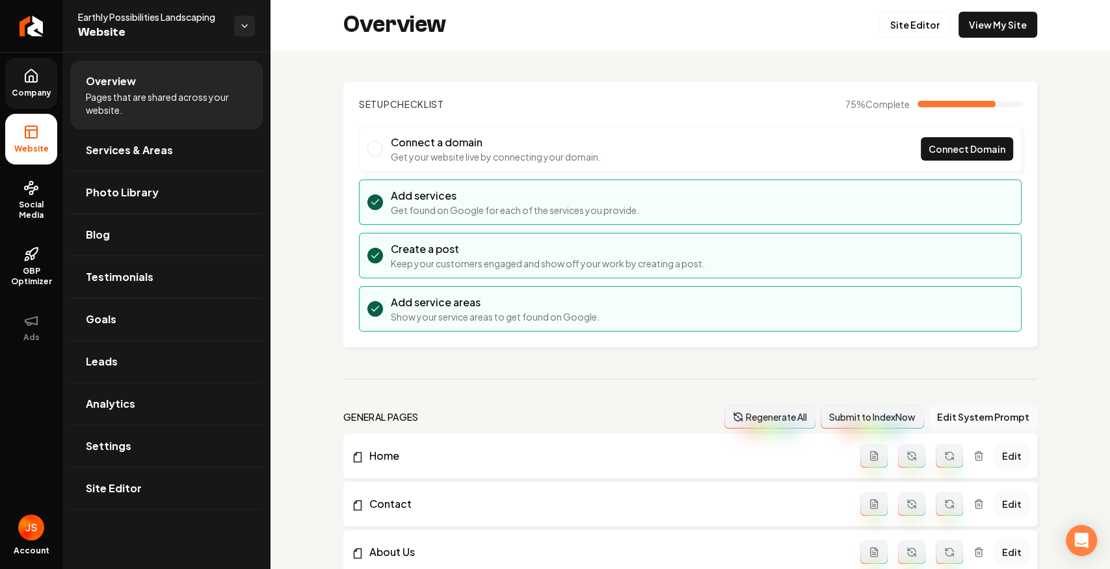
scroll to position [0, 0]
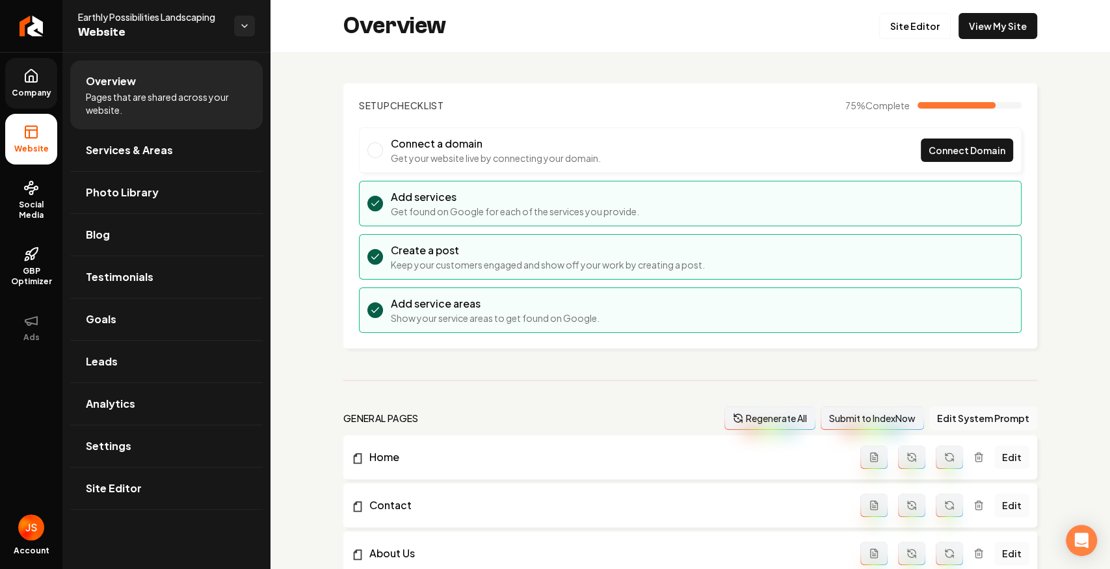
click at [31, 68] on link "Company" at bounding box center [31, 83] width 52 height 51
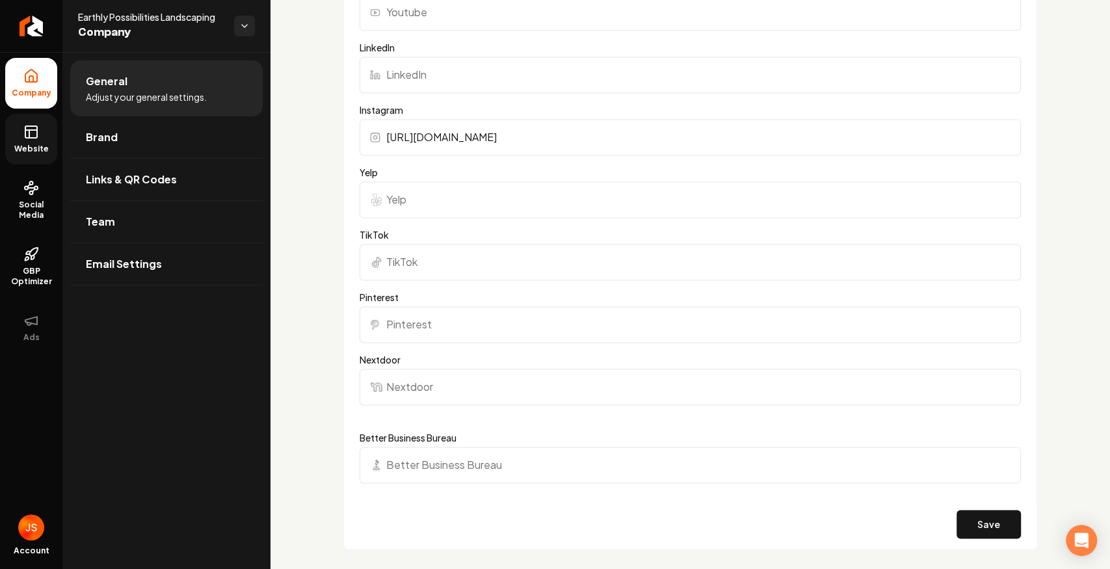
scroll to position [1171, 0]
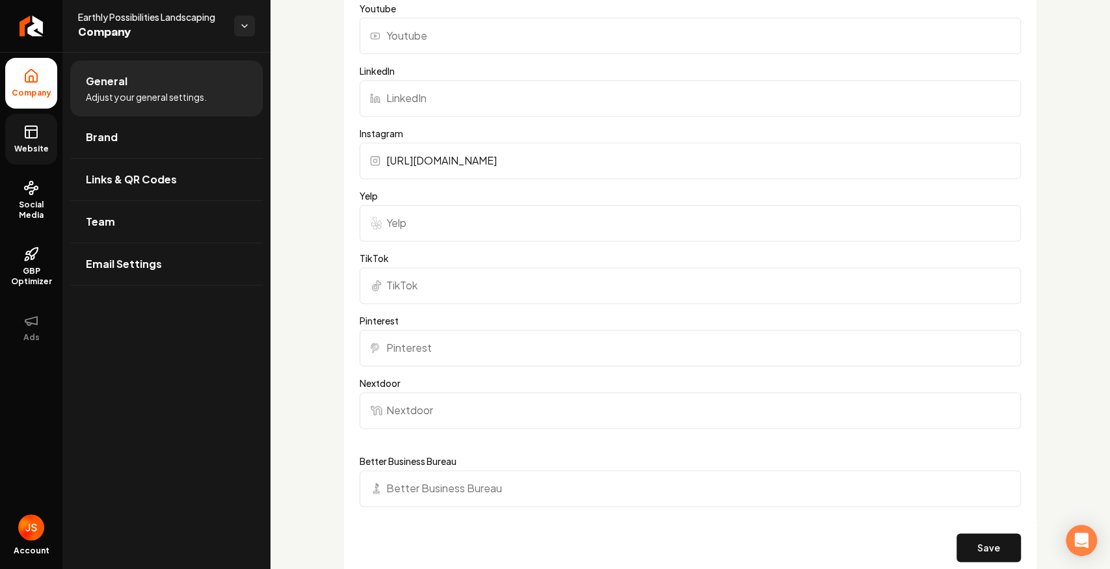
click at [49, 131] on link "Website" at bounding box center [31, 139] width 52 height 51
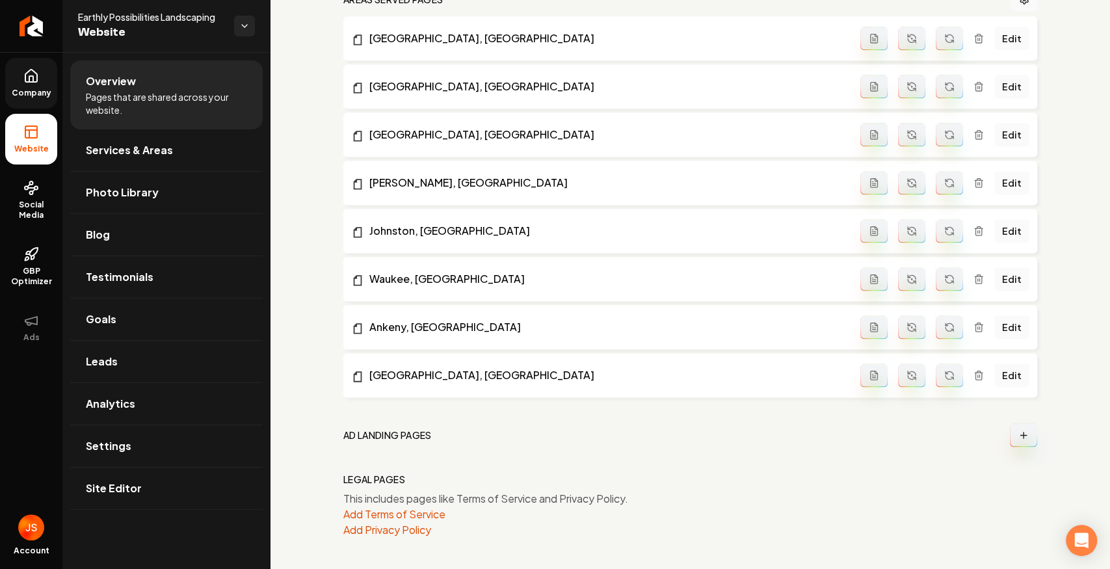
scroll to position [1095, 0]
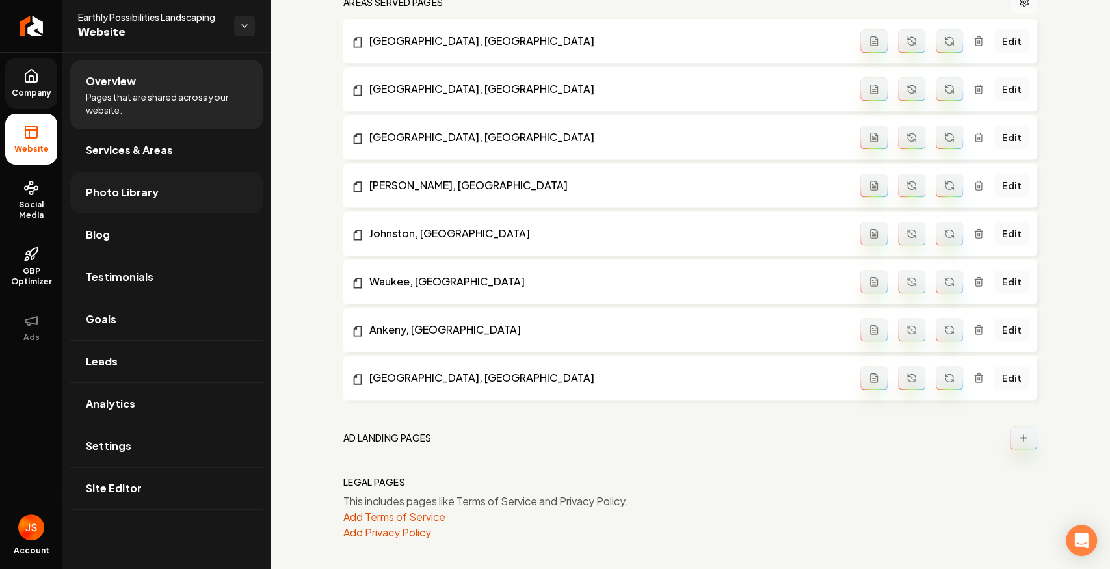
click at [121, 180] on link "Photo Library" at bounding box center [166, 193] width 193 height 42
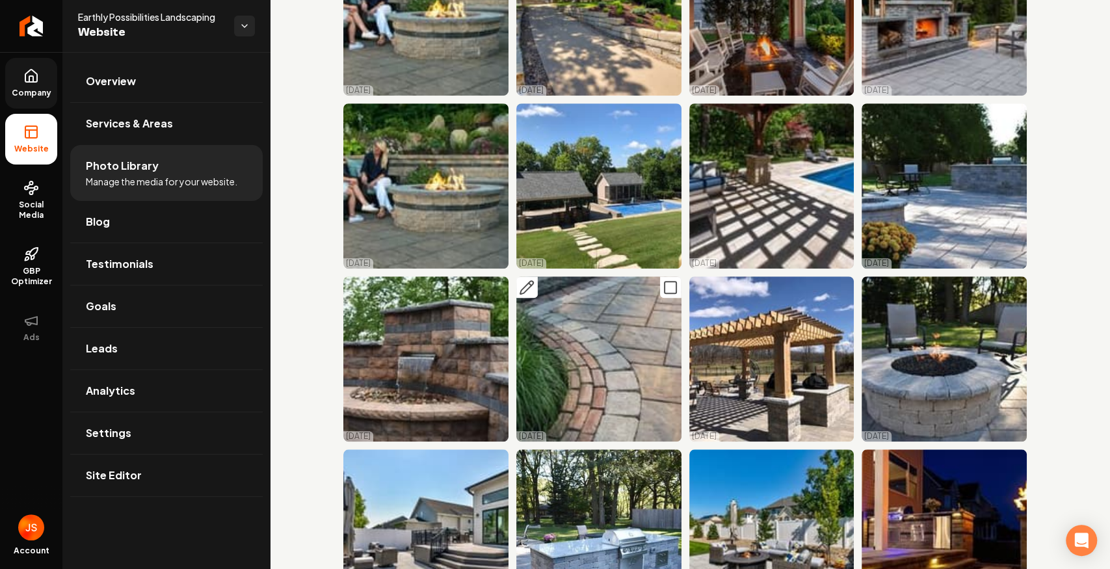
scroll to position [563, 0]
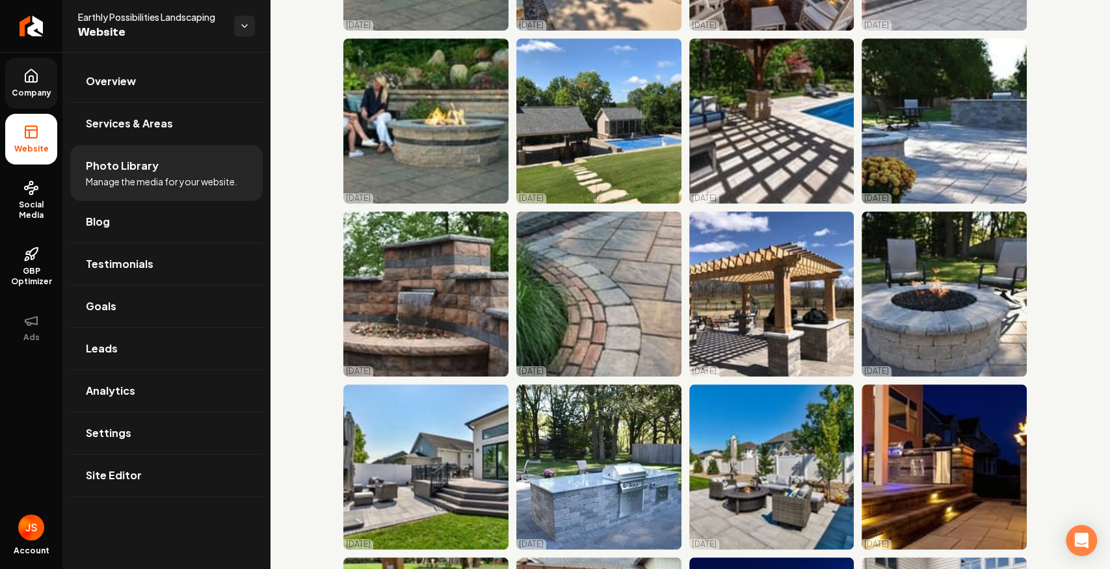
click at [36, 88] on span "Company" at bounding box center [32, 93] width 50 height 10
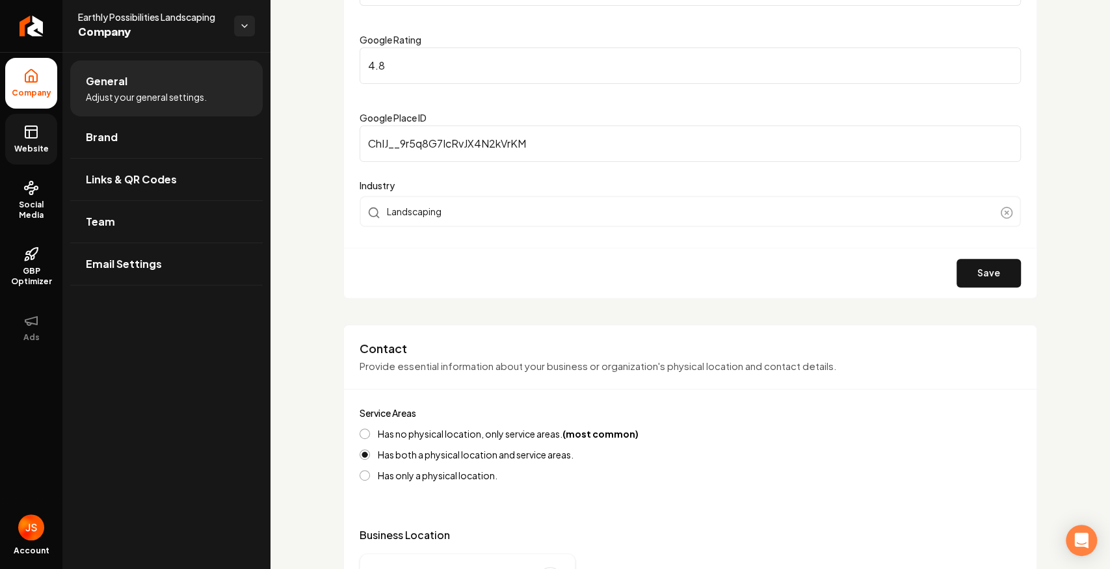
scroll to position [217, 0]
